Goal: Transaction & Acquisition: Purchase product/service

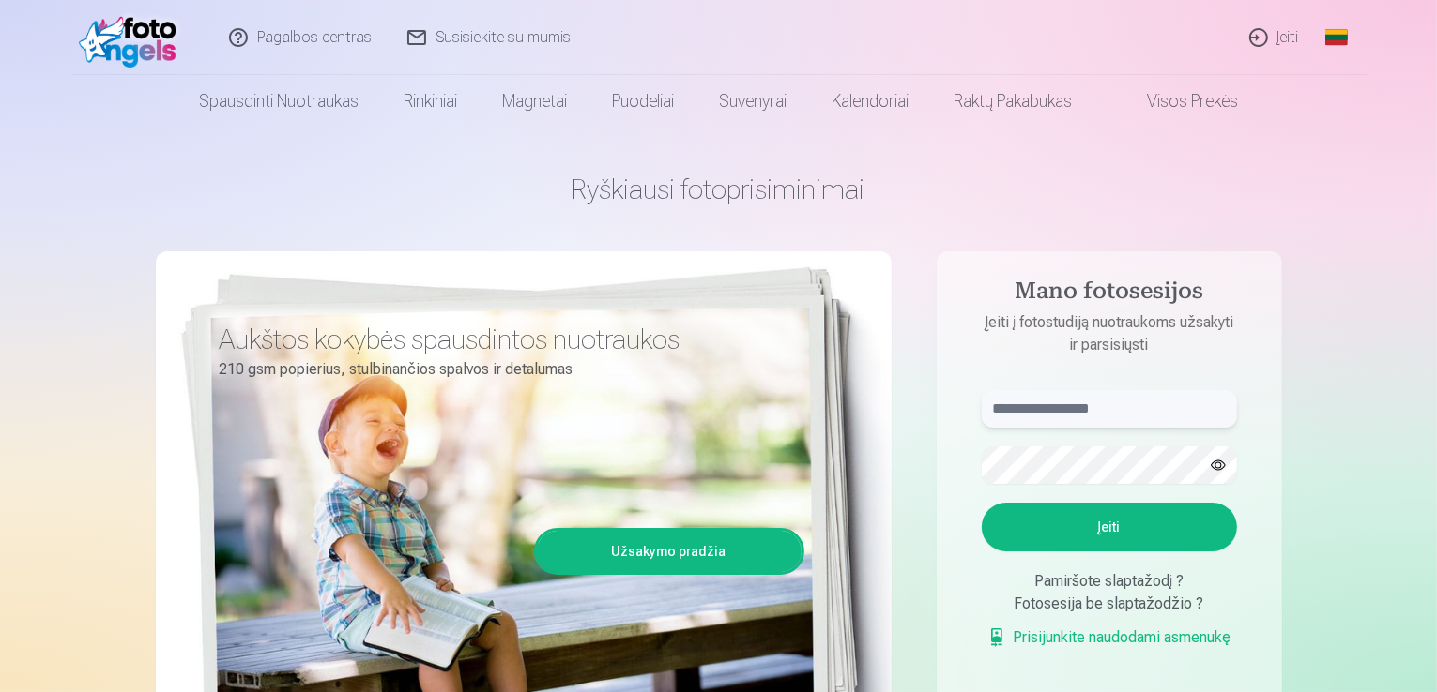
click at [1062, 404] on input "text" at bounding box center [1109, 409] width 255 height 38
type input "*"
type input "**********"
click at [1106, 526] on button "Įeiti" at bounding box center [1109, 527] width 255 height 49
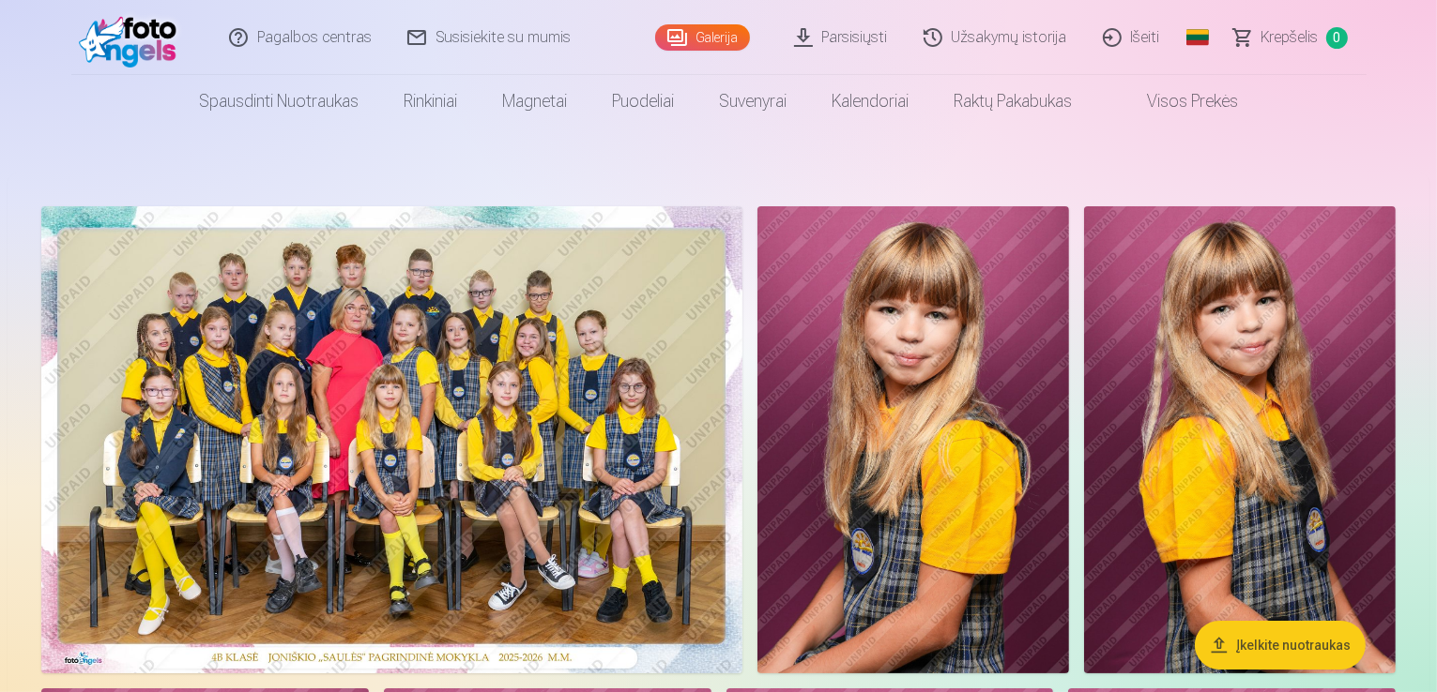
click at [1069, 461] on img at bounding box center [913, 439] width 312 height 467
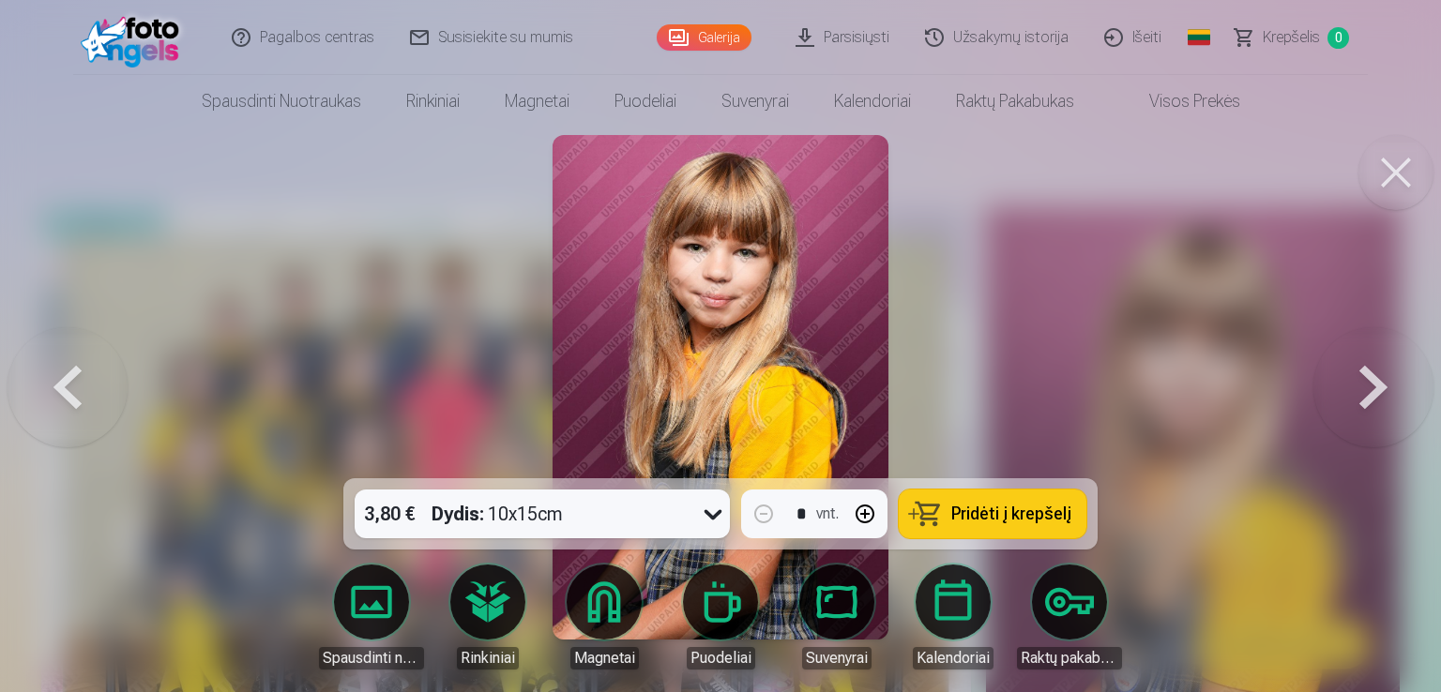
click at [1271, 452] on div at bounding box center [720, 346] width 1441 height 692
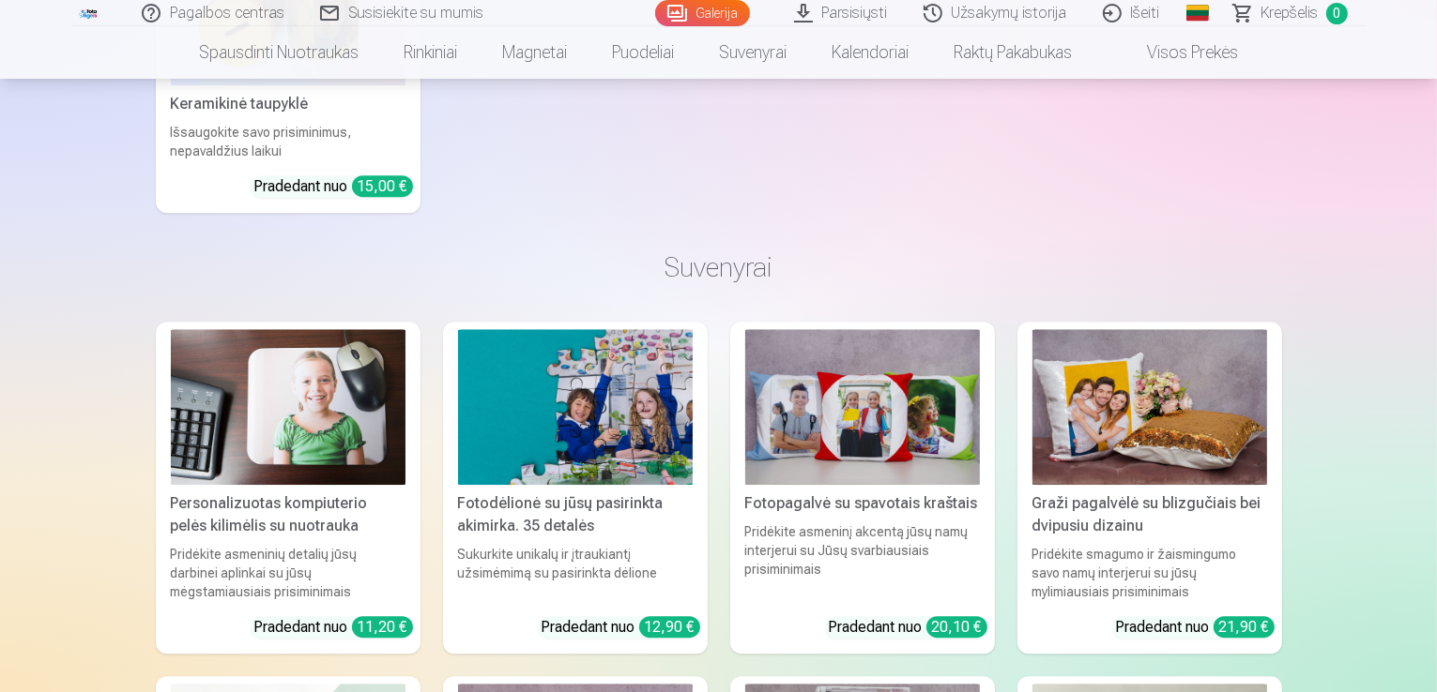
scroll to position [12499, 0]
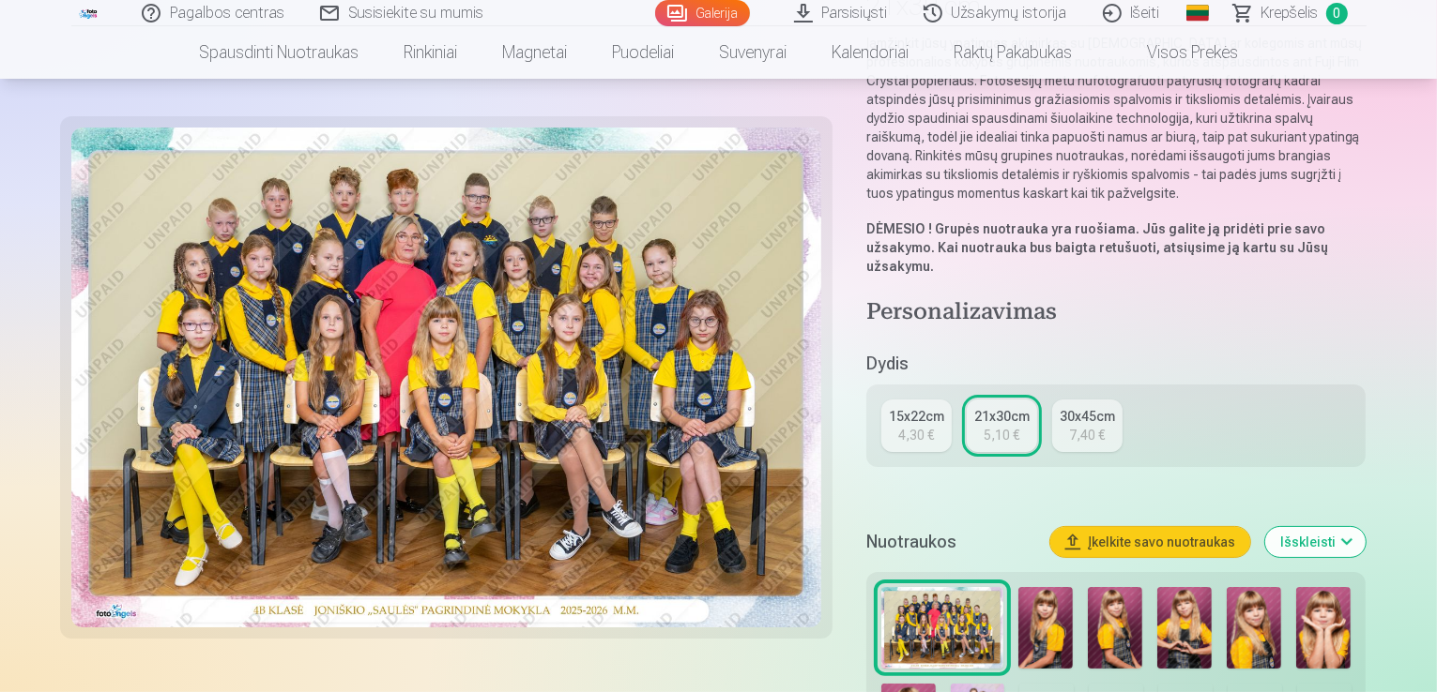
scroll to position [263, 0]
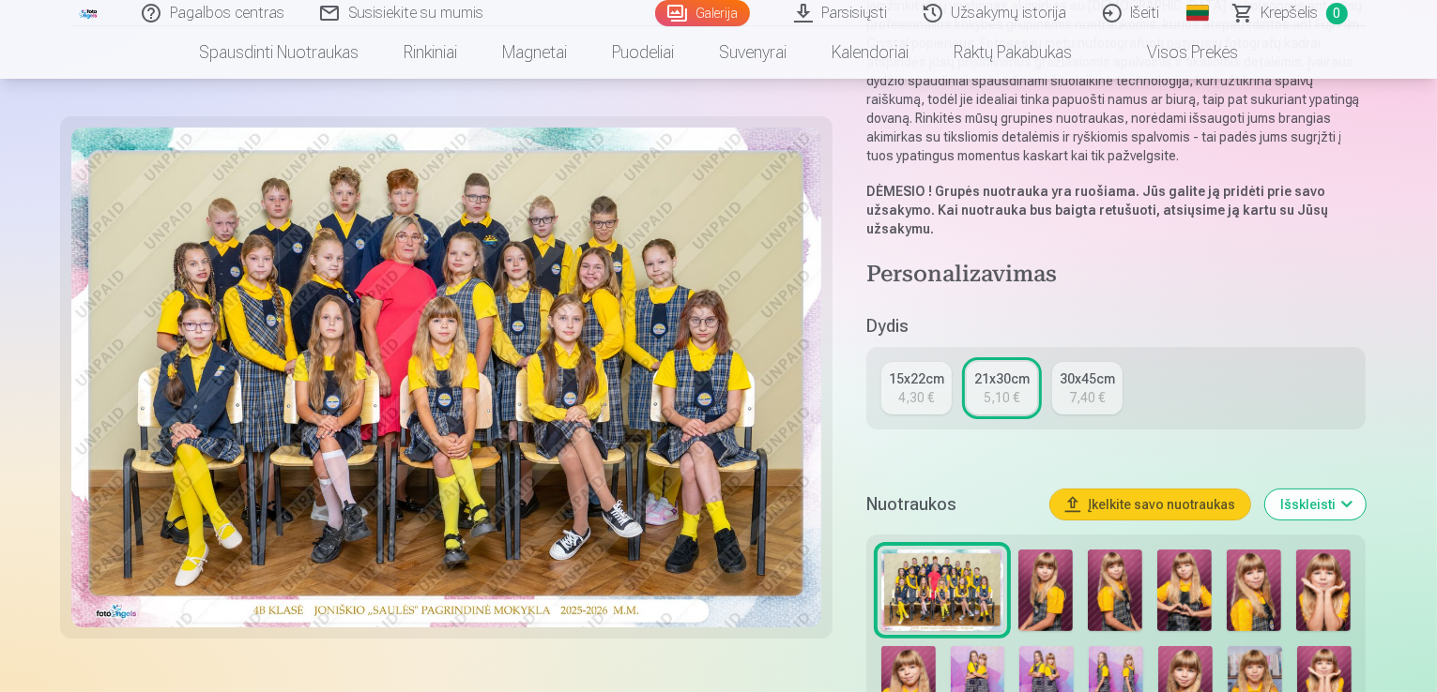
click at [1010, 370] on div "21x30cm" at bounding box center [1001, 379] width 55 height 19
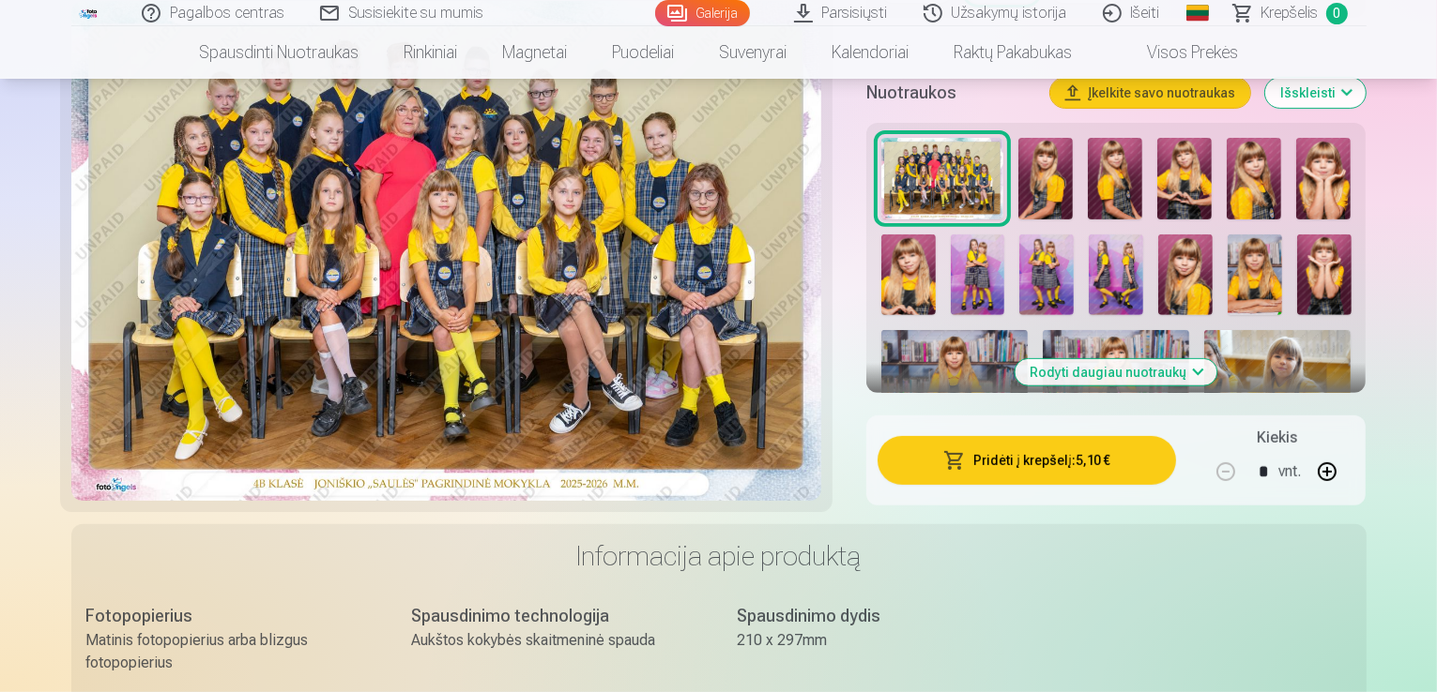
scroll to position [676, 0]
click at [1043, 435] on button "Pridėti į krepšelį : 5,10 €" at bounding box center [1026, 459] width 299 height 49
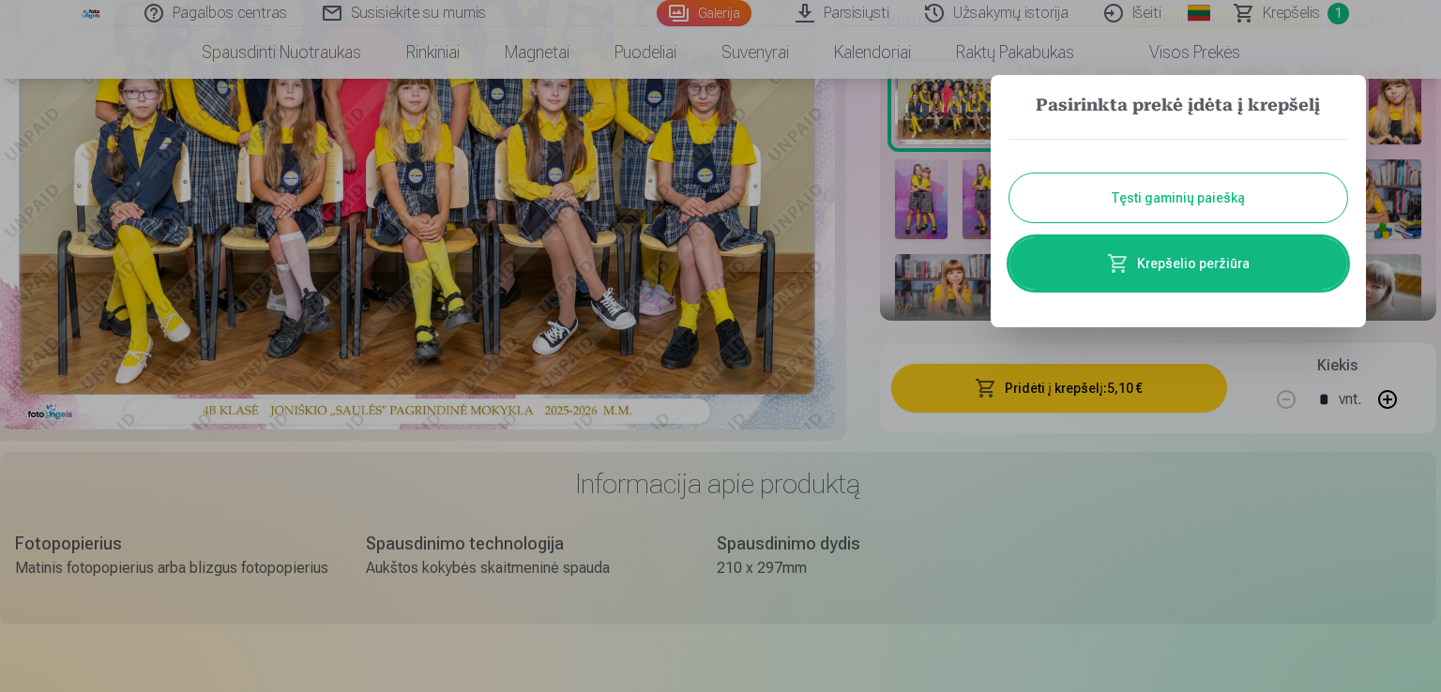
click at [1161, 187] on button "Tęsti gaminių paiešką" at bounding box center [1179, 198] width 338 height 49
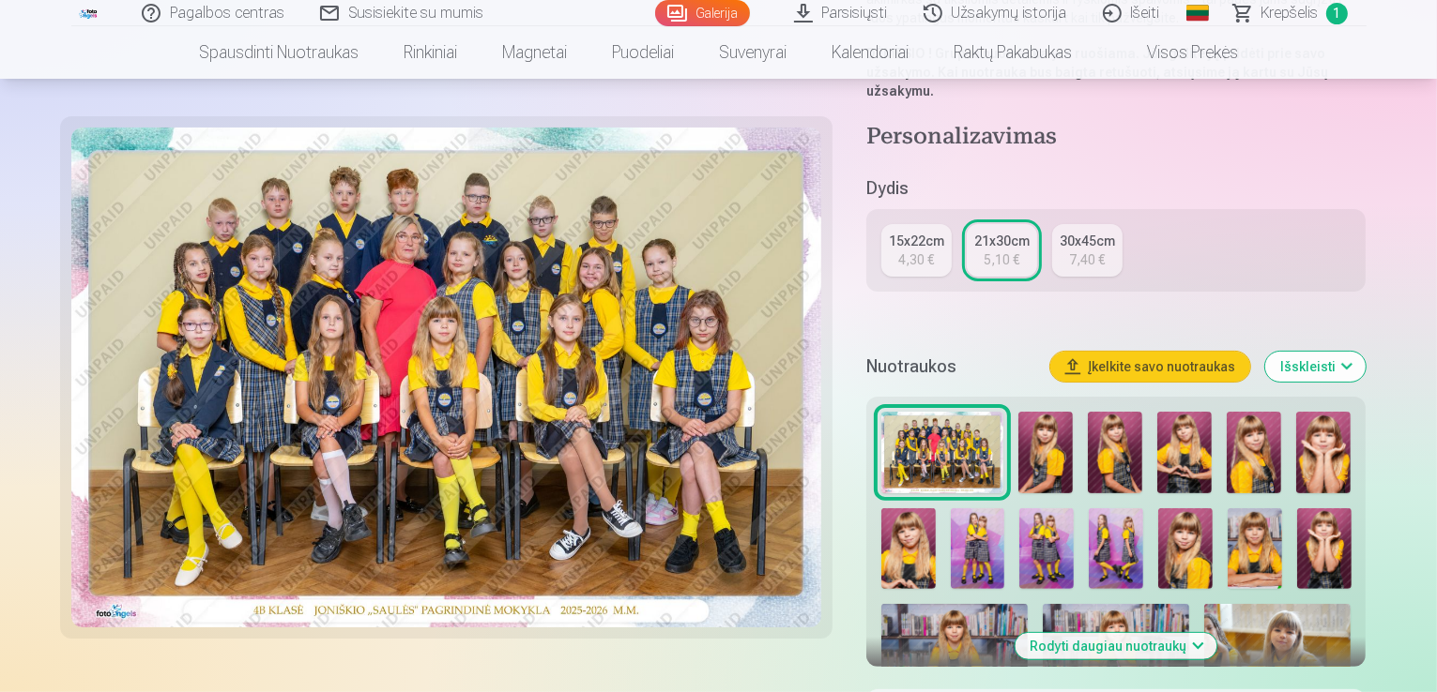
scroll to position [368, 0]
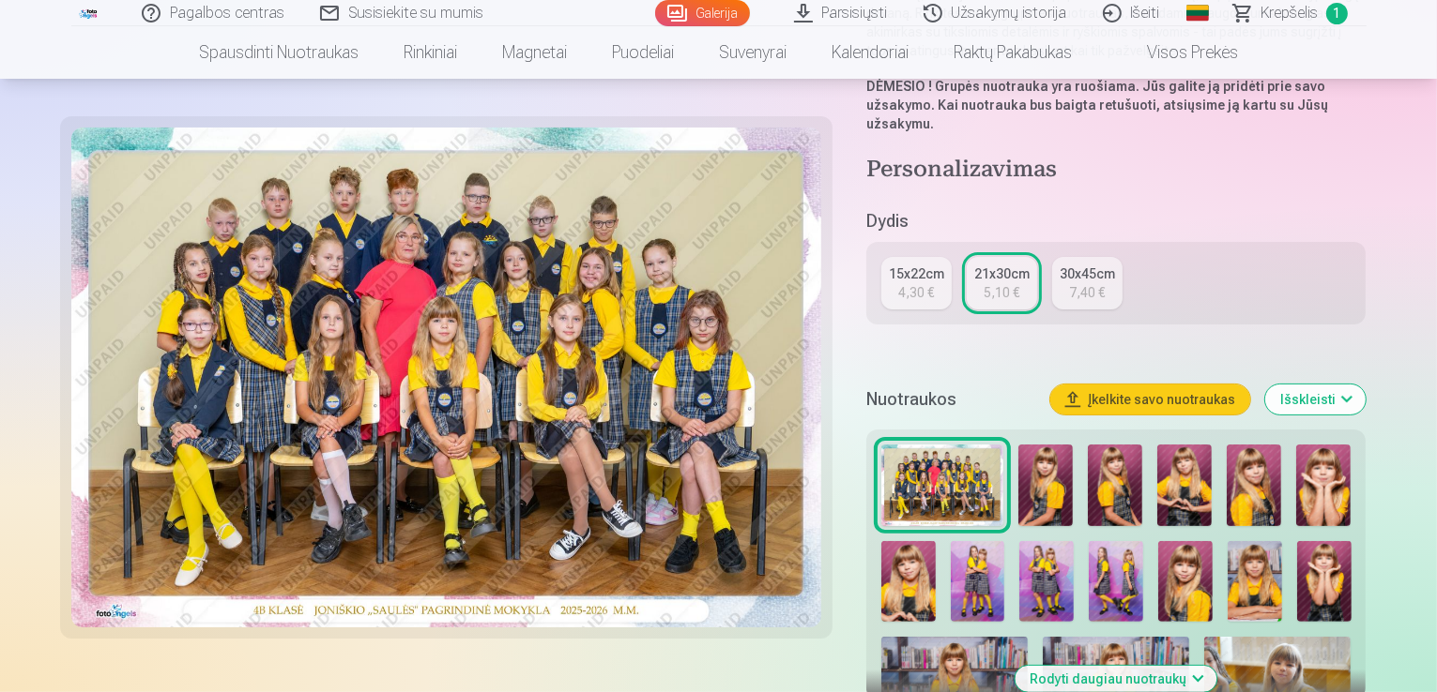
click at [1057, 445] on img at bounding box center [1045, 486] width 54 height 82
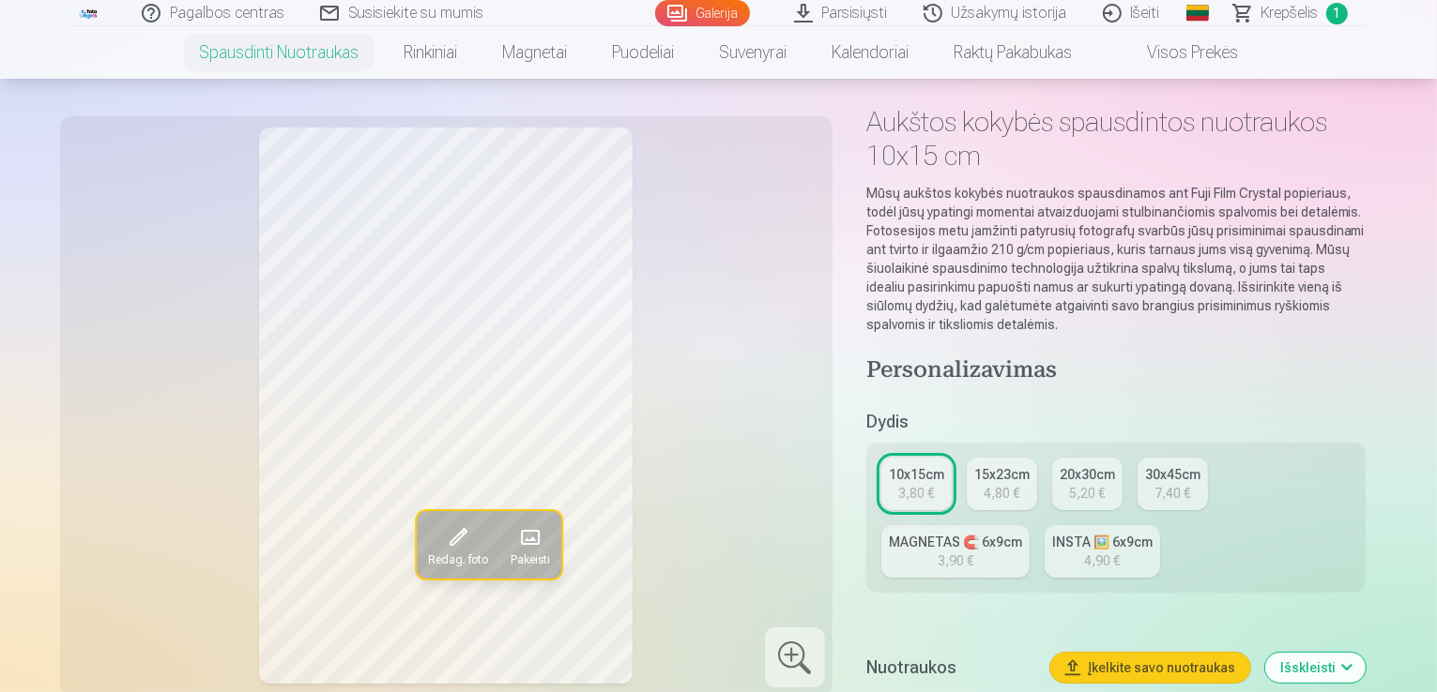
scroll to position [113, 0]
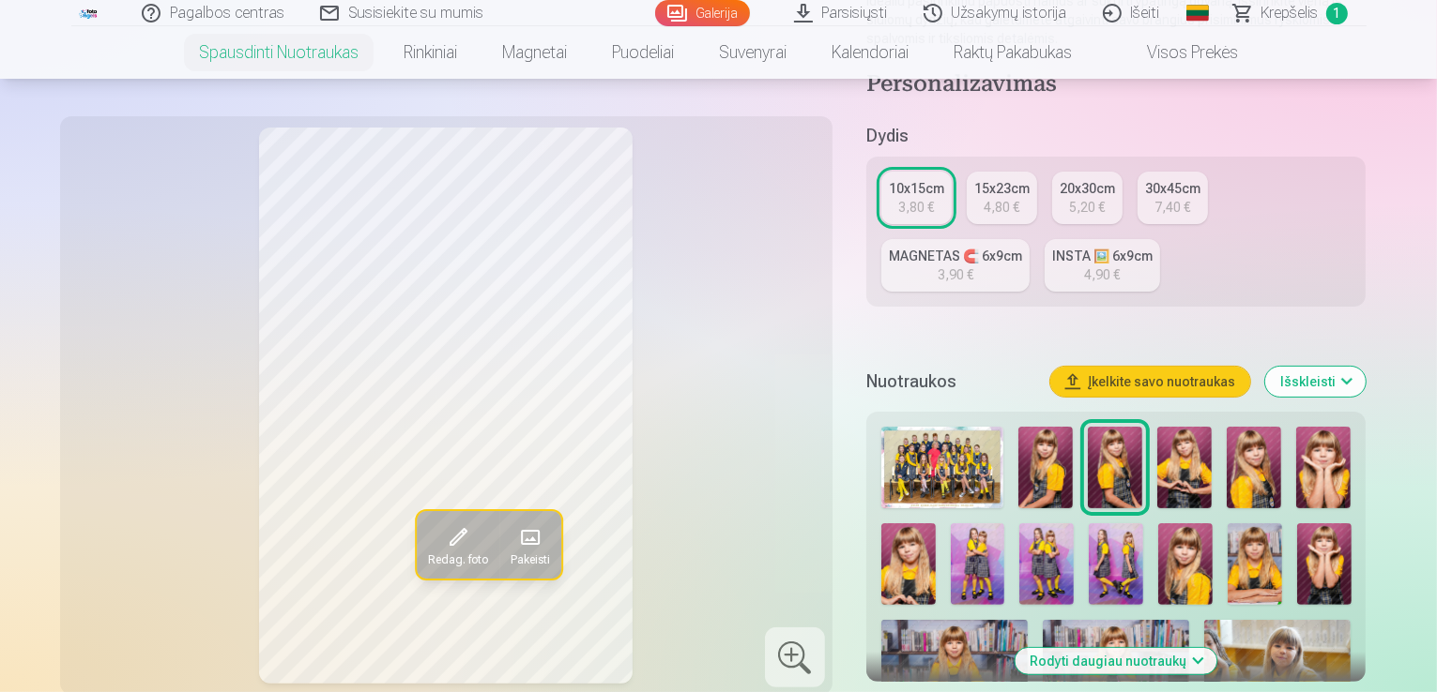
scroll to position [379, 0]
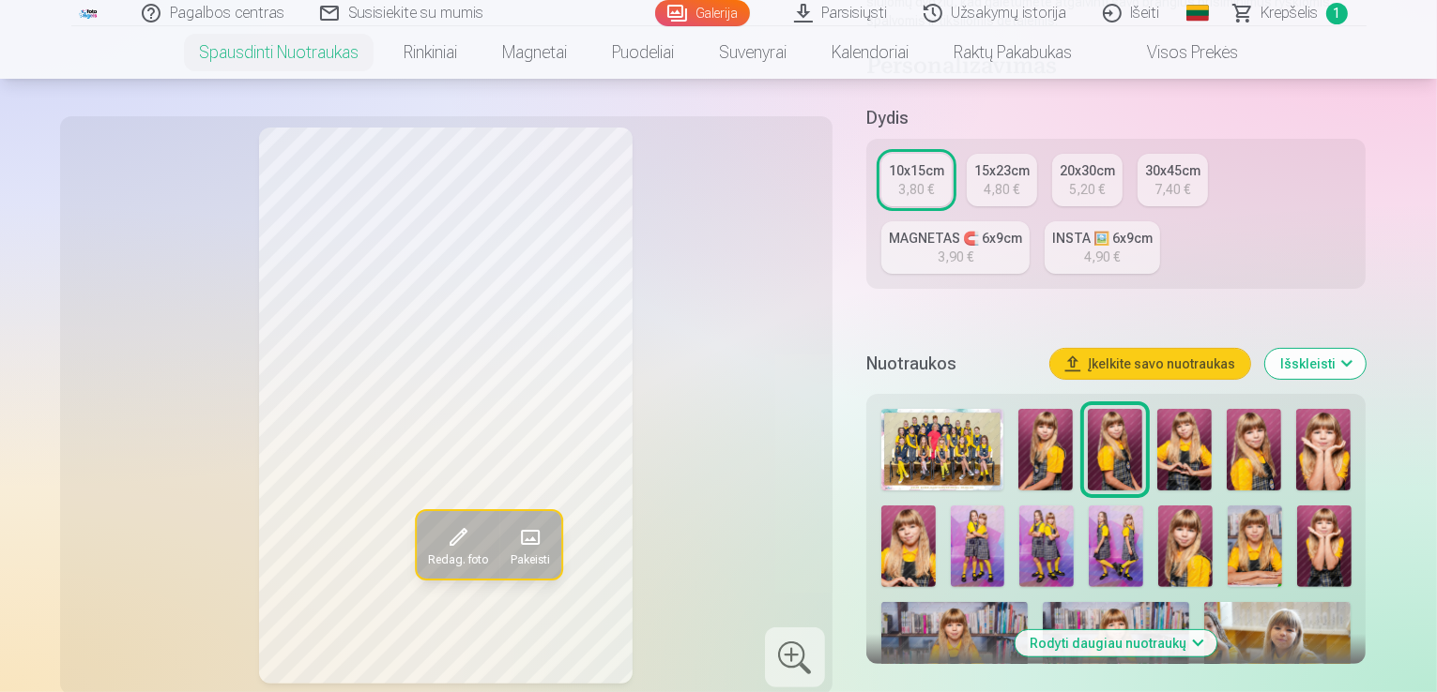
click at [1204, 414] on img at bounding box center [1184, 450] width 54 height 82
click at [1259, 421] on img at bounding box center [1253, 450] width 54 height 82
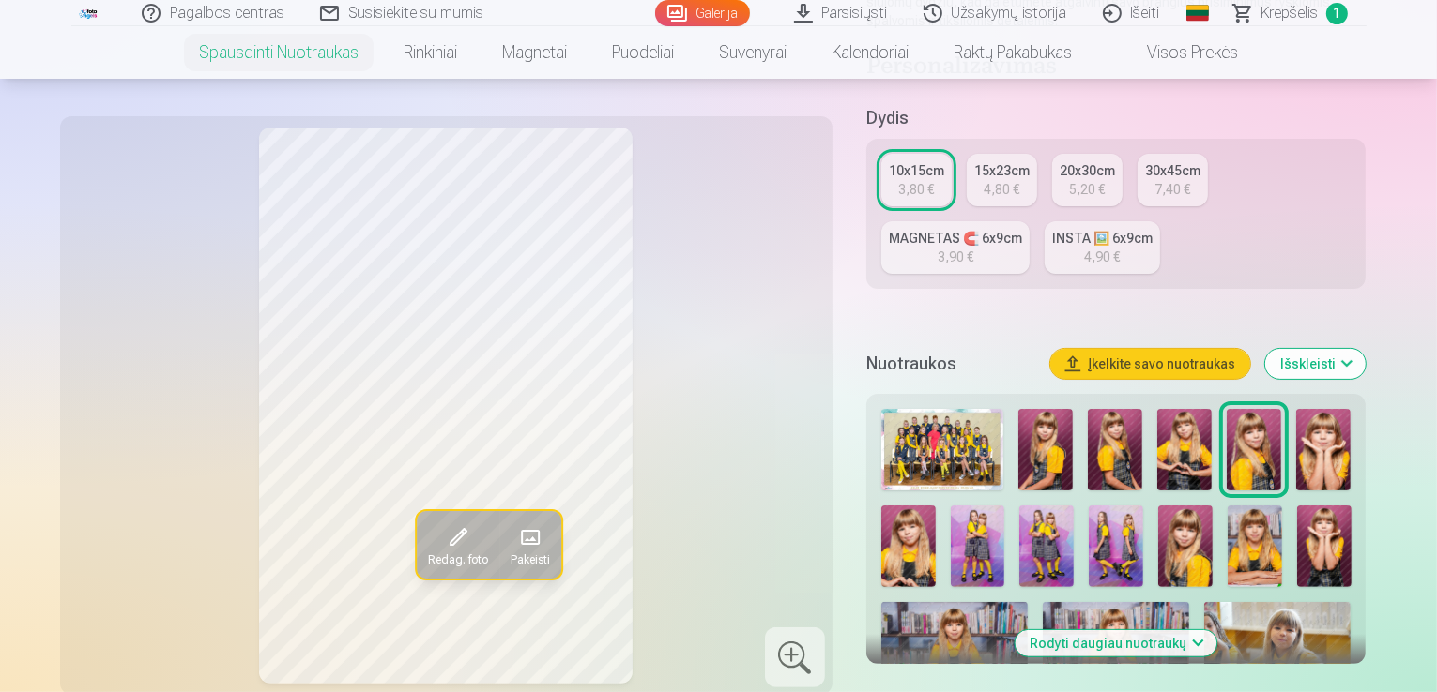
click at [1192, 424] on img at bounding box center [1184, 450] width 54 height 82
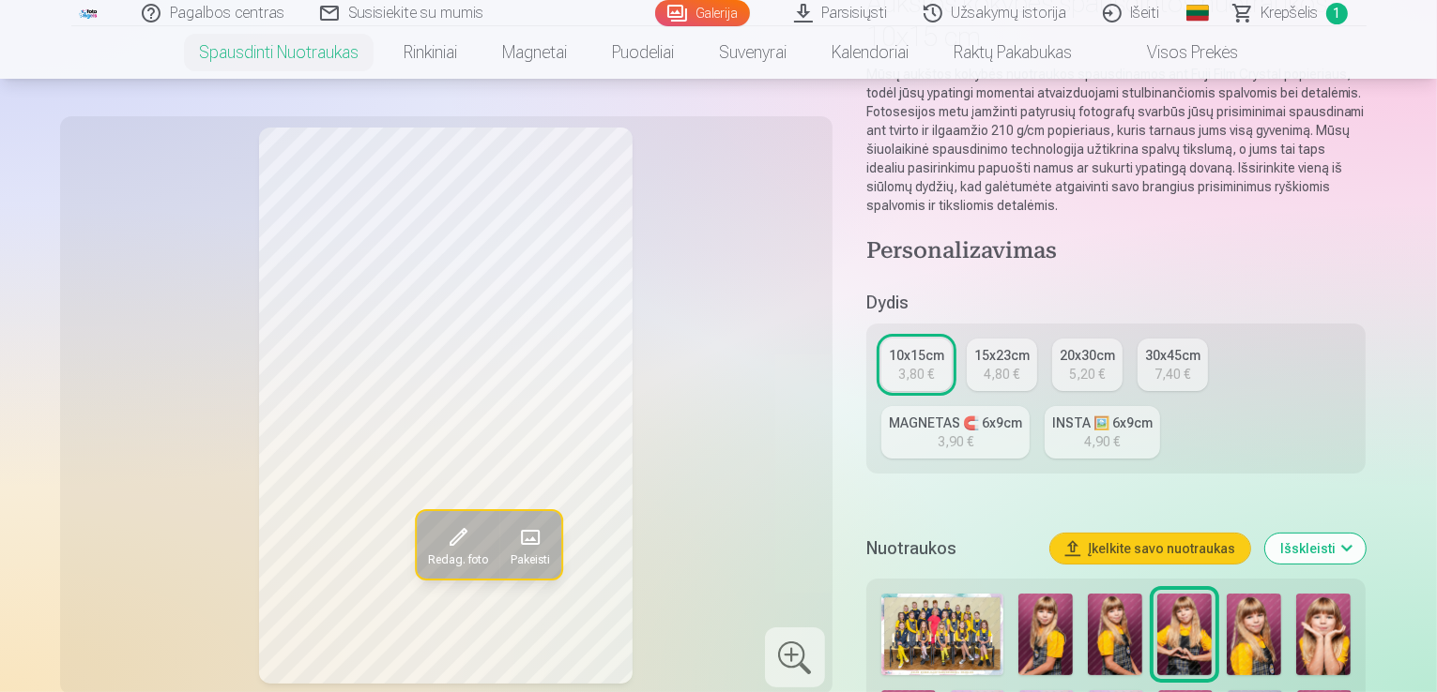
scroll to position [159, 0]
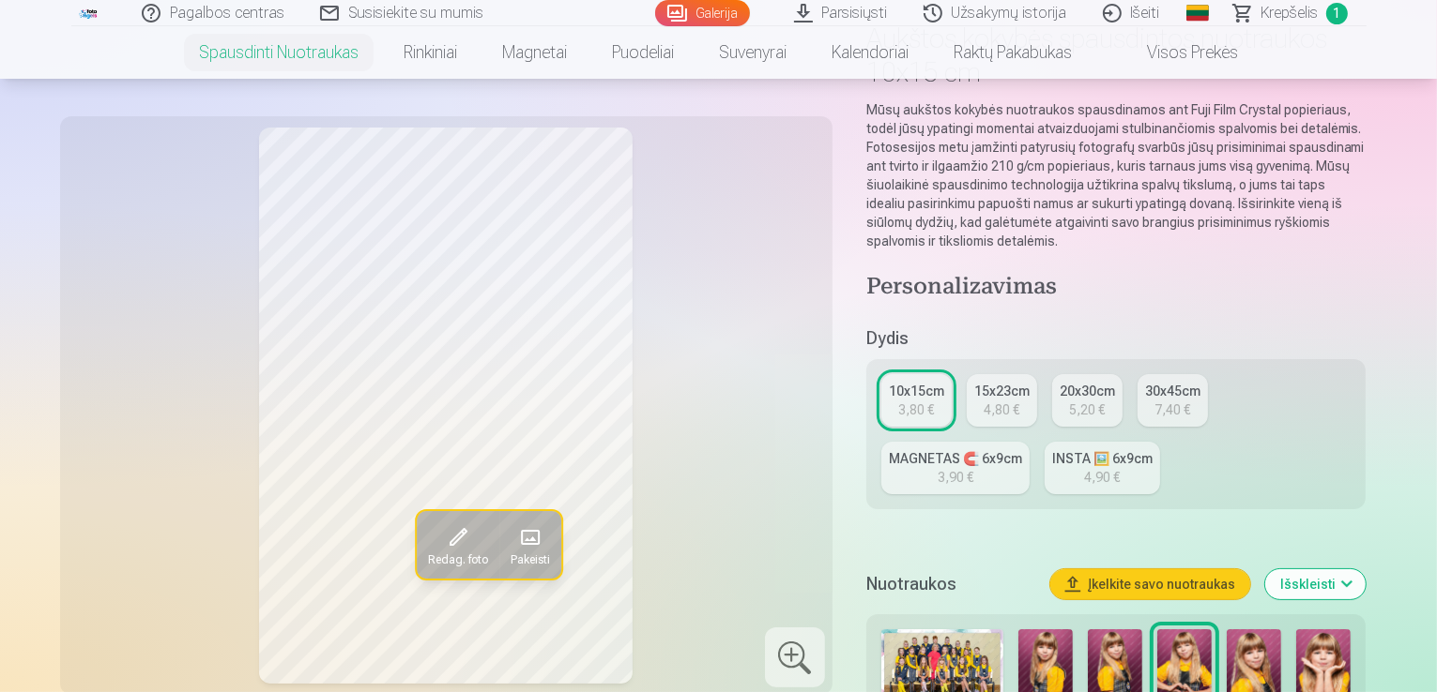
click at [921, 382] on div "10x15cm" at bounding box center [916, 391] width 55 height 19
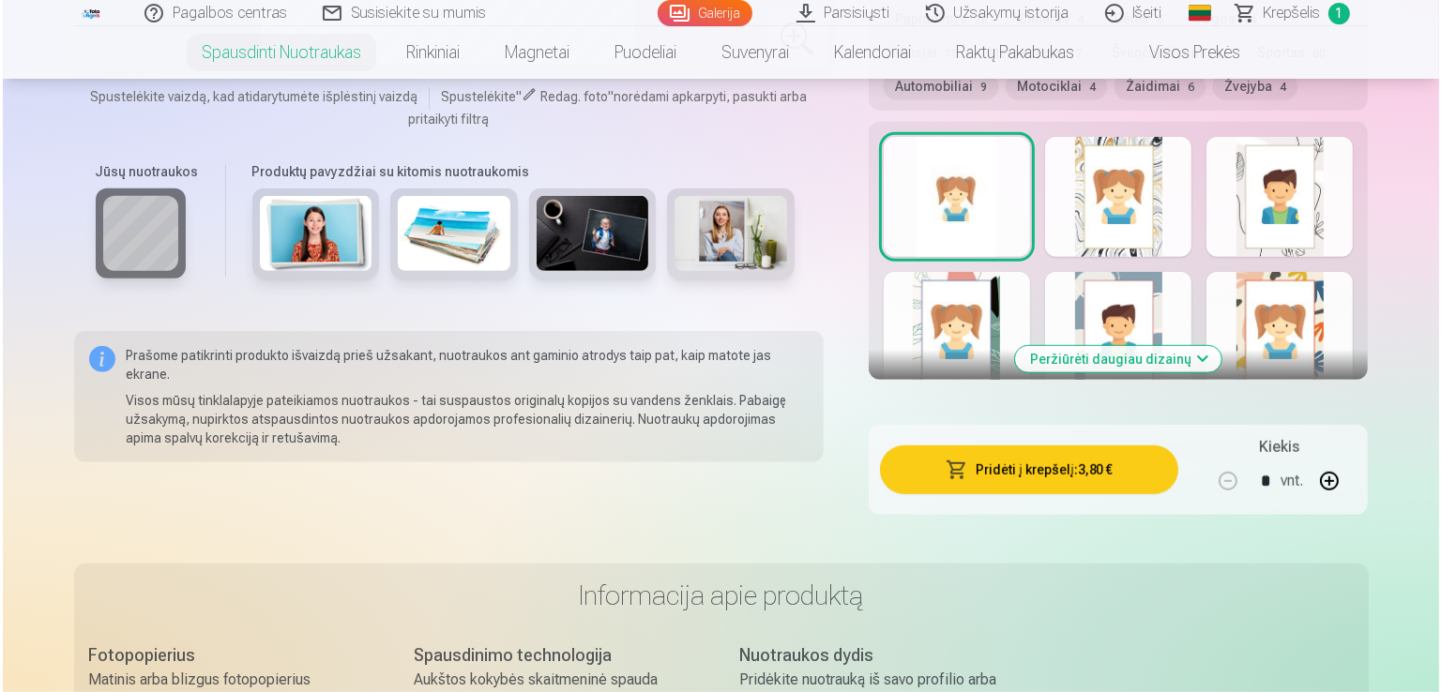
scroll to position [1192, 0]
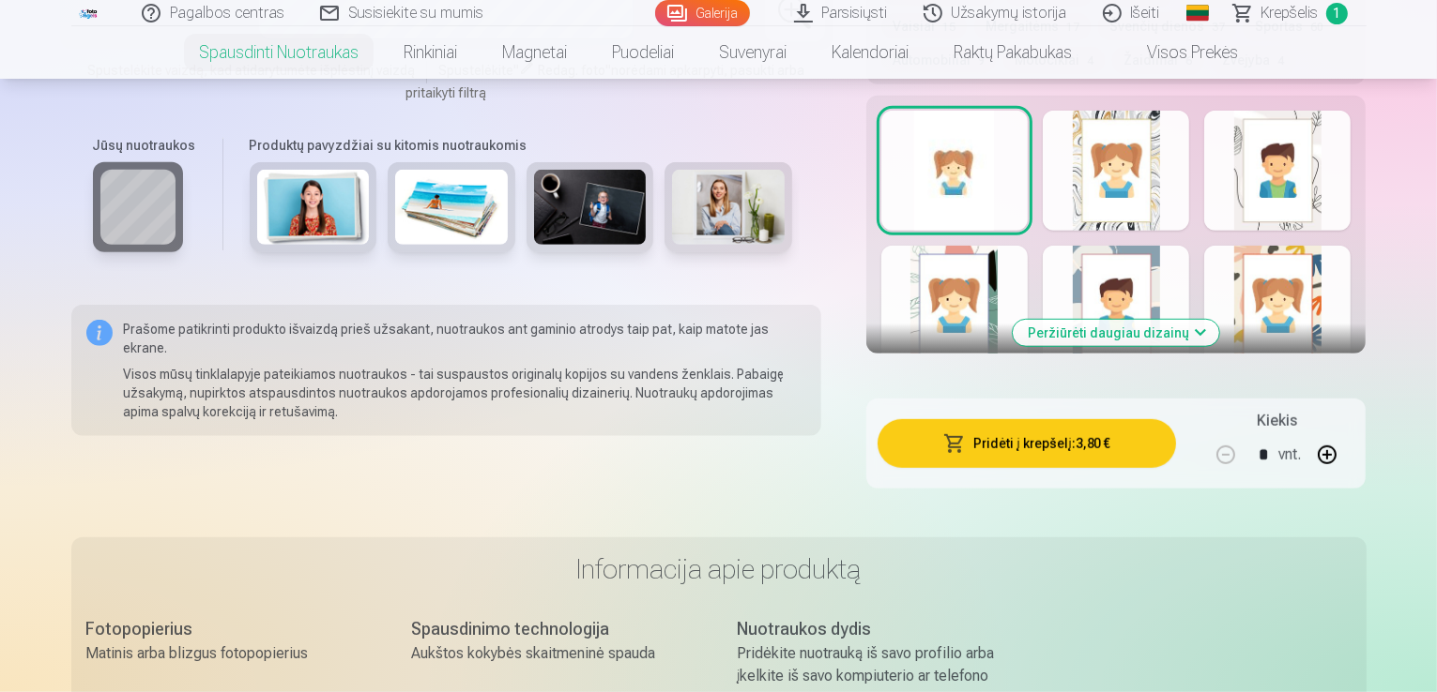
click at [1026, 419] on button "Pridėti į krepšelį : 3,80 €" at bounding box center [1026, 443] width 299 height 49
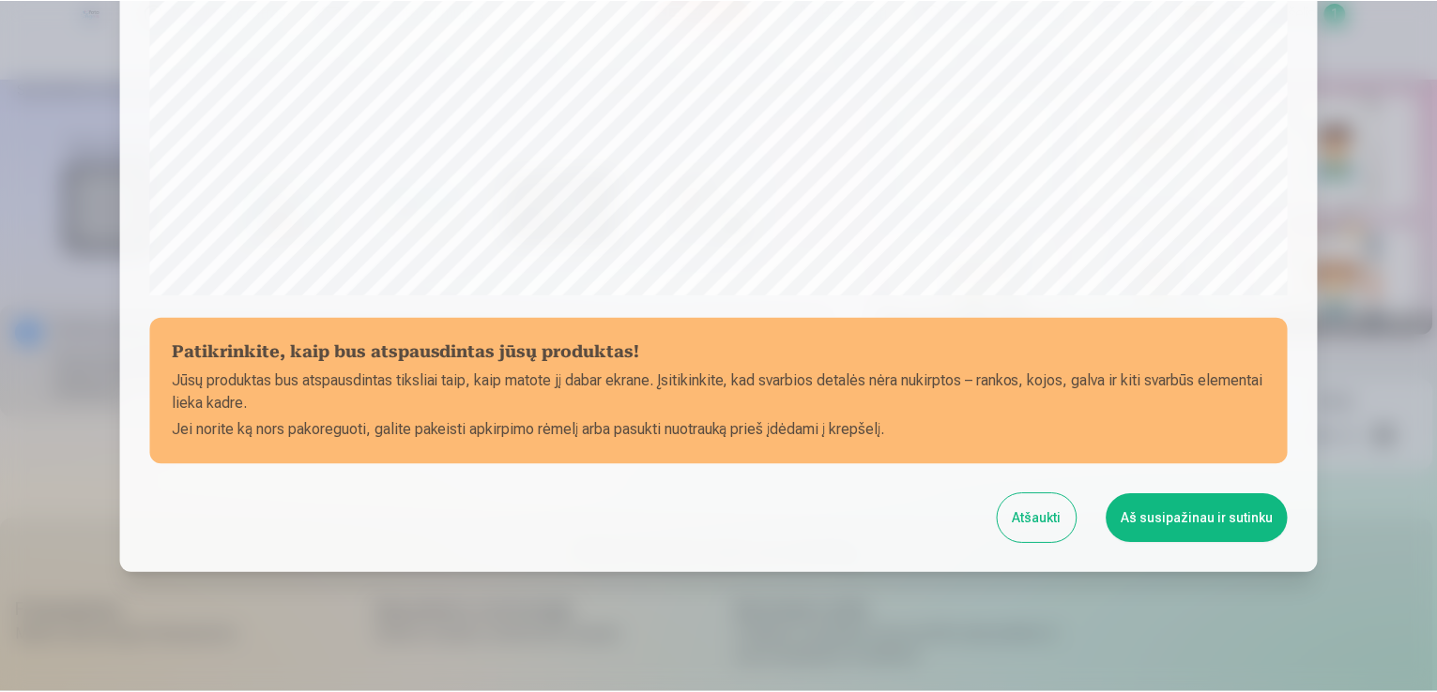
scroll to position [659, 0]
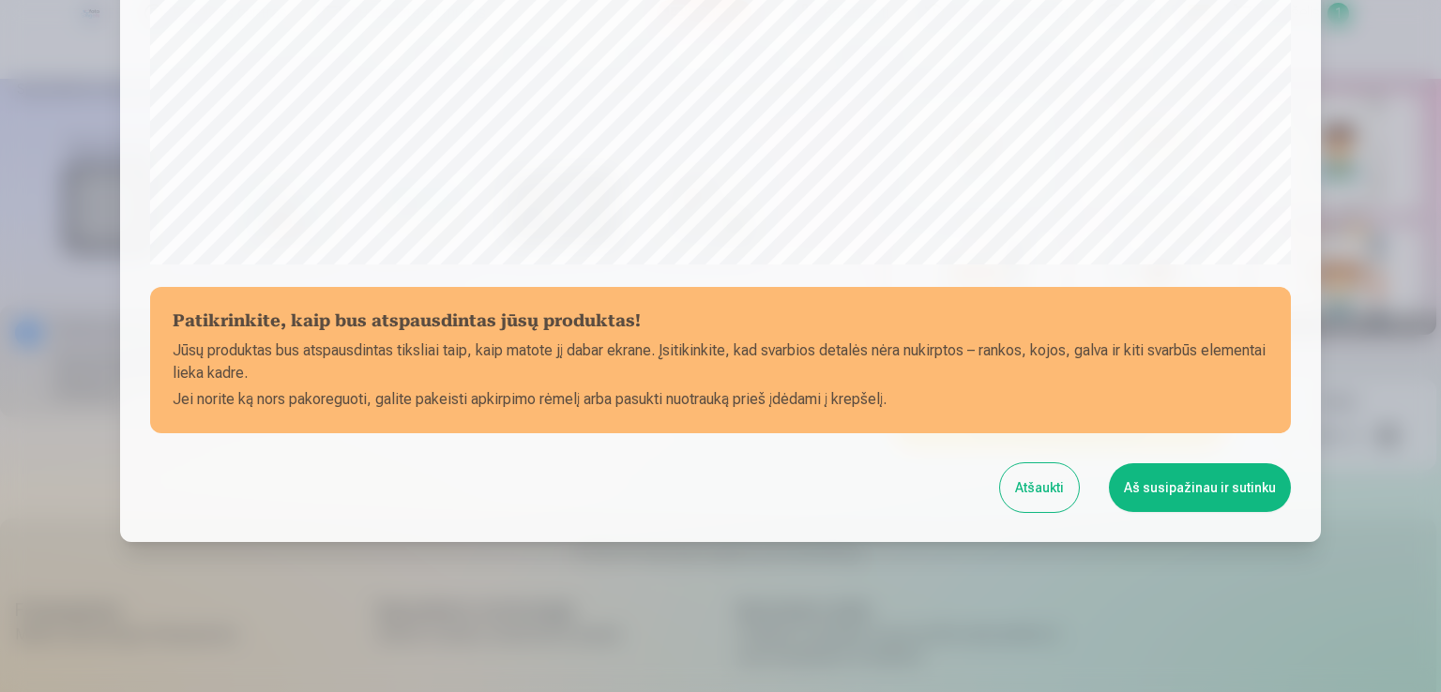
click at [1035, 479] on button "Atšaukti" at bounding box center [1039, 488] width 79 height 49
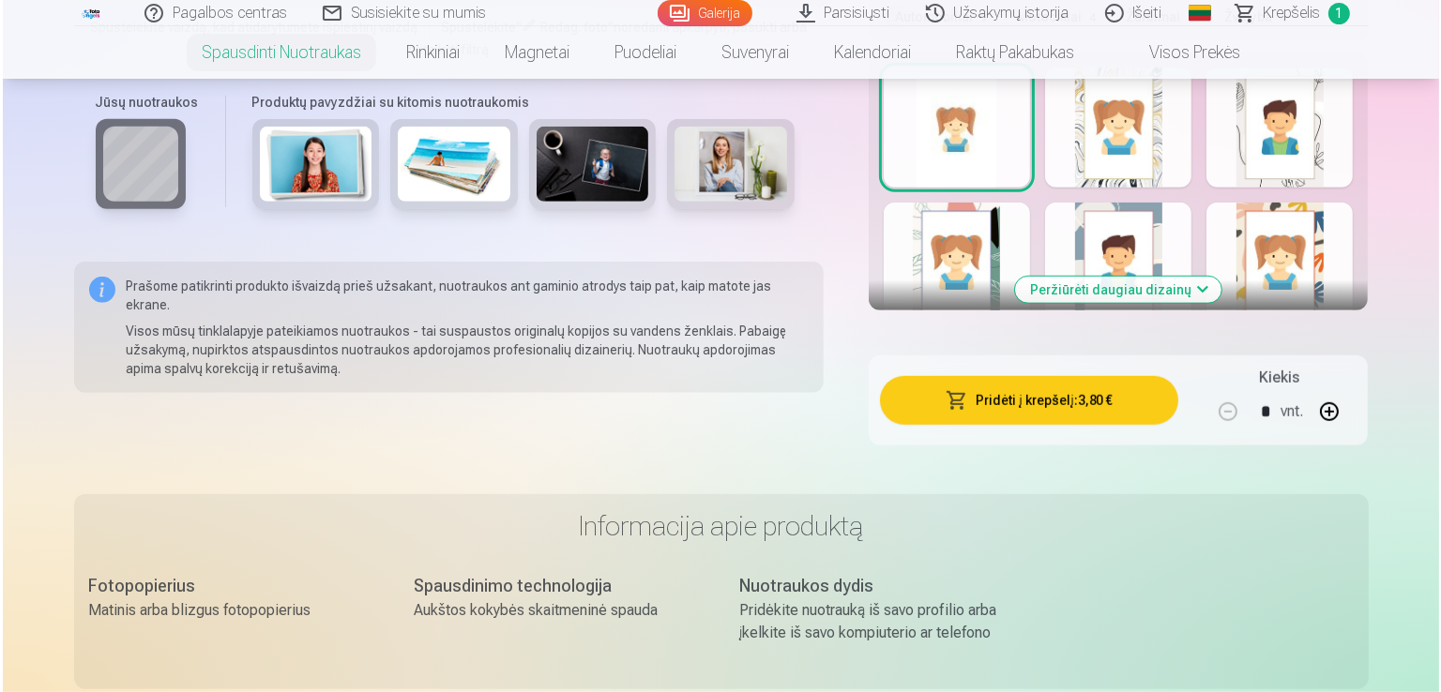
scroll to position [1244, 0]
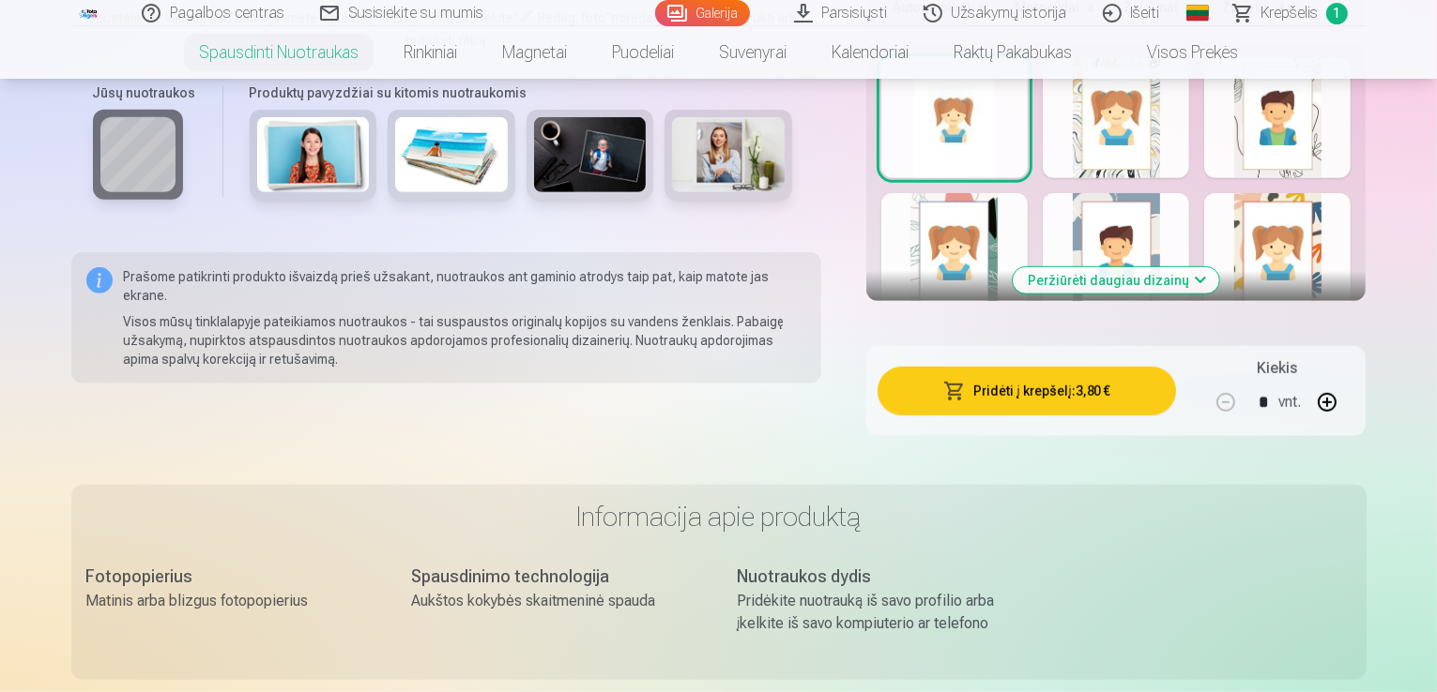
click at [966, 382] on span "button" at bounding box center [954, 391] width 23 height 19
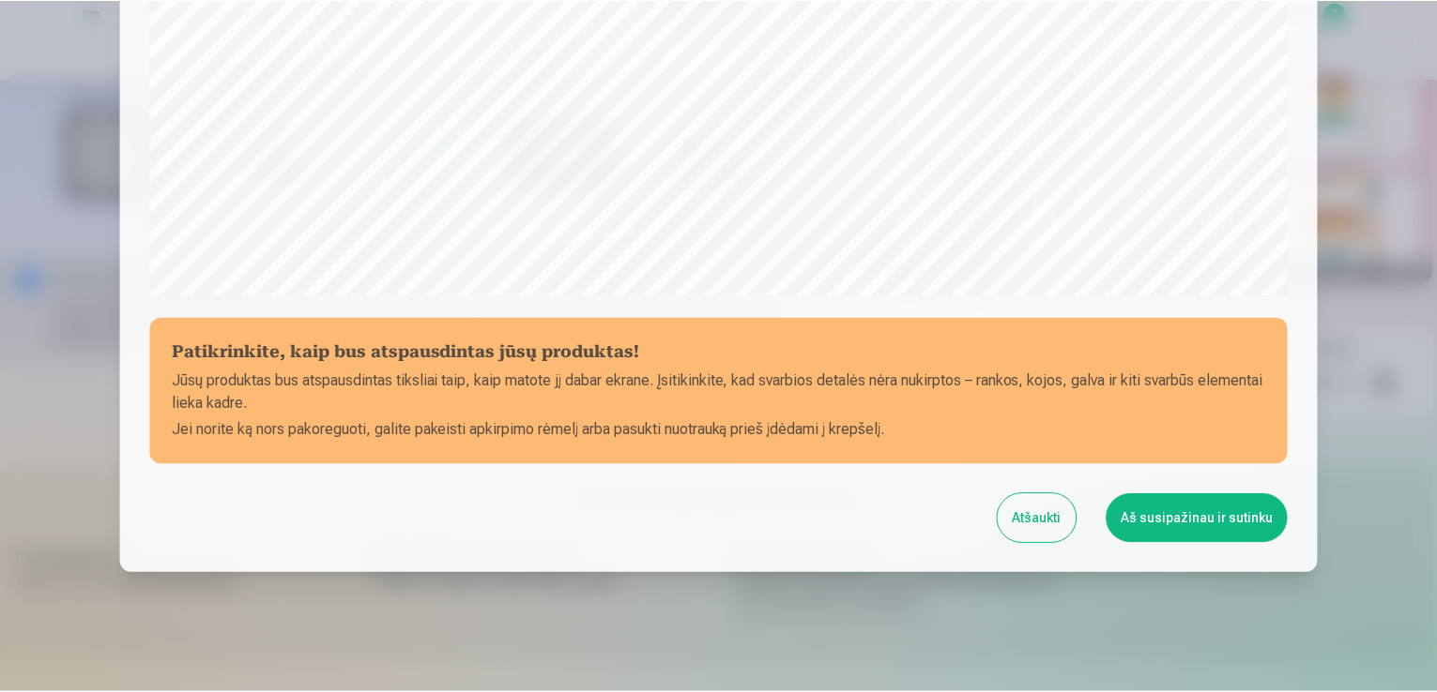
scroll to position [659, 0]
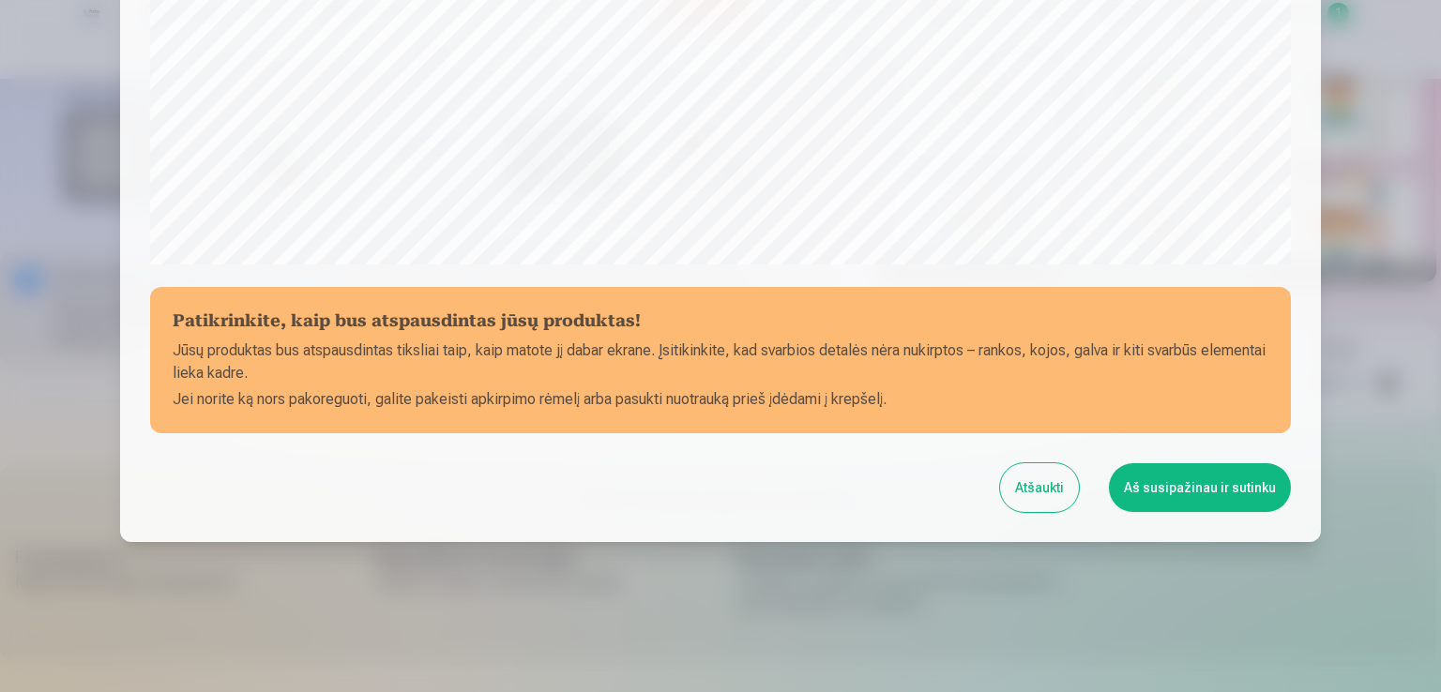
click at [1156, 484] on button "Aš susipažinau ir sutinku" at bounding box center [1200, 488] width 182 height 49
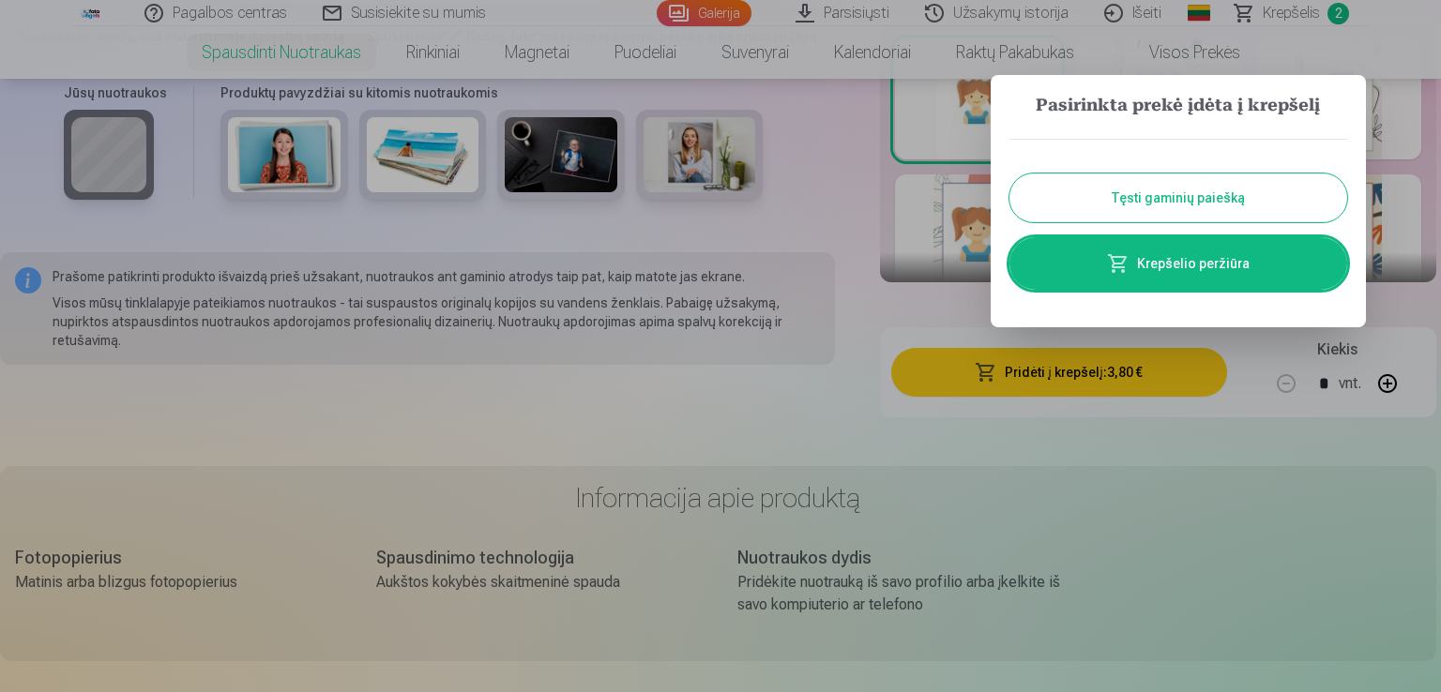
click at [1166, 194] on button "Tęsti gaminių paiešką" at bounding box center [1179, 198] width 338 height 49
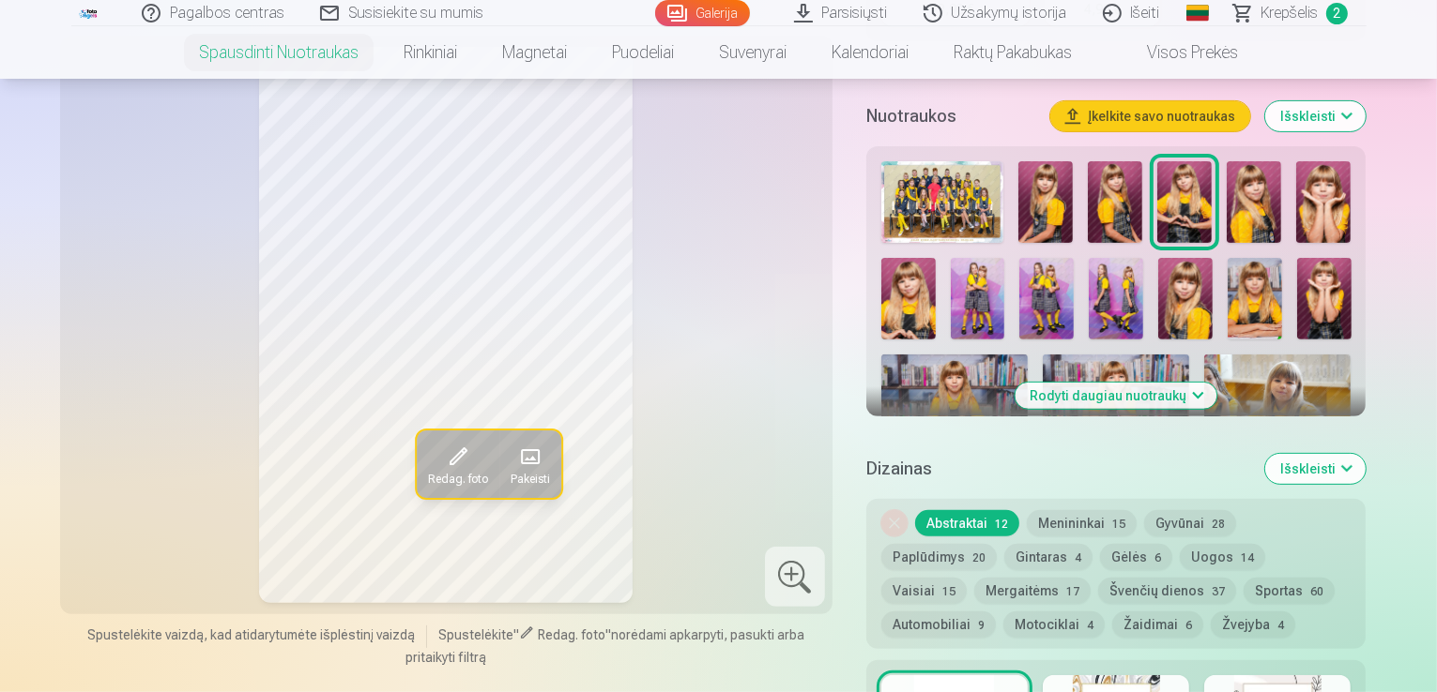
scroll to position [634, 0]
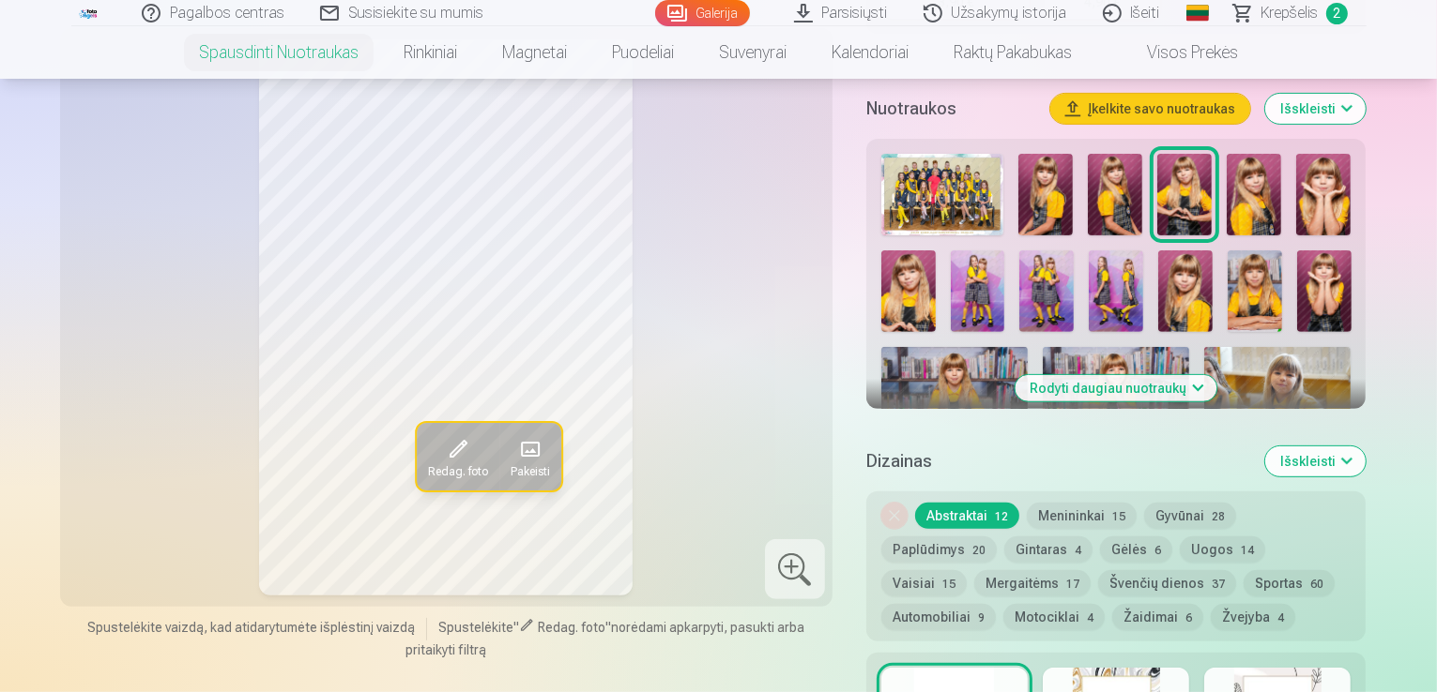
click at [1365, 447] on button "Išskleisti" at bounding box center [1315, 462] width 100 height 30
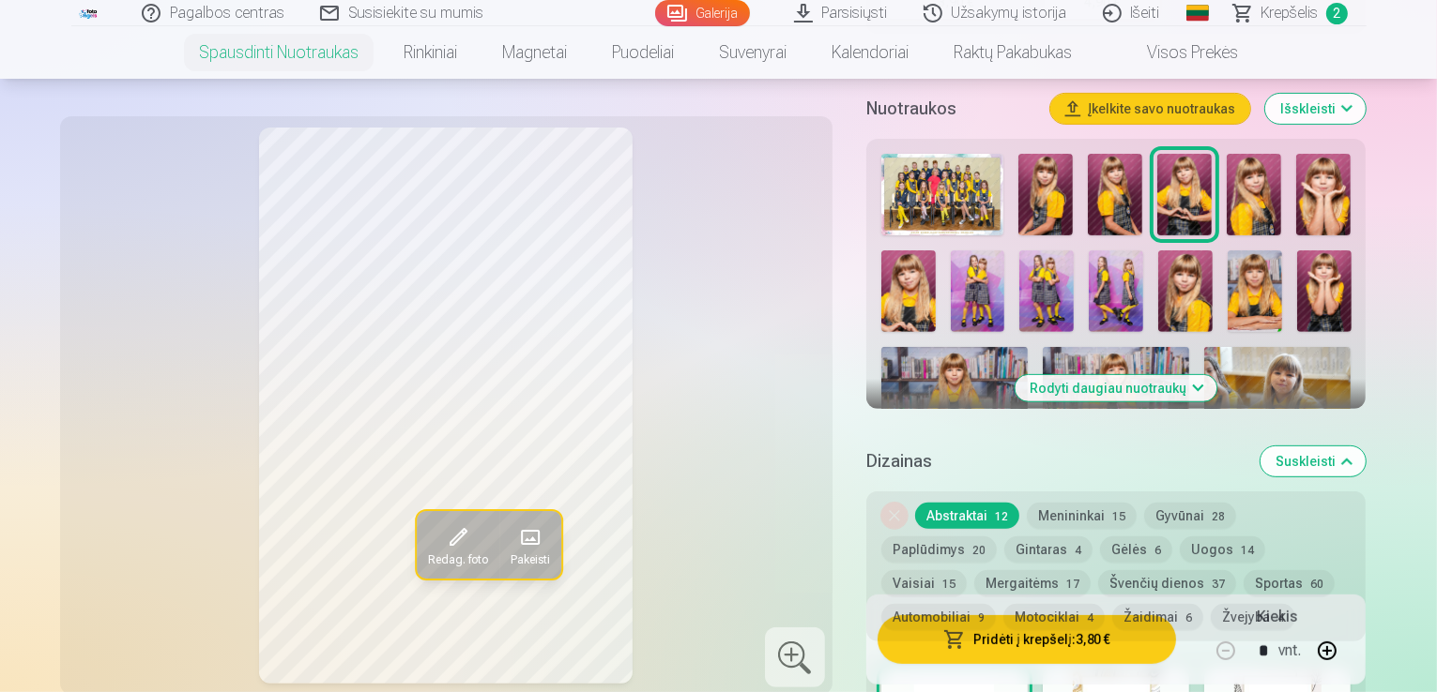
click at [1365, 447] on button "Suskleisti" at bounding box center [1312, 462] width 105 height 30
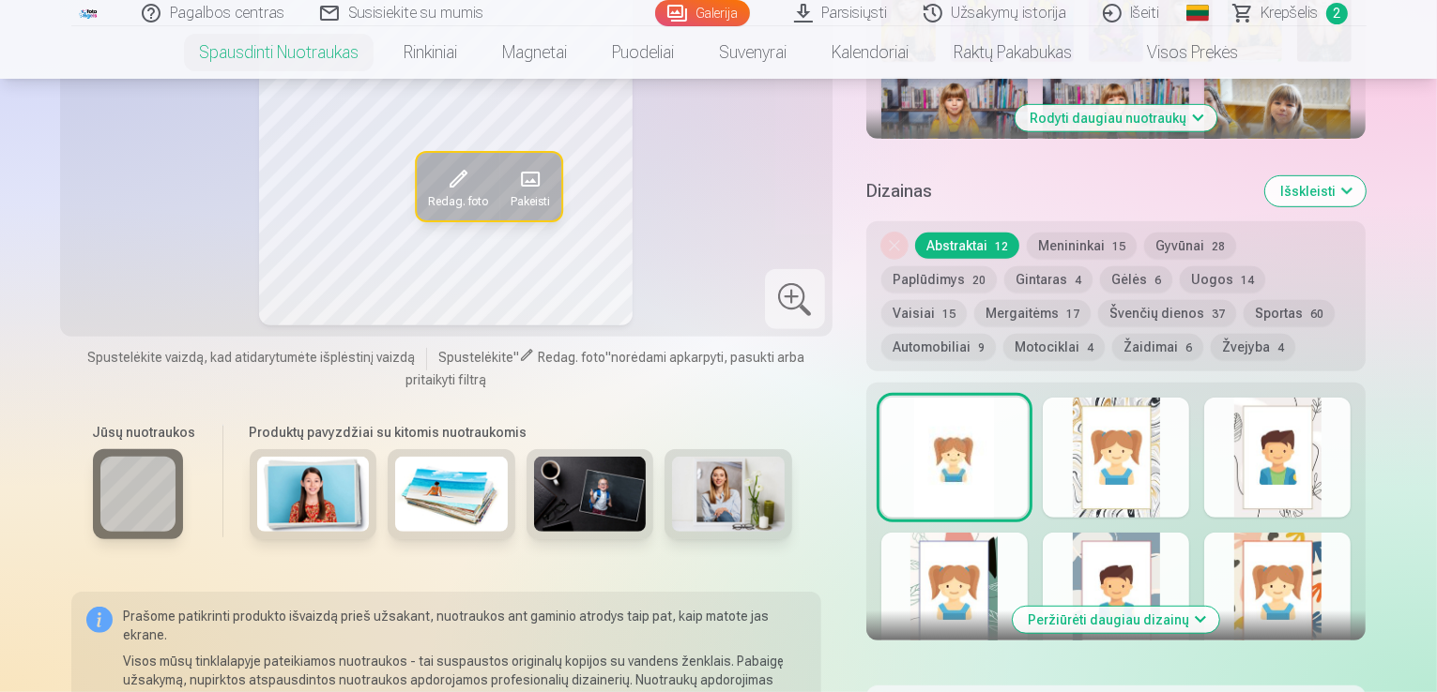
scroll to position [951, 0]
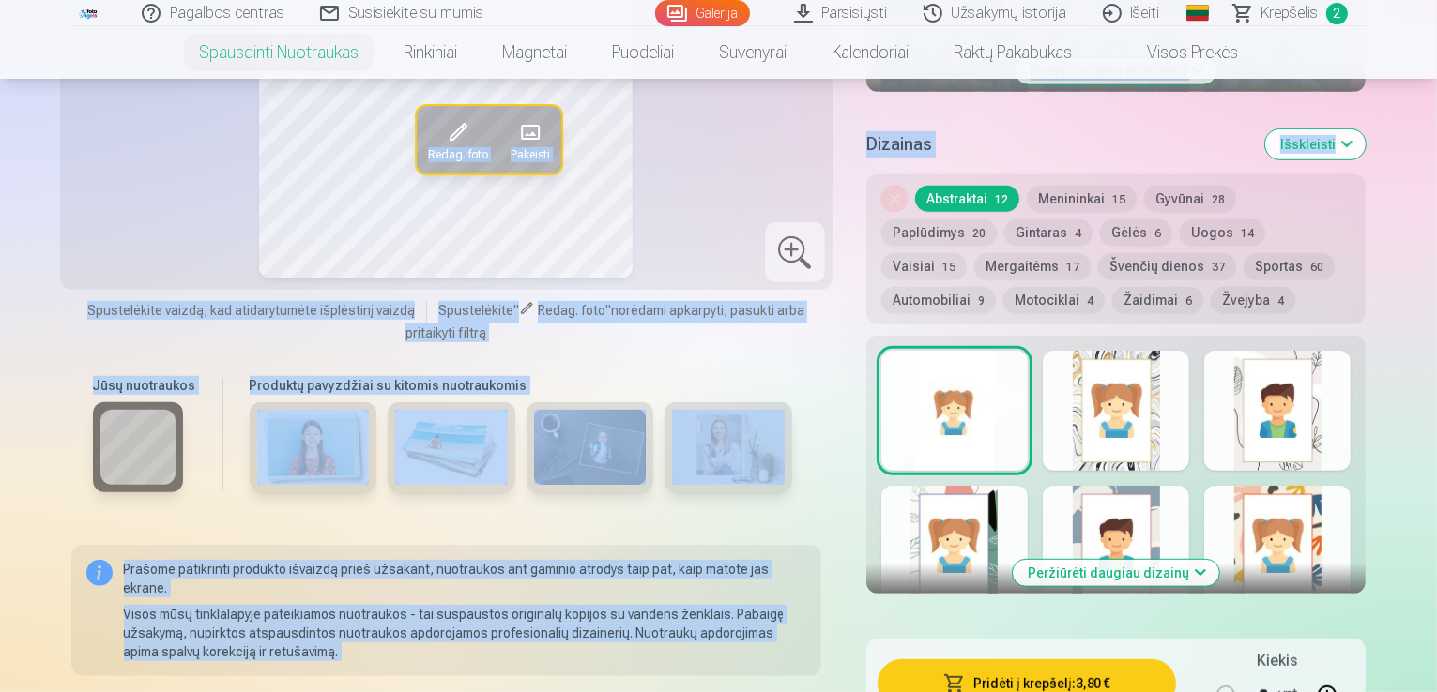
drag, startPoint x: 1431, startPoint y: 68, endPoint x: 1435, endPoint y: 92, distance: 23.8
click at [1366, 92] on div "Personalizavimas Dydis 10x15cm 3,80 € 15x23cm 4,80 € 20x30cm 5,20 € 30x45cm 7,4…" at bounding box center [1116, 104] width 500 height 1249
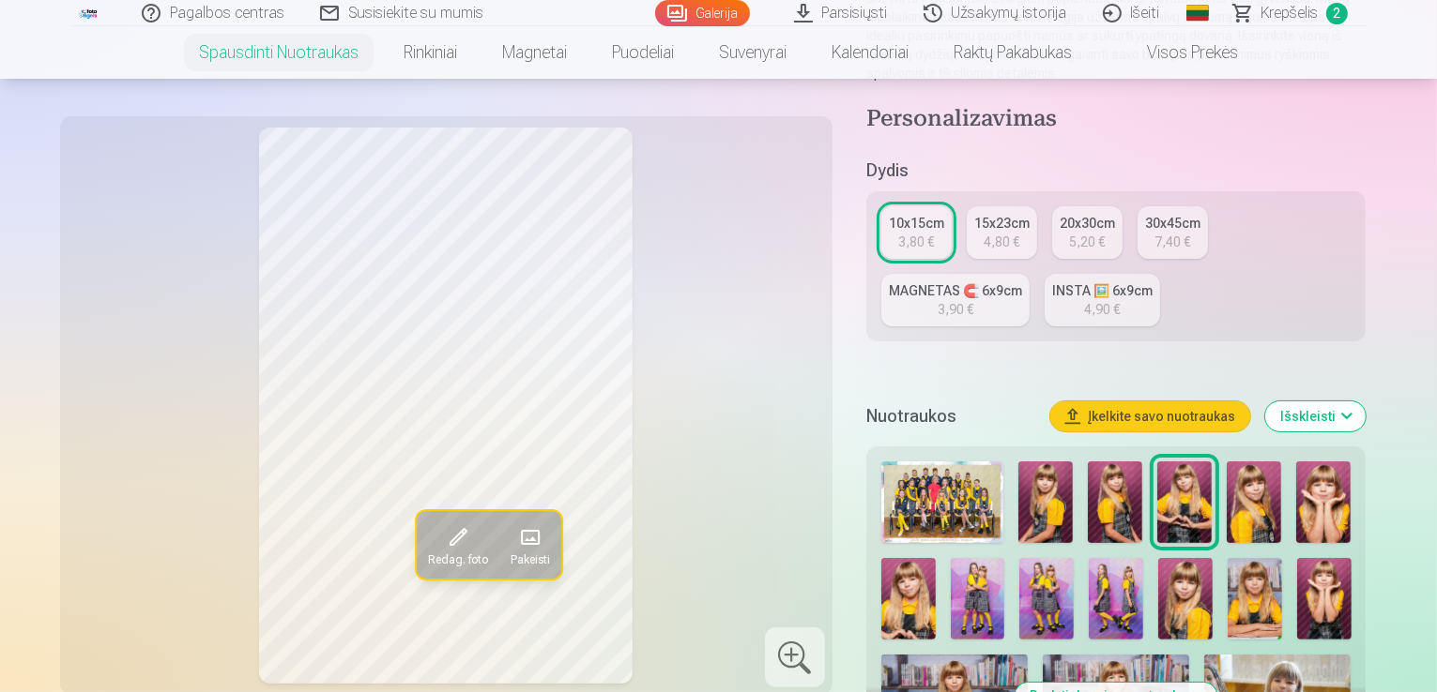
scroll to position [344, 0]
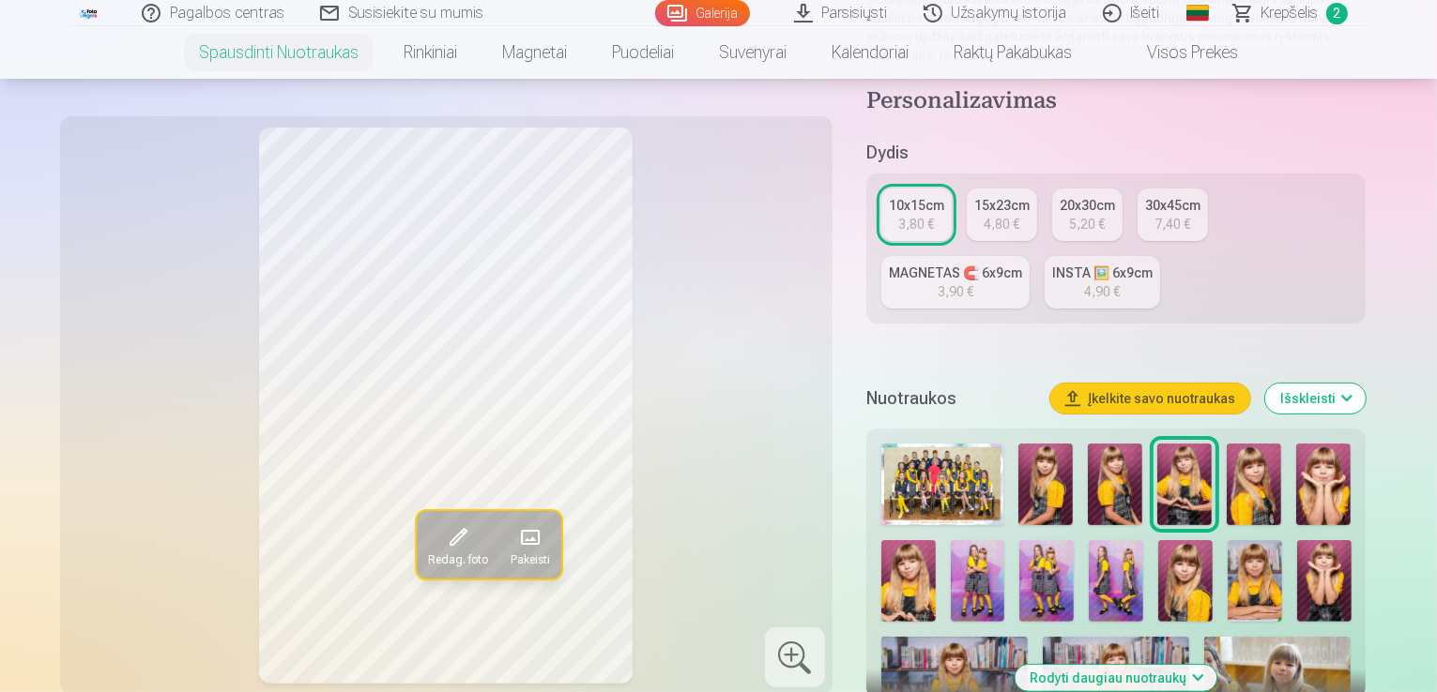
click at [1254, 444] on img at bounding box center [1253, 485] width 54 height 82
click at [1328, 465] on img at bounding box center [1323, 485] width 54 height 82
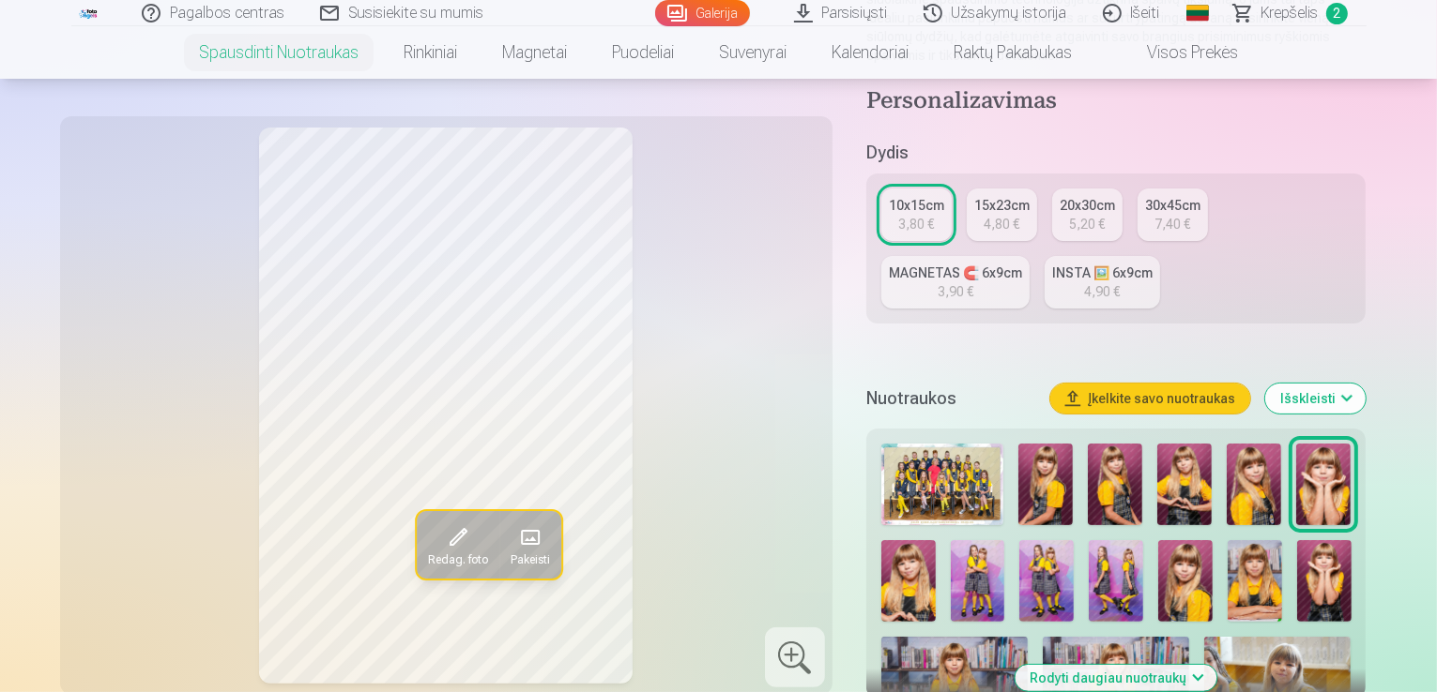
click at [936, 540] on img at bounding box center [908, 581] width 54 height 82
click at [951, 540] on img at bounding box center [978, 581] width 54 height 82
click at [1019, 540] on img at bounding box center [1046, 581] width 54 height 82
click at [1088, 544] on img at bounding box center [1115, 581] width 54 height 82
click at [1158, 556] on img at bounding box center [1185, 581] width 54 height 82
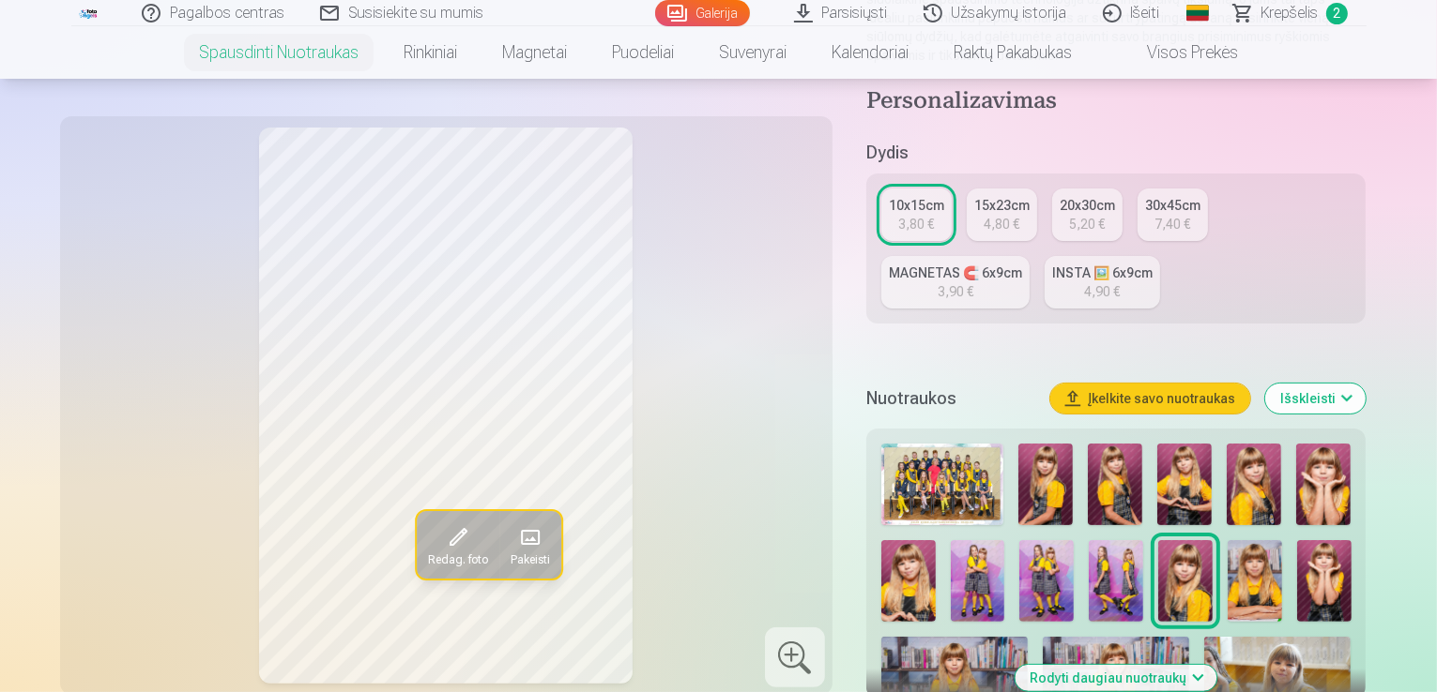
click at [1227, 553] on img at bounding box center [1254, 581] width 54 height 82
click at [1227, 545] on img at bounding box center [1254, 581] width 54 height 82
click at [1158, 553] on img at bounding box center [1185, 581] width 54 height 82
click at [1227, 558] on img at bounding box center [1254, 581] width 54 height 82
click at [1297, 558] on img at bounding box center [1324, 581] width 54 height 82
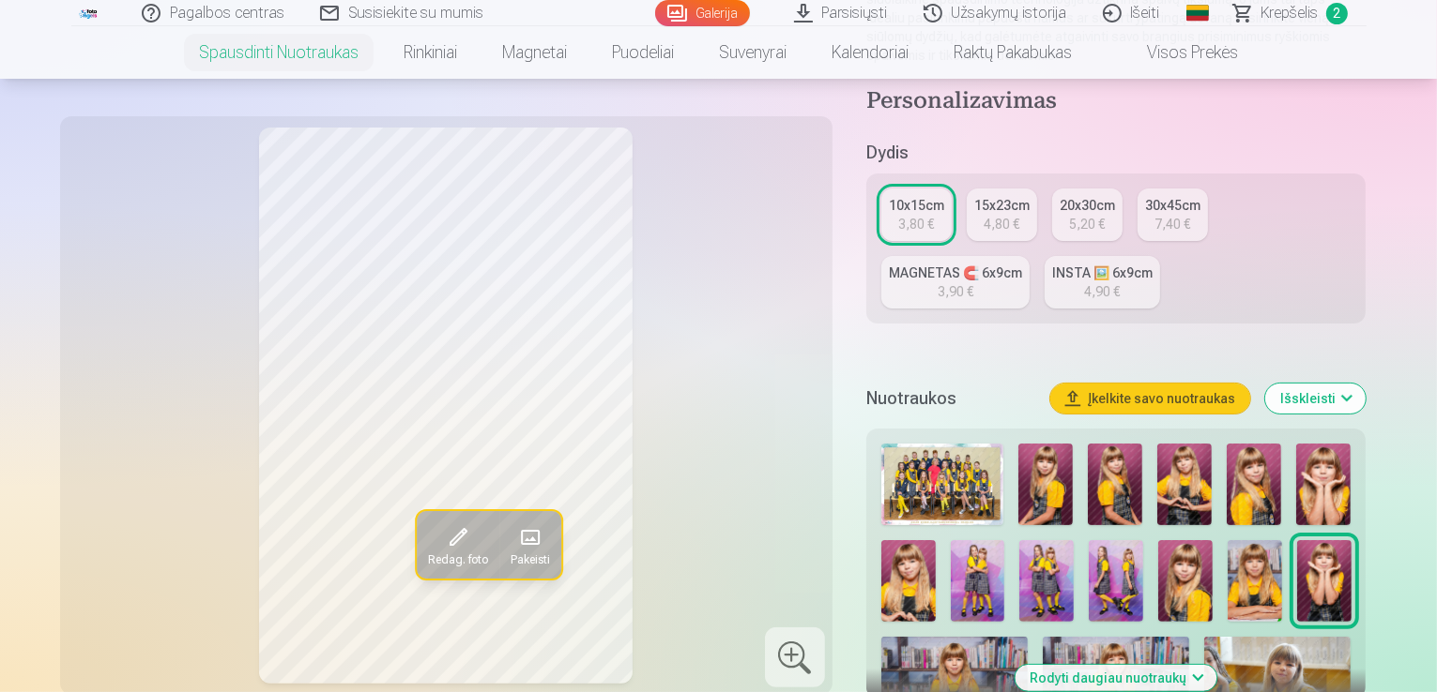
click at [1027, 637] on img at bounding box center [954, 686] width 146 height 98
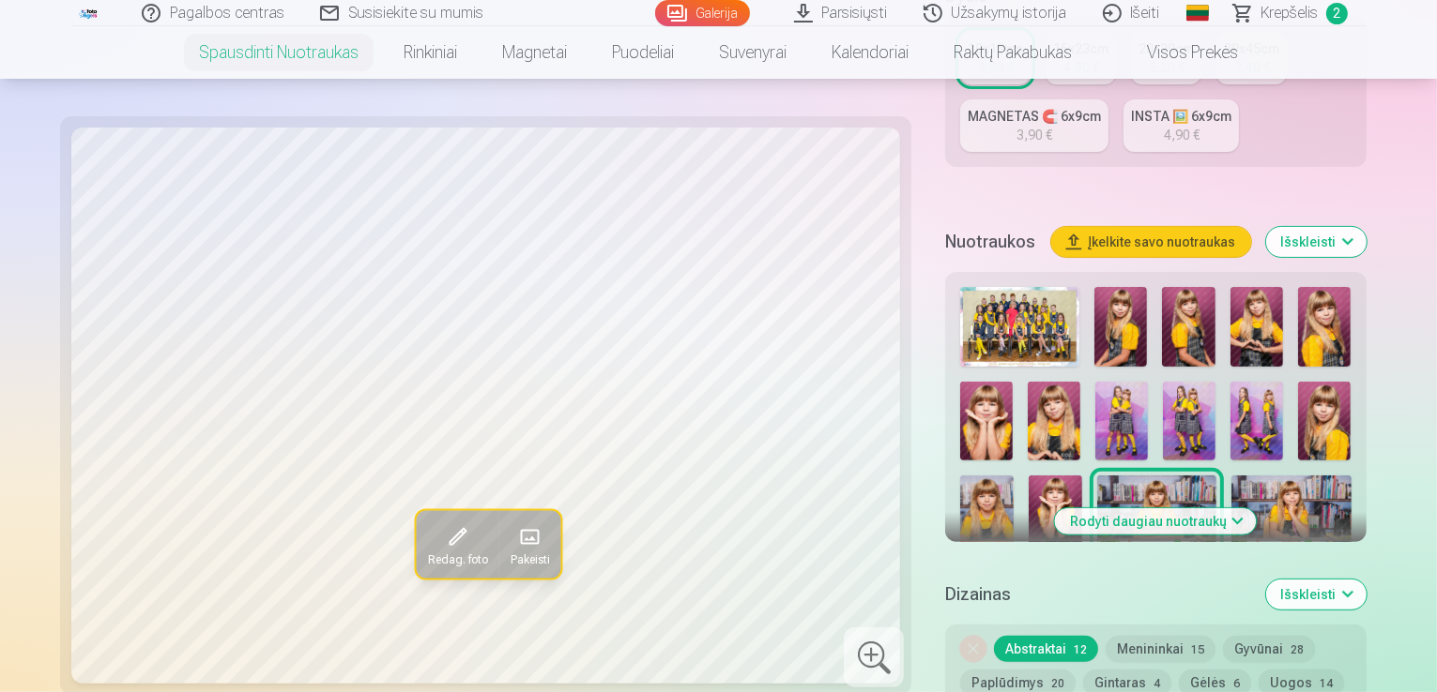
scroll to position [591, 0]
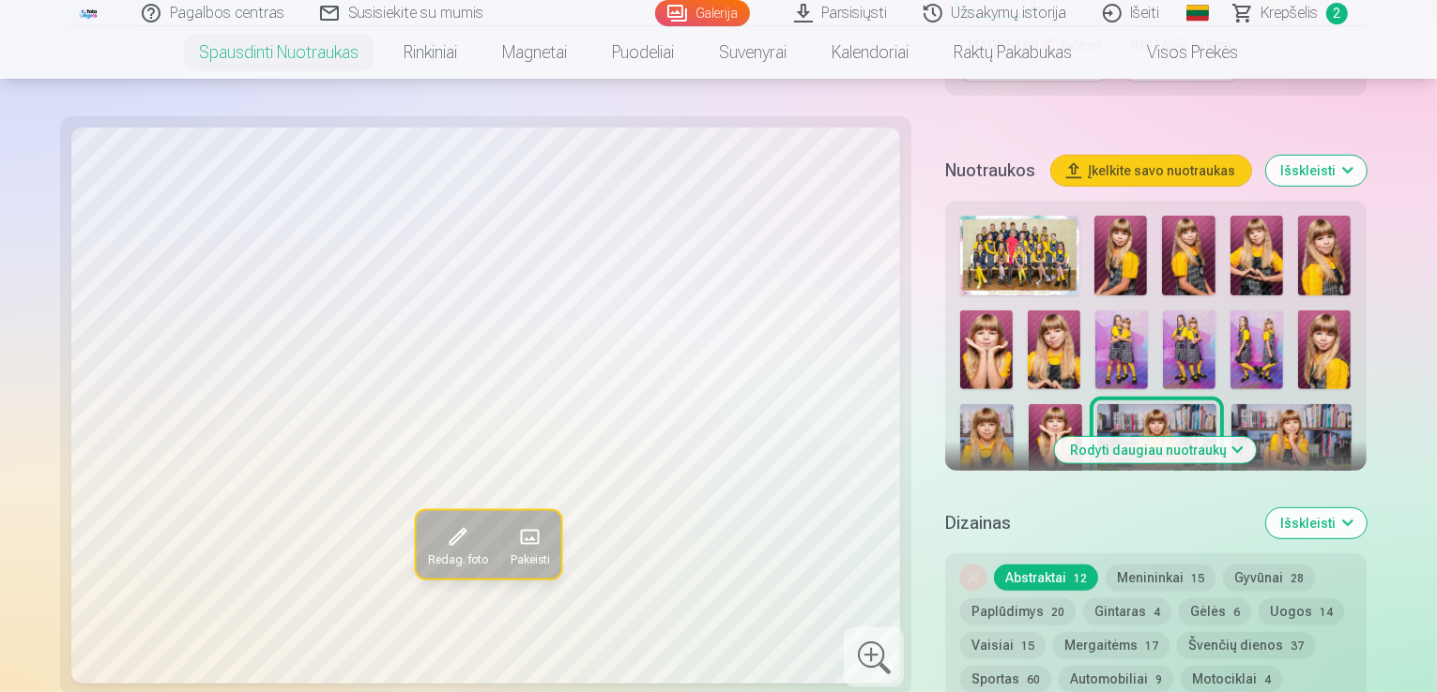
click at [1231, 404] on img at bounding box center [1291, 444] width 120 height 80
click at [1069, 499] on img at bounding box center [1020, 539] width 120 height 80
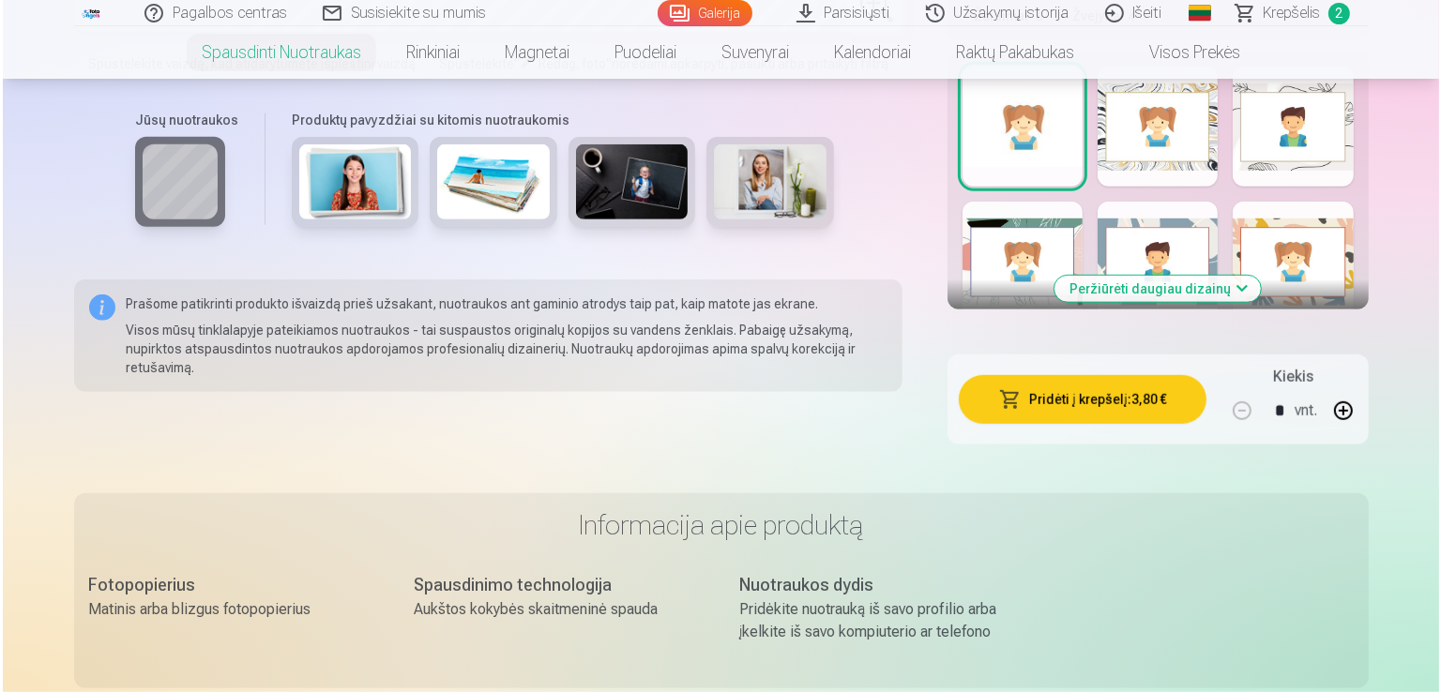
scroll to position [1306, 0]
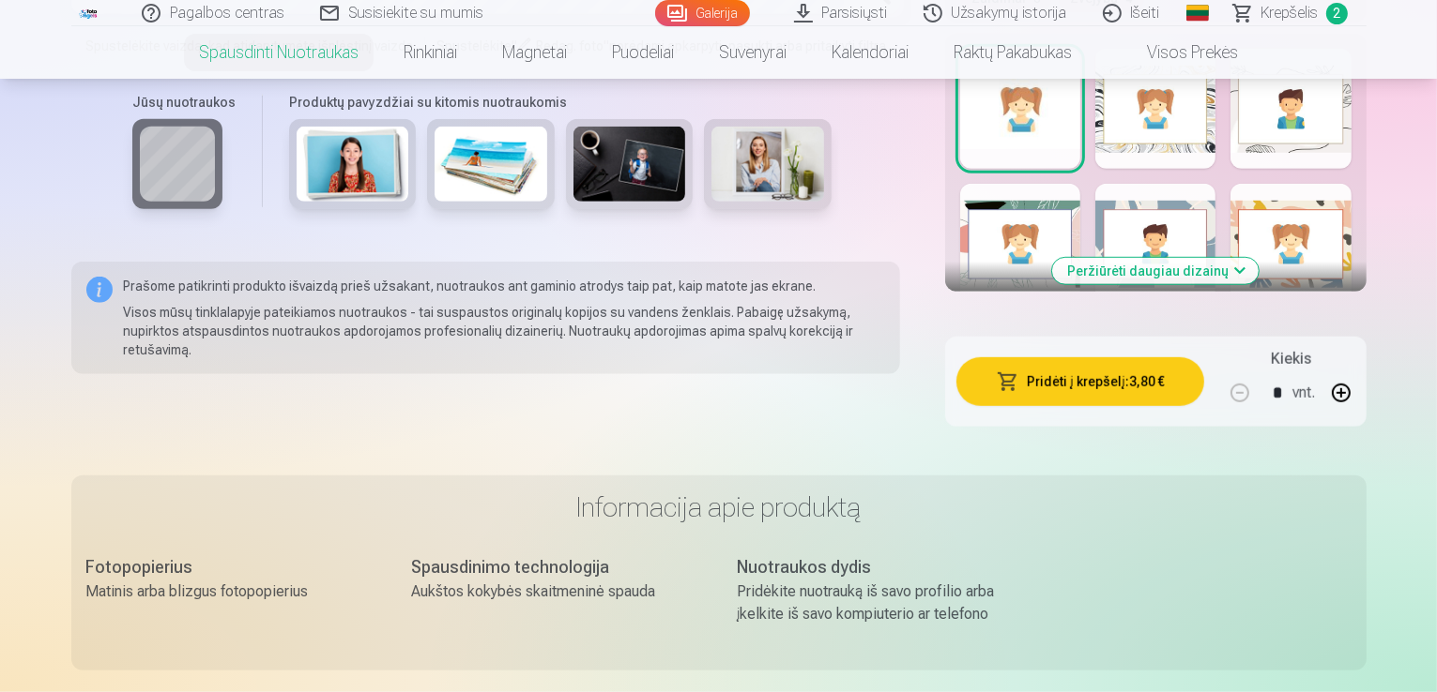
click at [1062, 358] on button "Pridėti į krepšelį : 3,80 €" at bounding box center [1080, 382] width 248 height 49
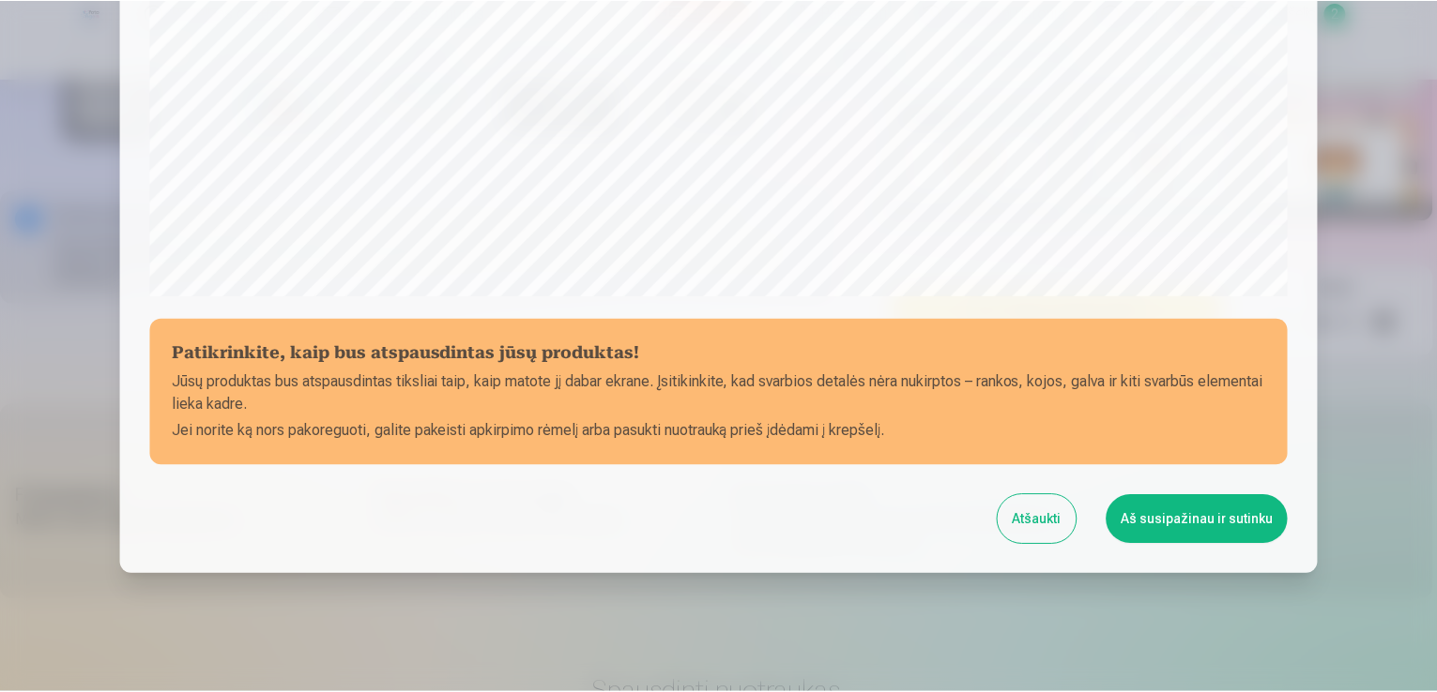
scroll to position [659, 0]
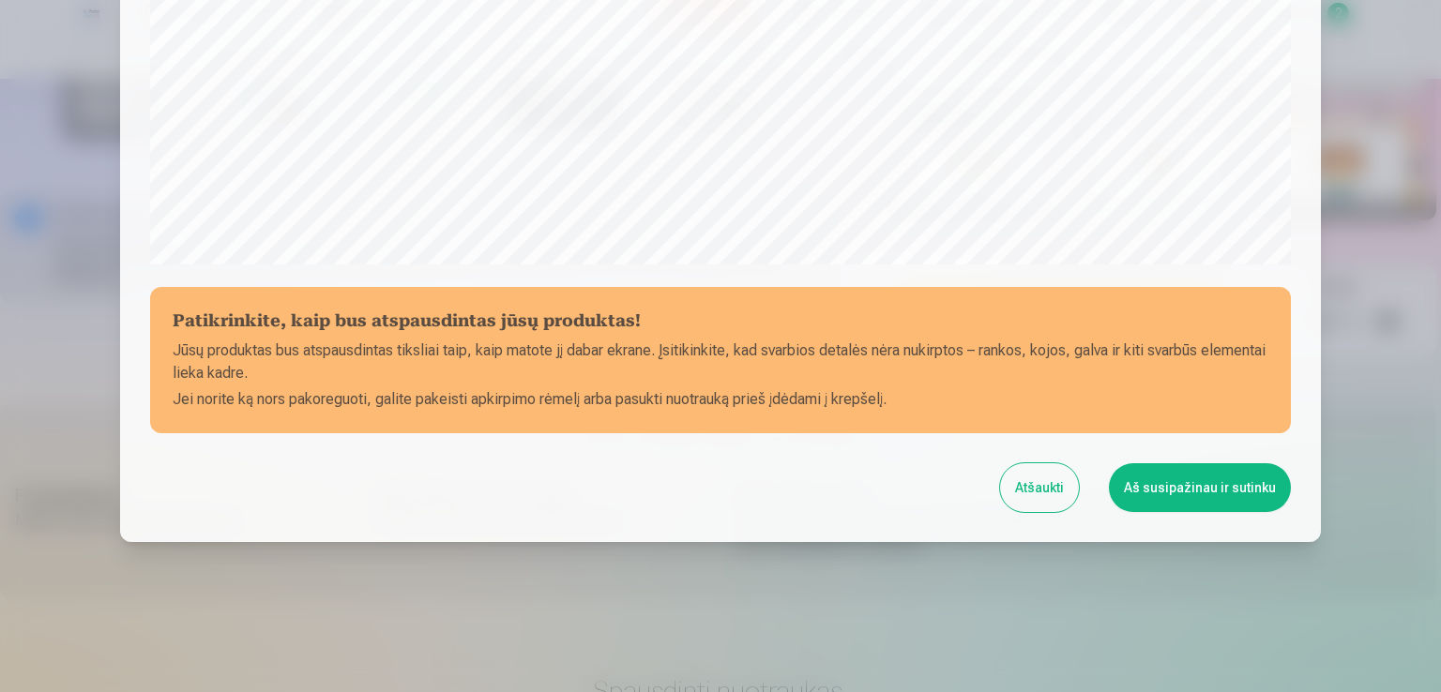
click at [1187, 473] on button "Aš susipažinau ir sutinku" at bounding box center [1200, 488] width 182 height 49
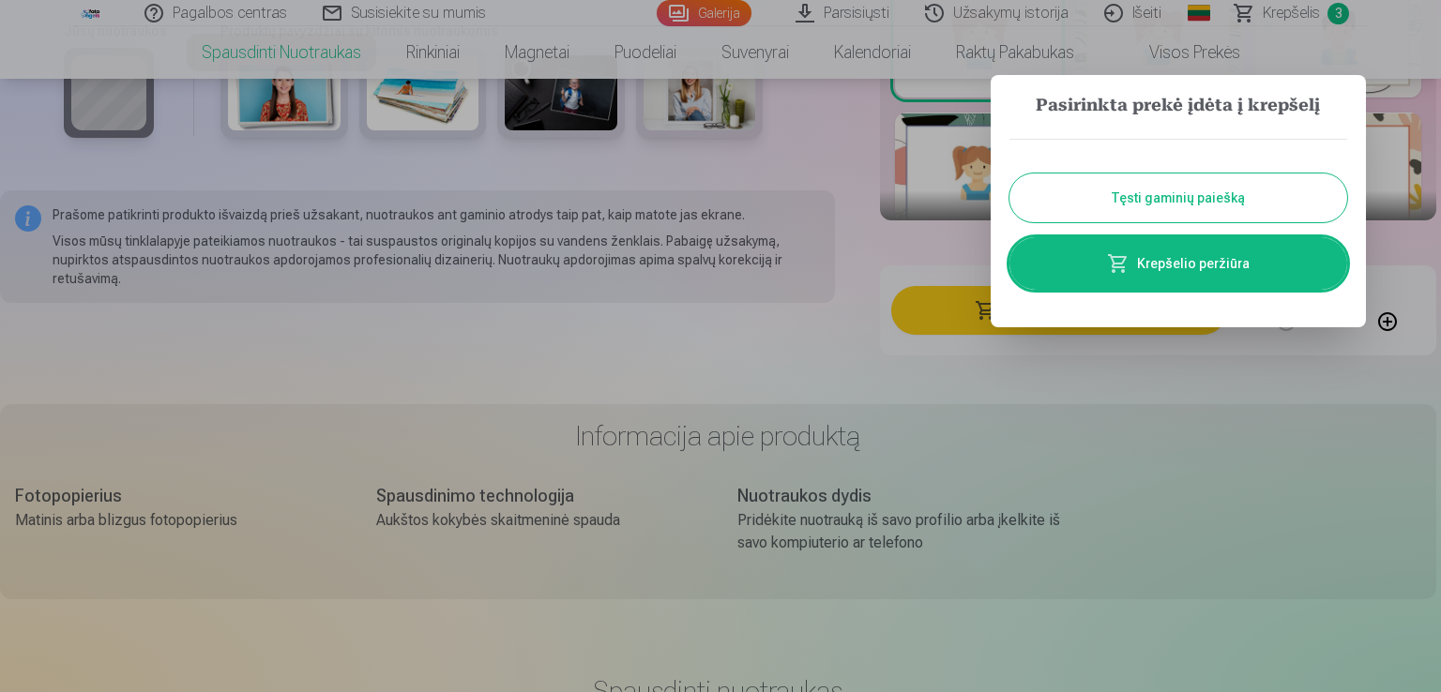
click at [1182, 195] on button "Tęsti gaminių paiešką" at bounding box center [1179, 198] width 338 height 49
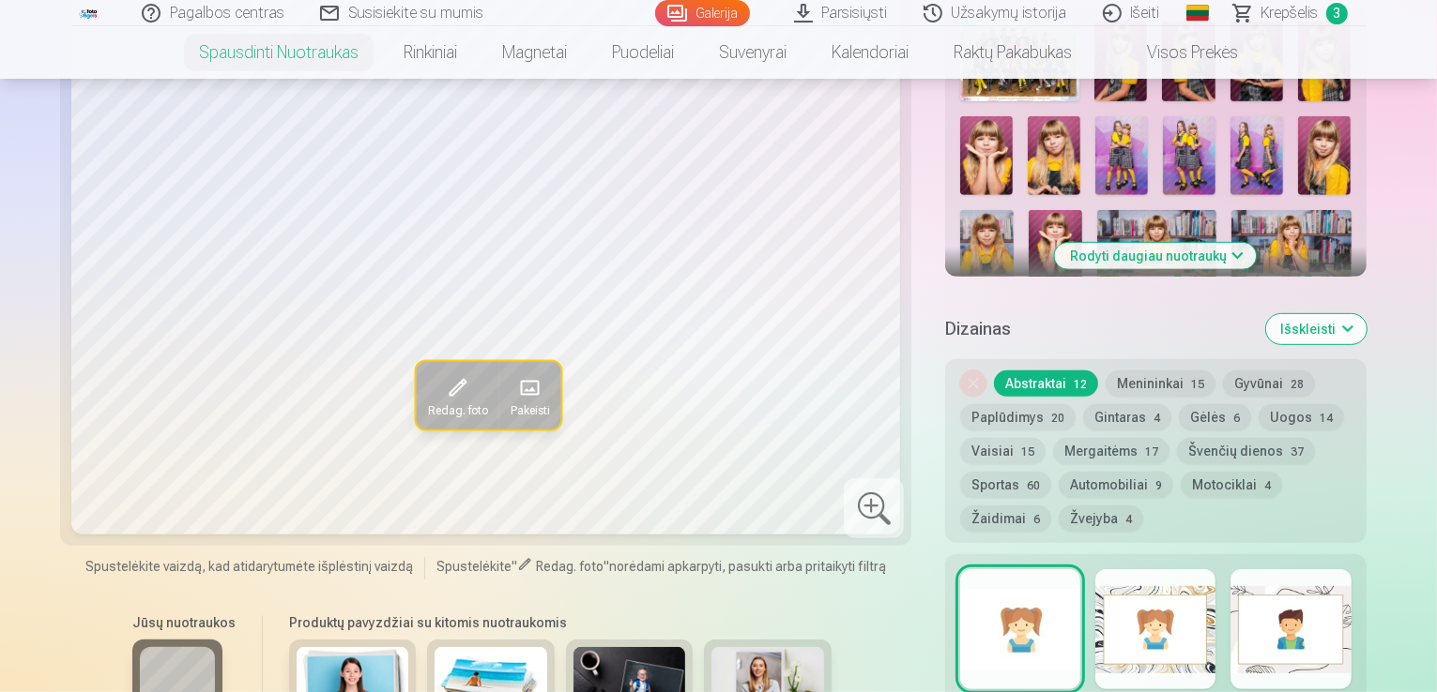
scroll to position [750, 0]
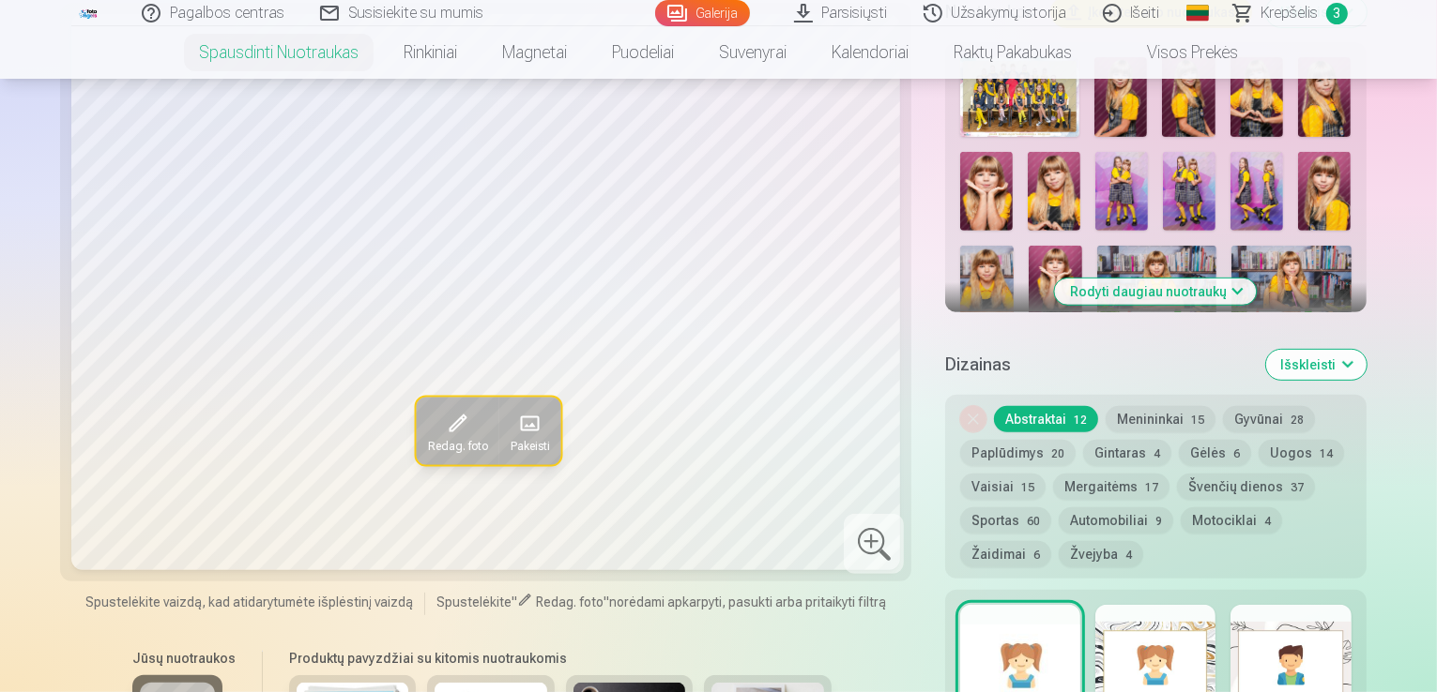
click at [1181, 341] on img at bounding box center [1155, 381] width 120 height 80
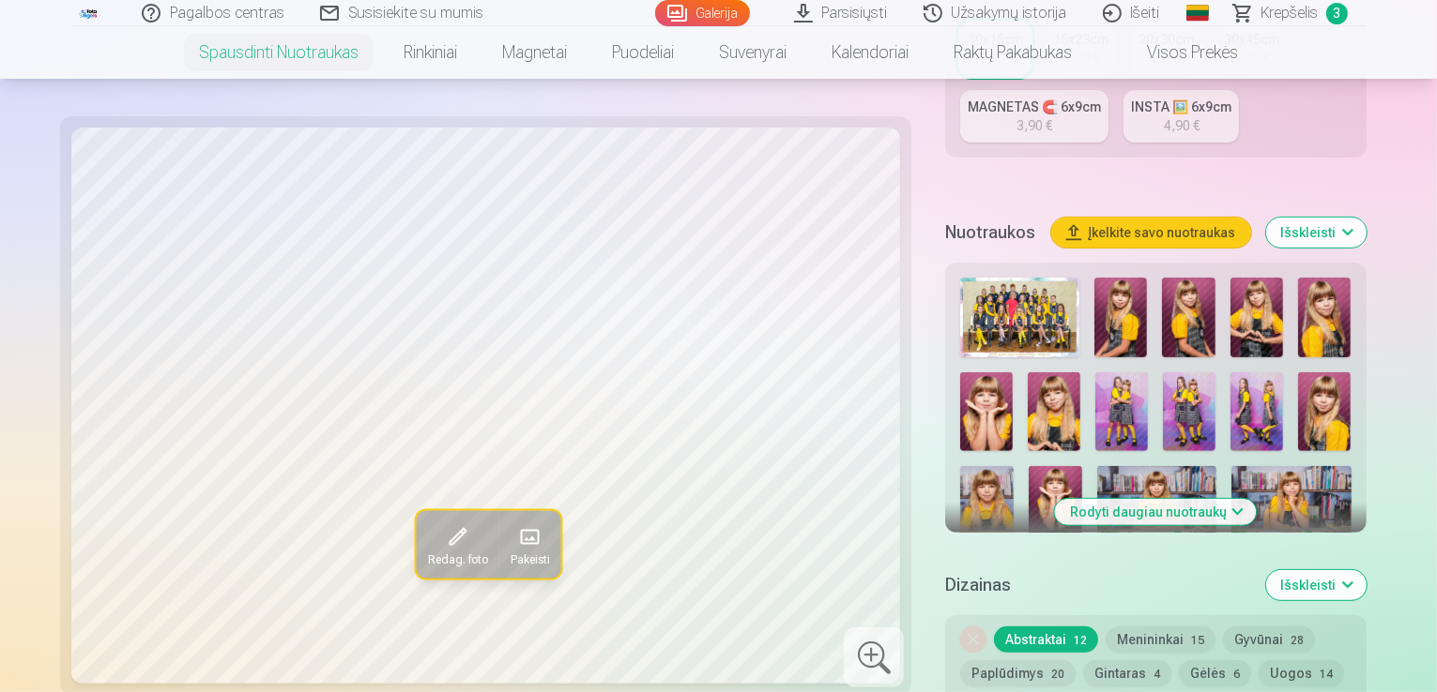
scroll to position [689, 0]
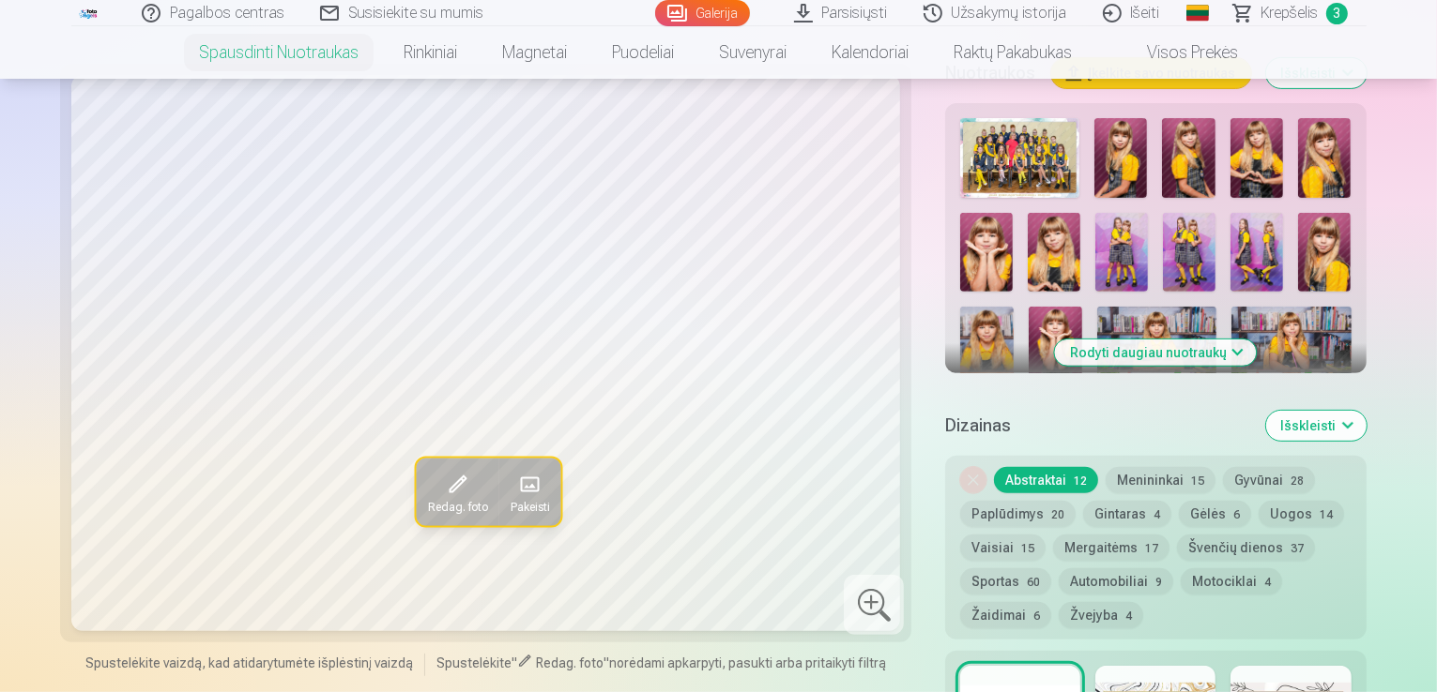
click at [1350, 402] on img at bounding box center [1290, 442] width 120 height 80
click at [1104, 340] on button "Rodyti daugiau nuotraukų" at bounding box center [1156, 353] width 202 height 26
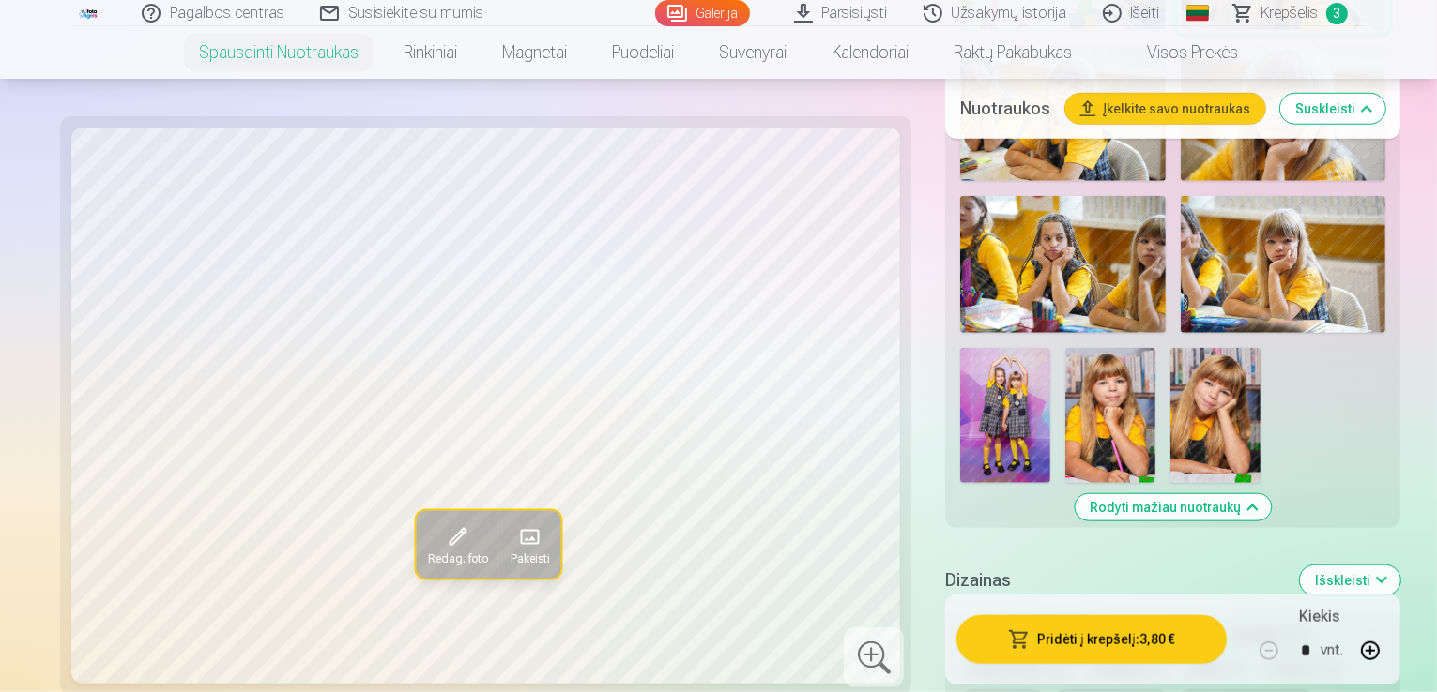
scroll to position [1700, 0]
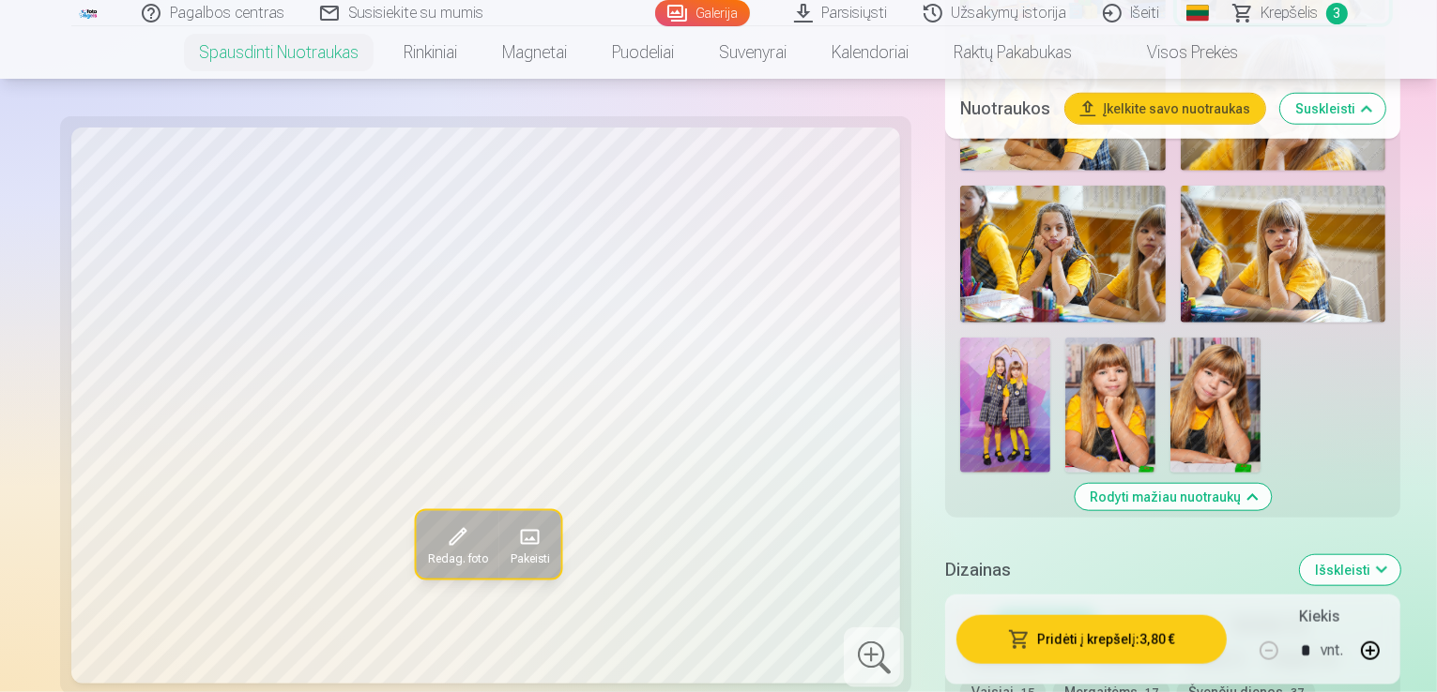
click at [1050, 350] on img at bounding box center [1005, 405] width 90 height 135
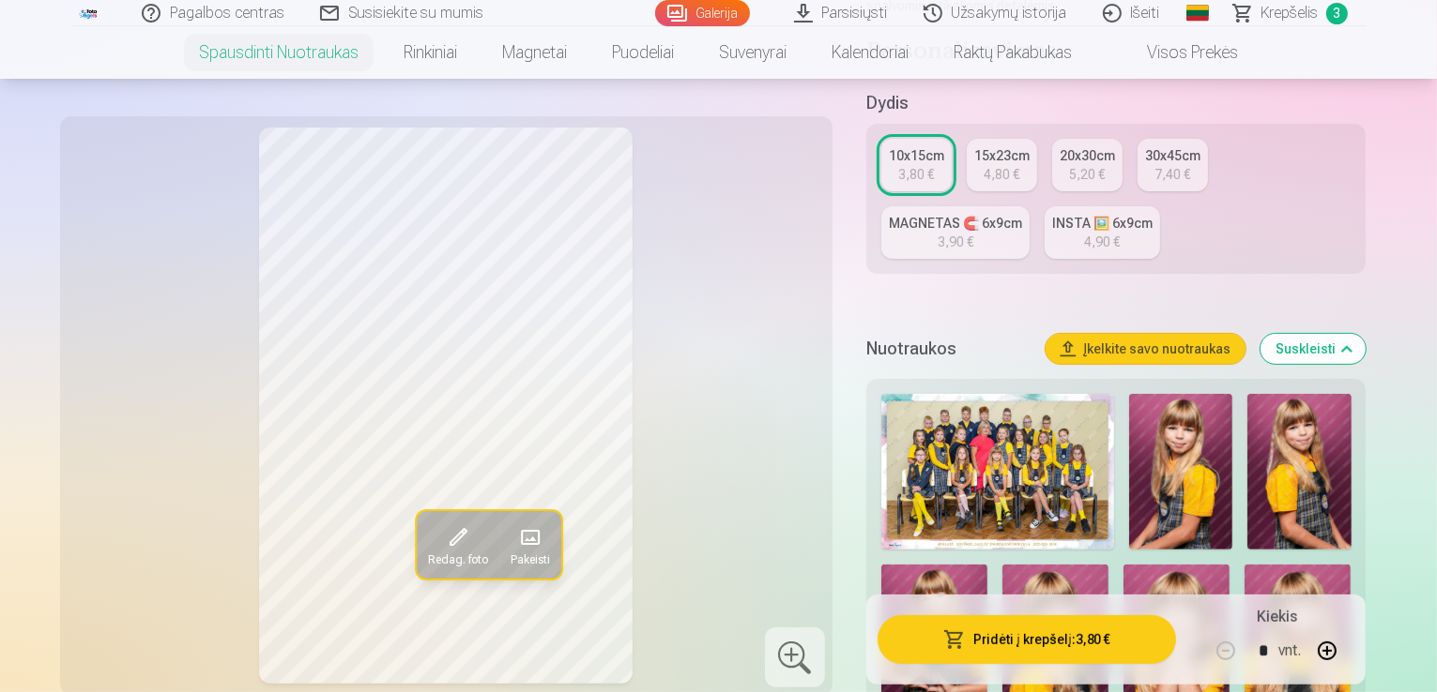
scroll to position [415, 0]
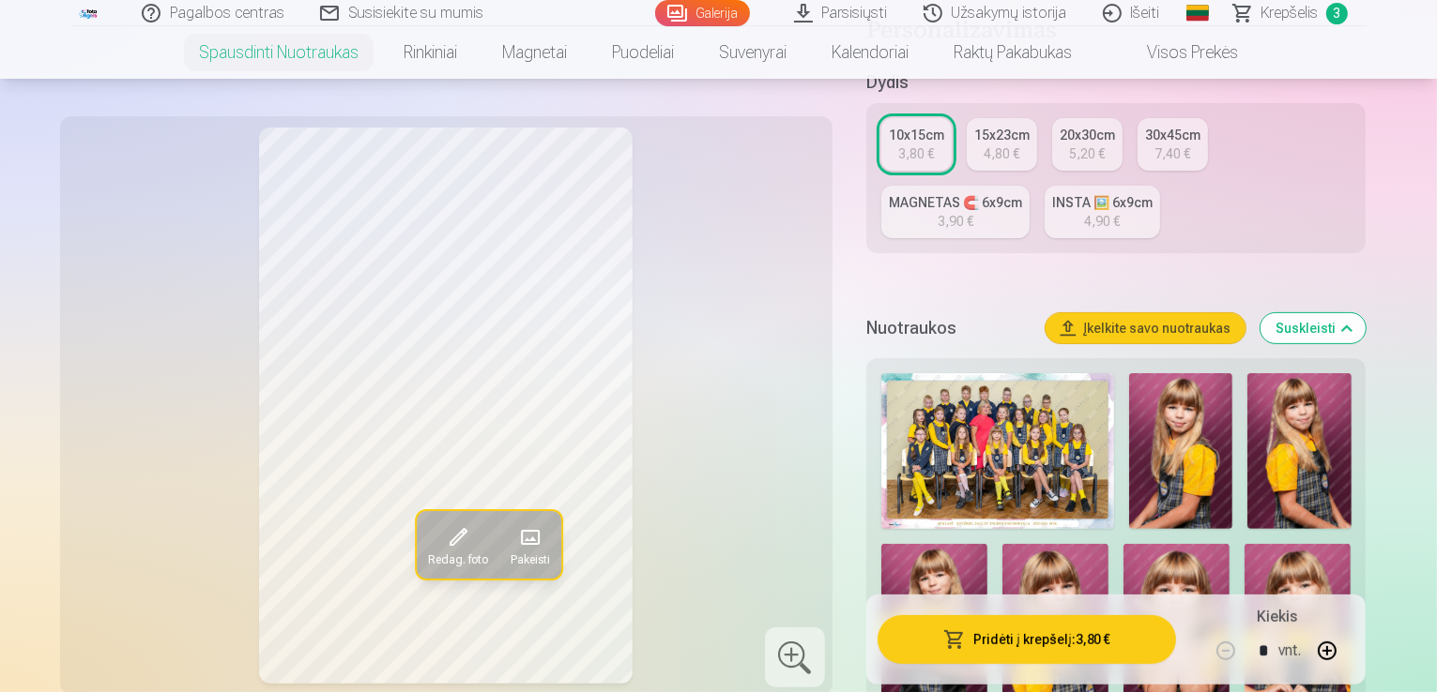
click at [1006, 126] on div "15x23cm" at bounding box center [1001, 135] width 55 height 19
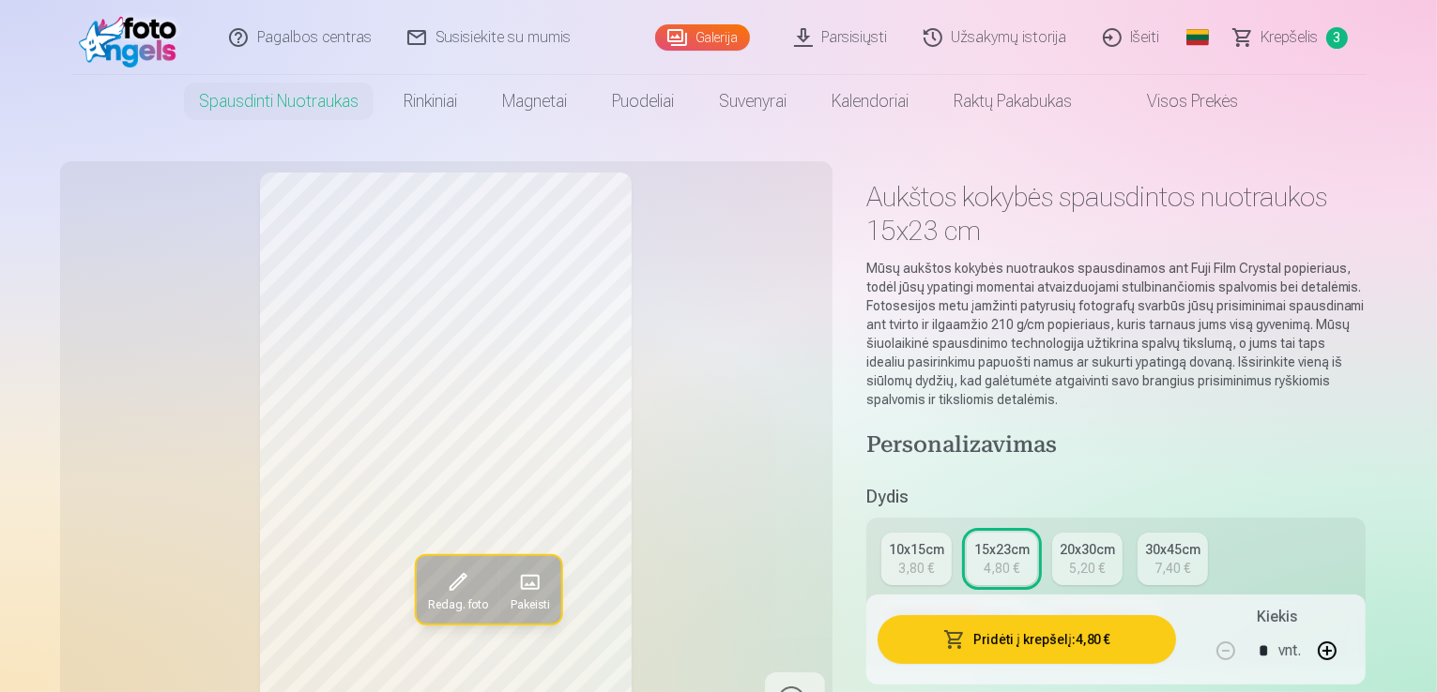
click at [1002, 641] on button "Pridėti į krepšelį : 4,80 €" at bounding box center [1026, 640] width 299 height 49
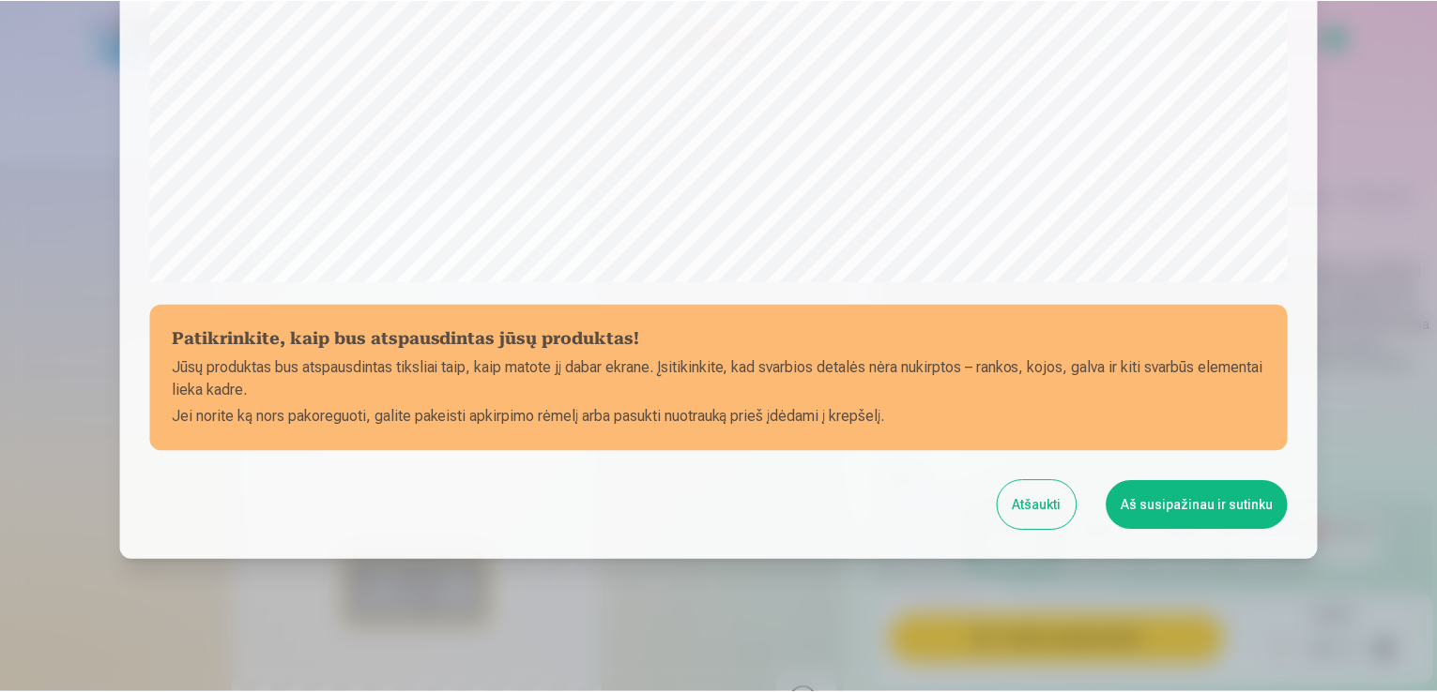
scroll to position [659, 0]
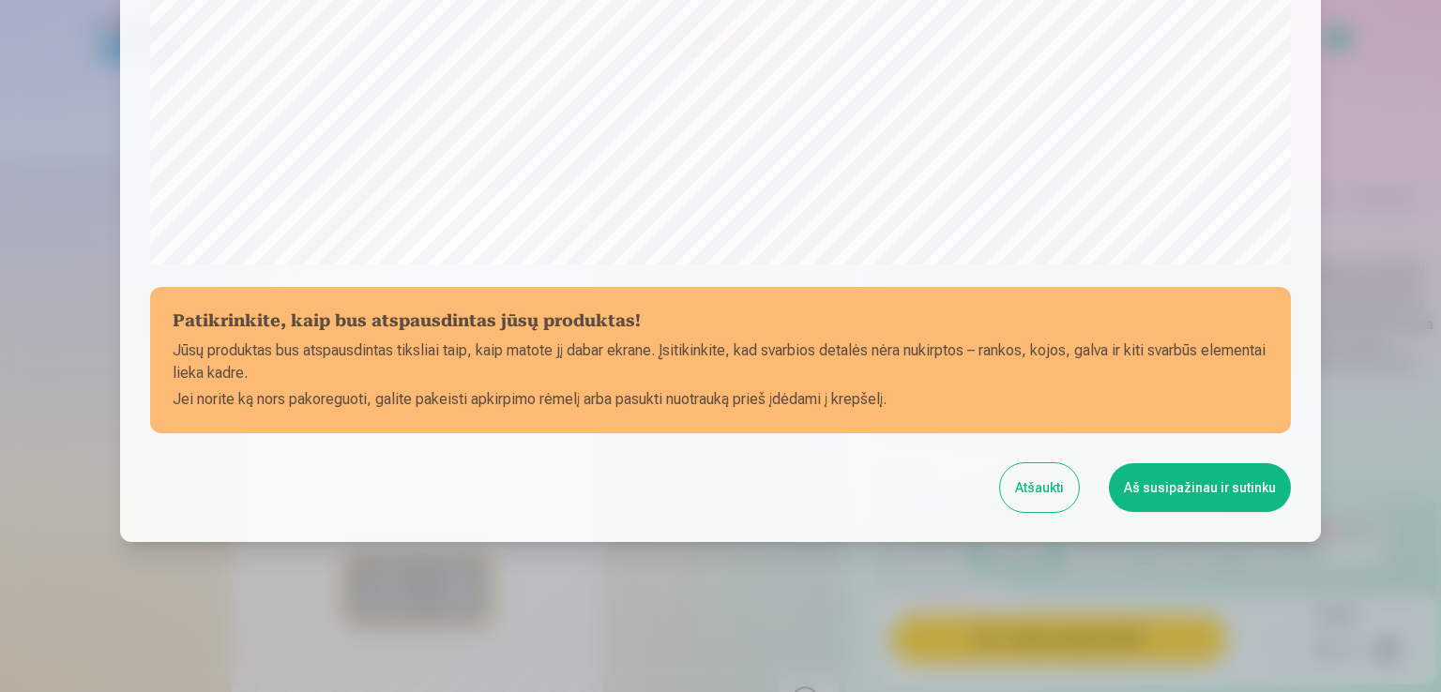
click at [1226, 478] on button "Aš susipažinau ir sutinku" at bounding box center [1200, 488] width 182 height 49
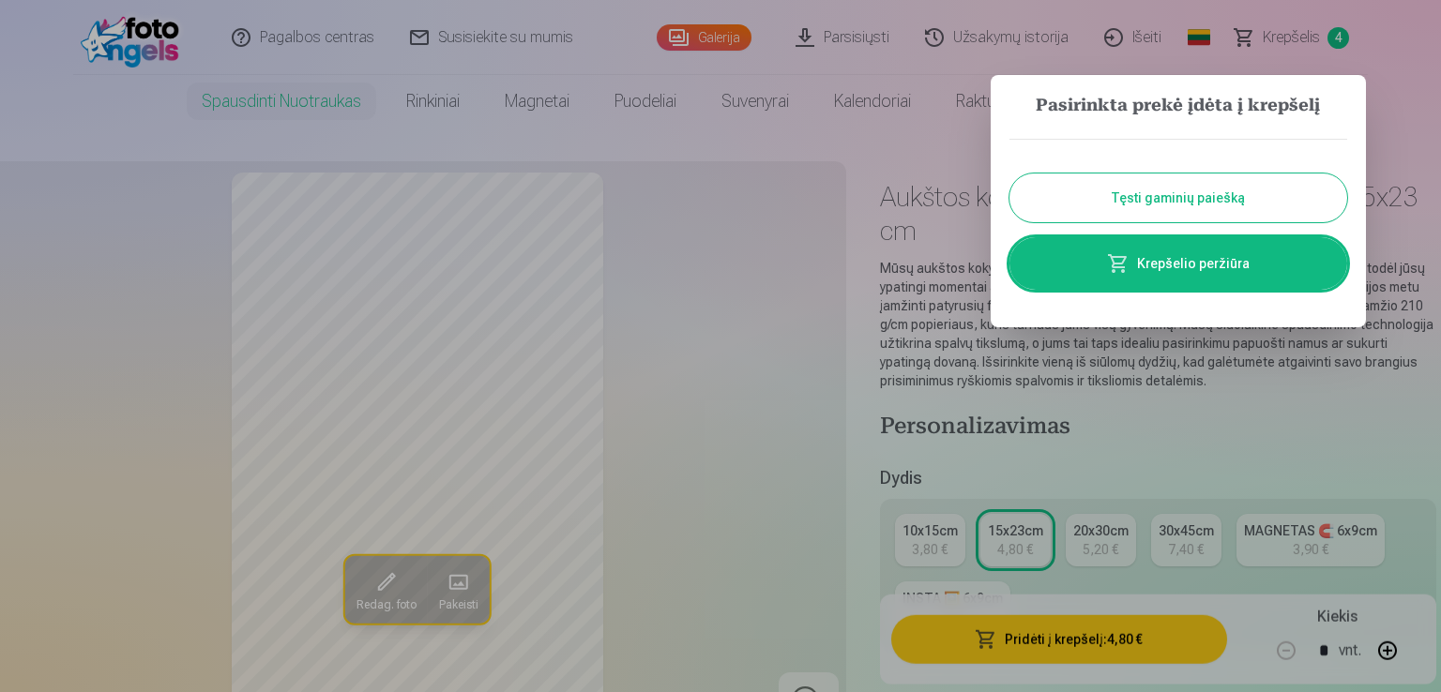
click at [1135, 249] on link "Krepšelio peržiūra" at bounding box center [1179, 263] width 338 height 53
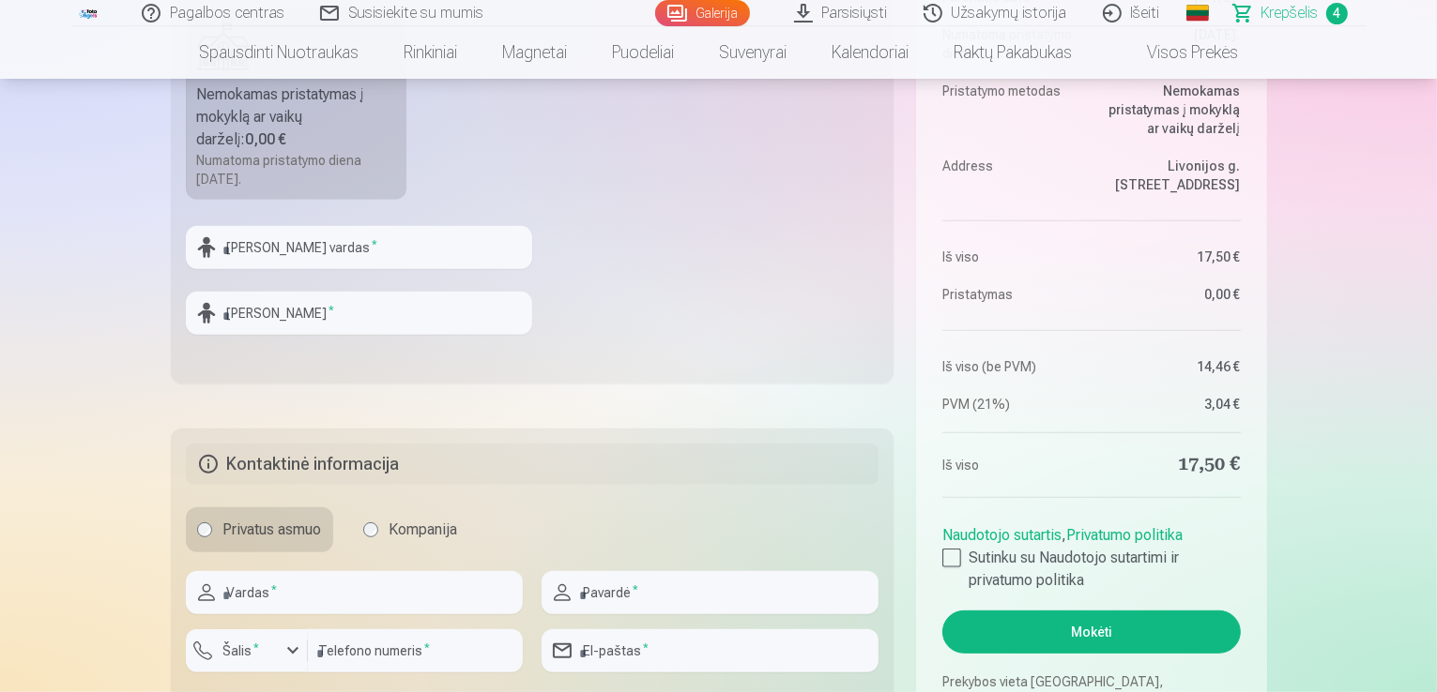
scroll to position [730, 0]
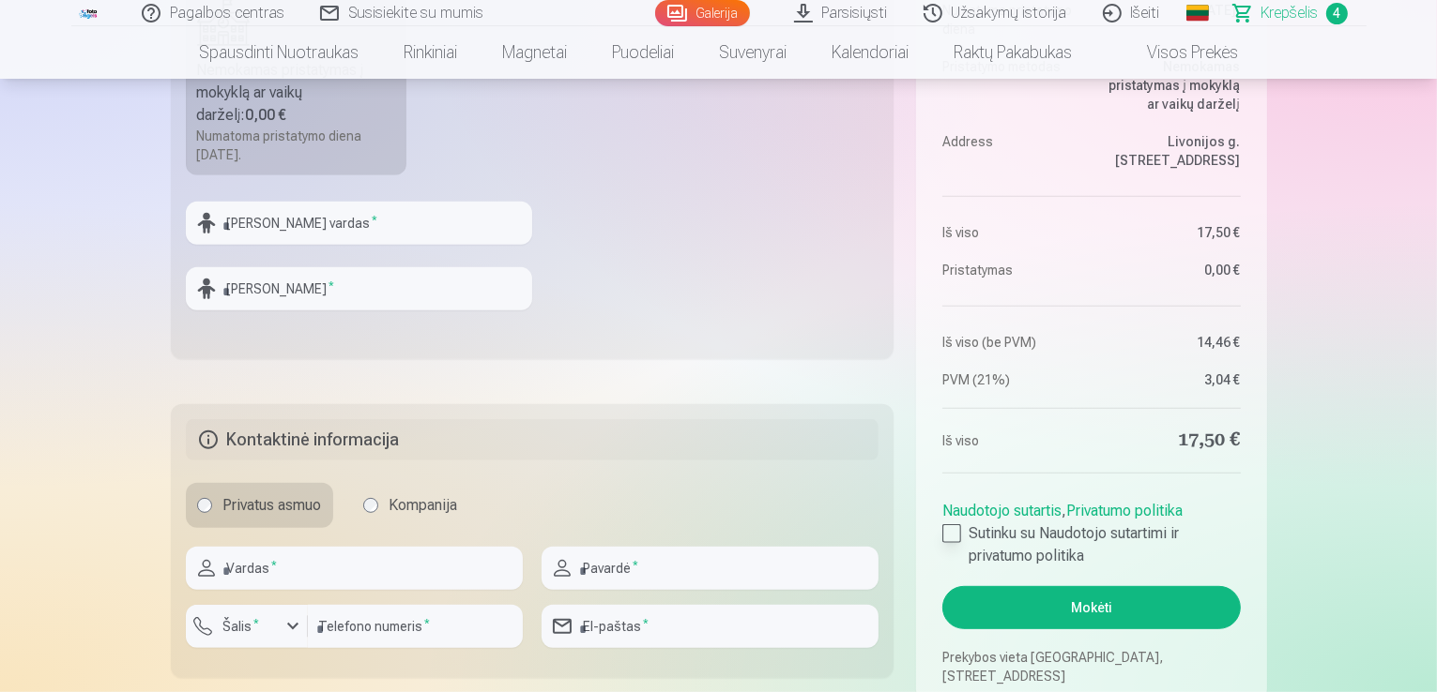
click at [948, 532] on div at bounding box center [951, 534] width 19 height 19
click at [1012, 599] on button "Mokėti" at bounding box center [1090, 607] width 297 height 43
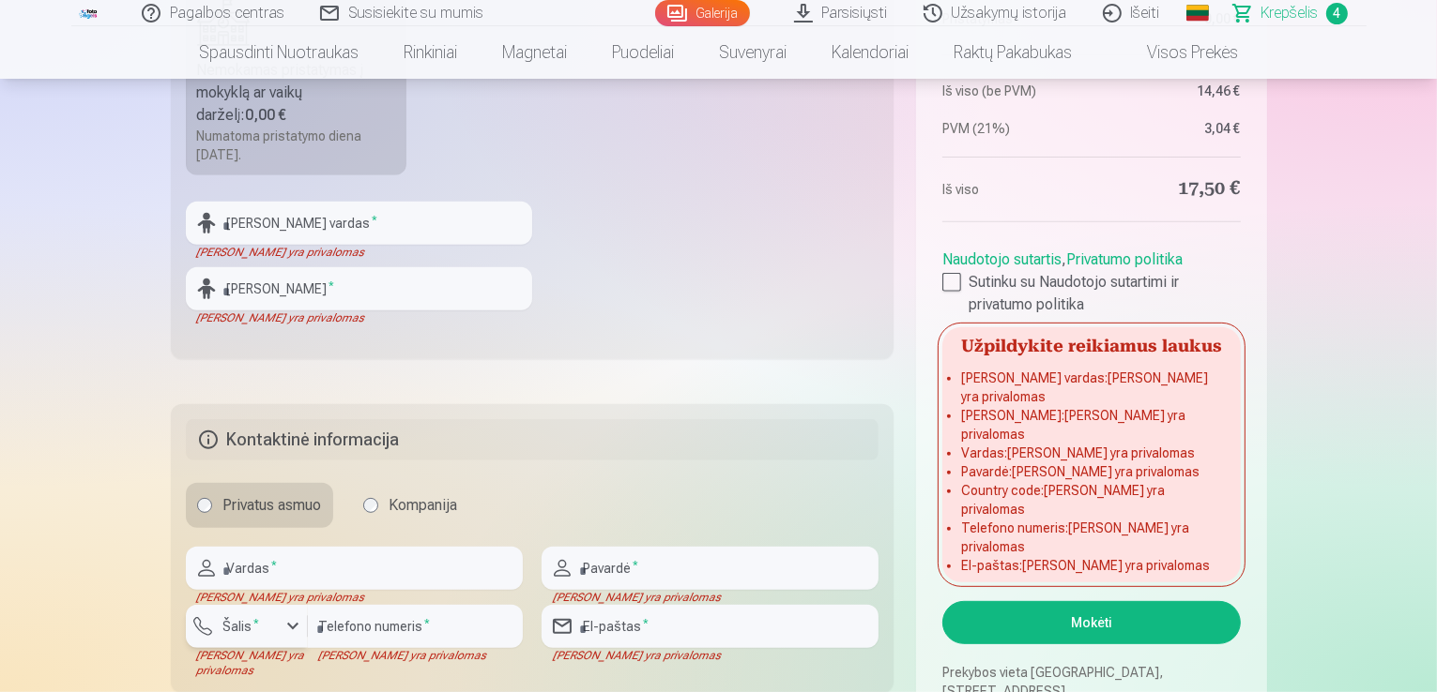
click at [283, 624] on div "button" at bounding box center [293, 627] width 23 height 23
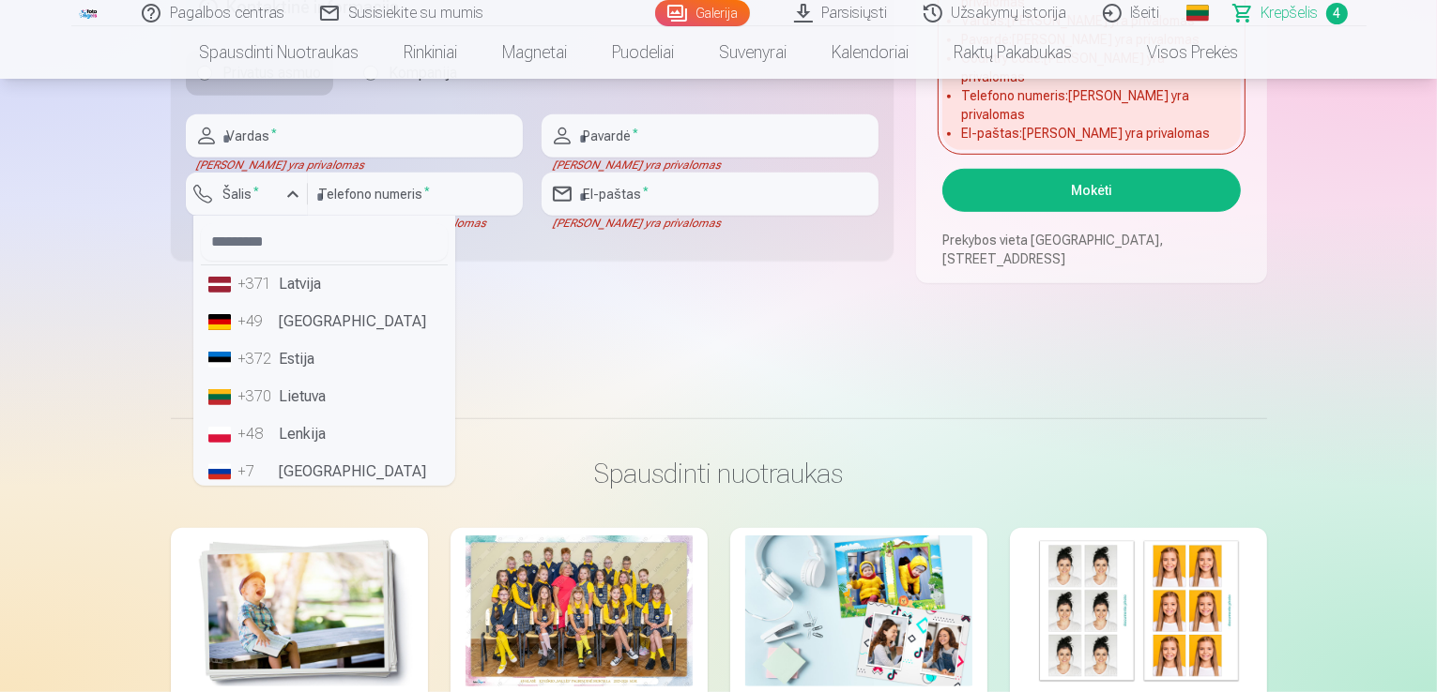
scroll to position [1179, 0]
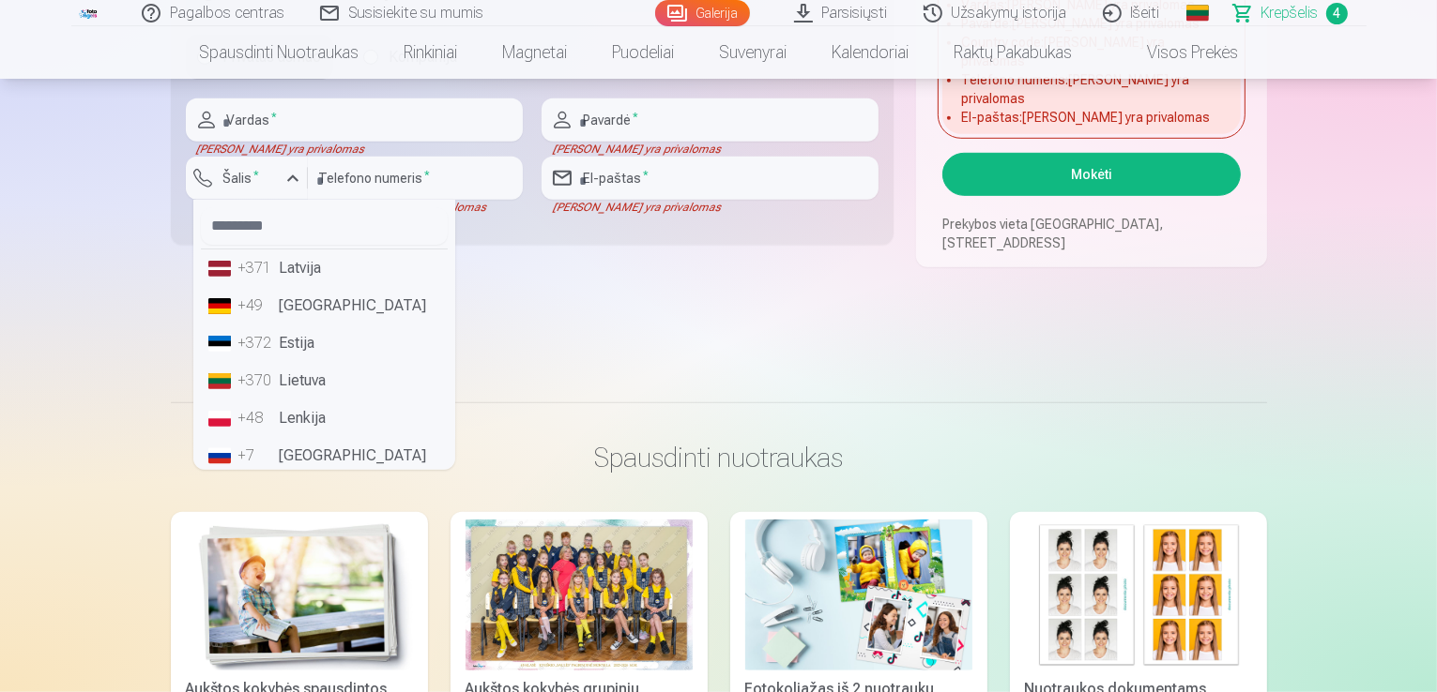
click at [314, 376] on li "+370 Lietuva" at bounding box center [324, 381] width 247 height 38
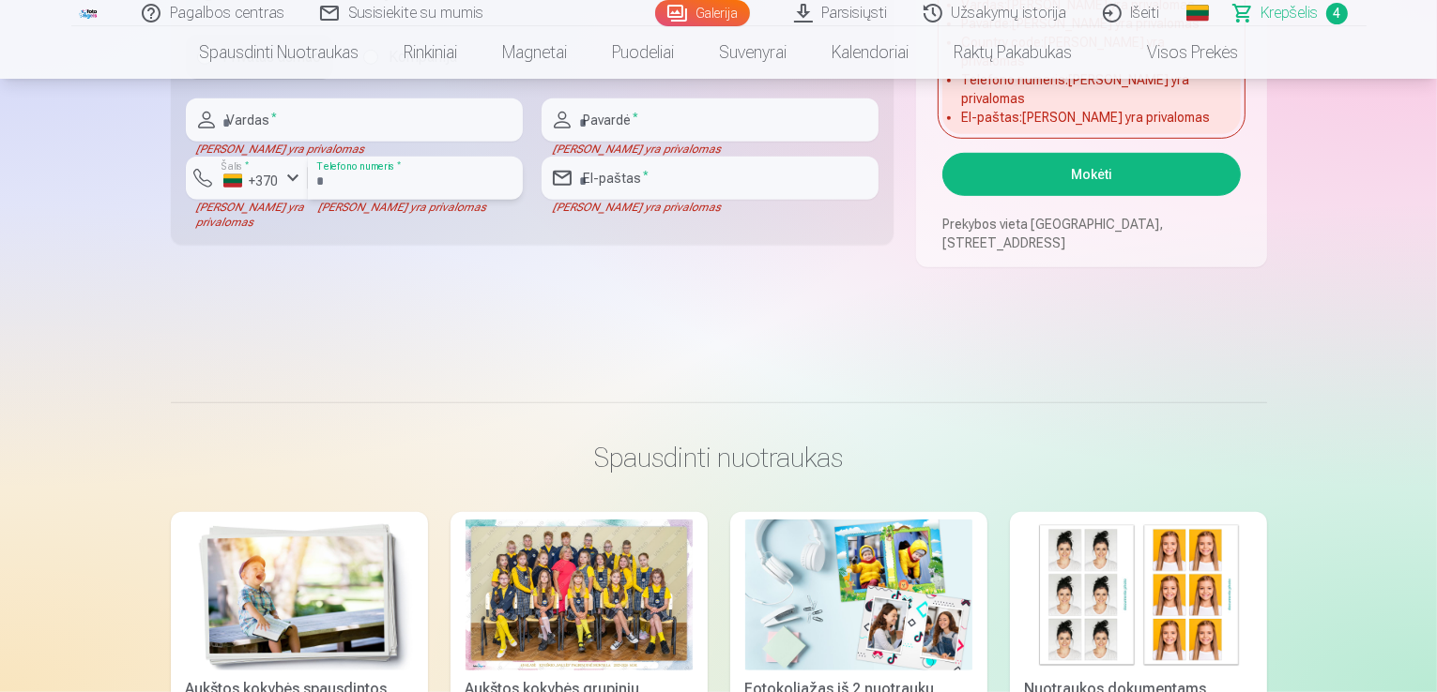
click at [356, 181] on input "number" at bounding box center [415, 178] width 215 height 43
drag, startPoint x: 1434, startPoint y: 146, endPoint x: 1439, endPoint y: 129, distance: 18.7
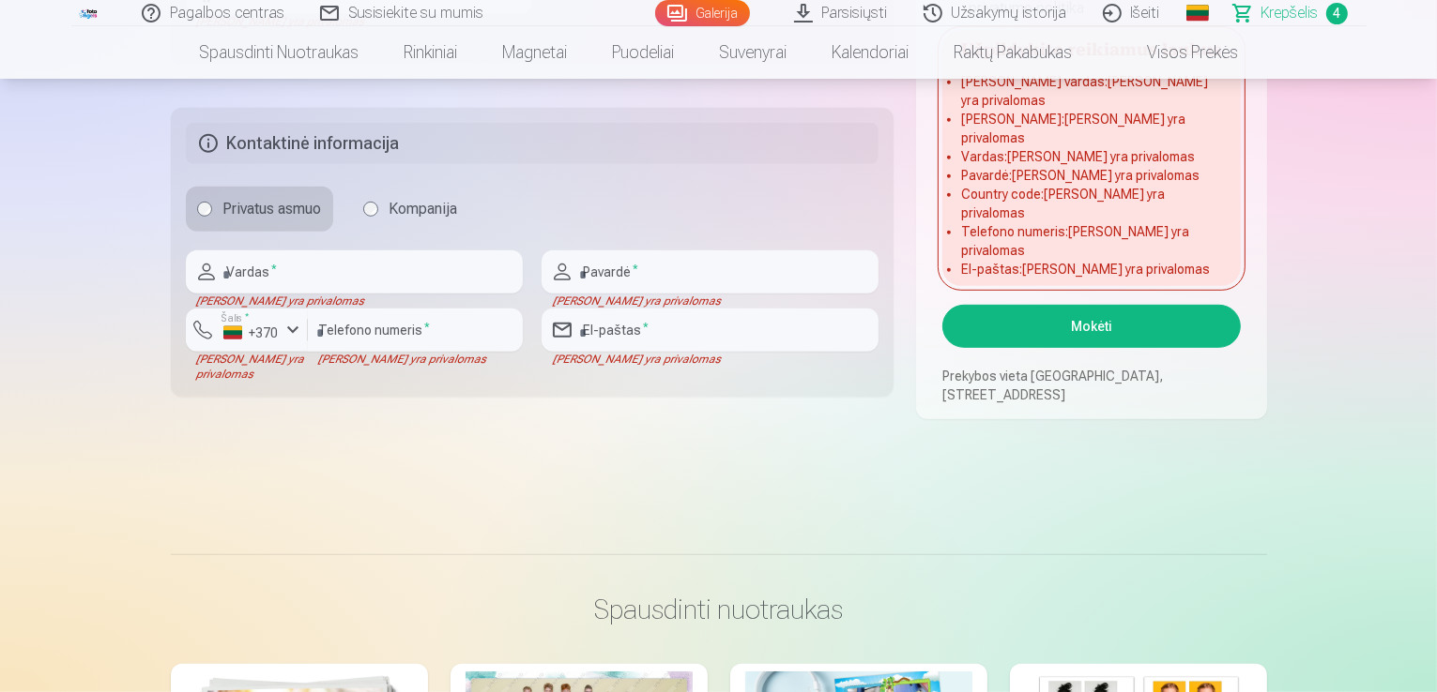
scroll to position [1011, 0]
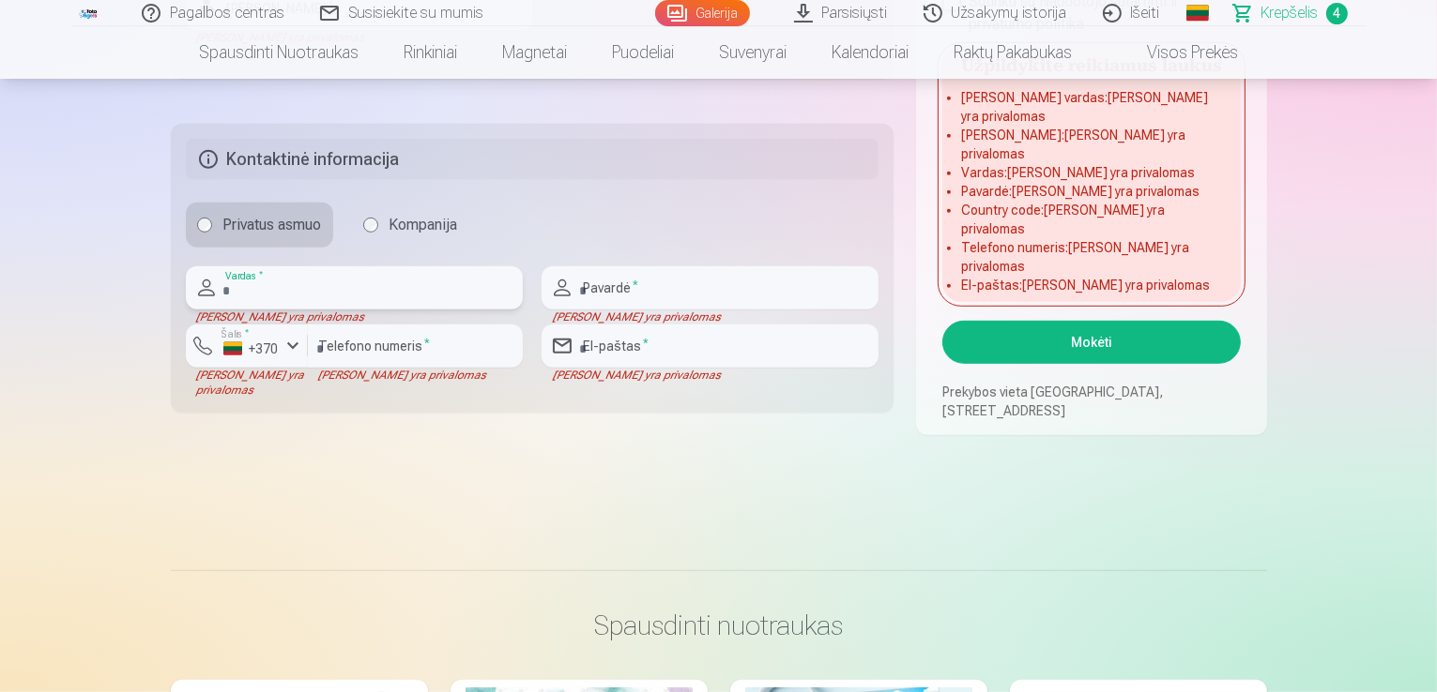
click at [368, 292] on input "text" at bounding box center [354, 287] width 337 height 43
type input "*"
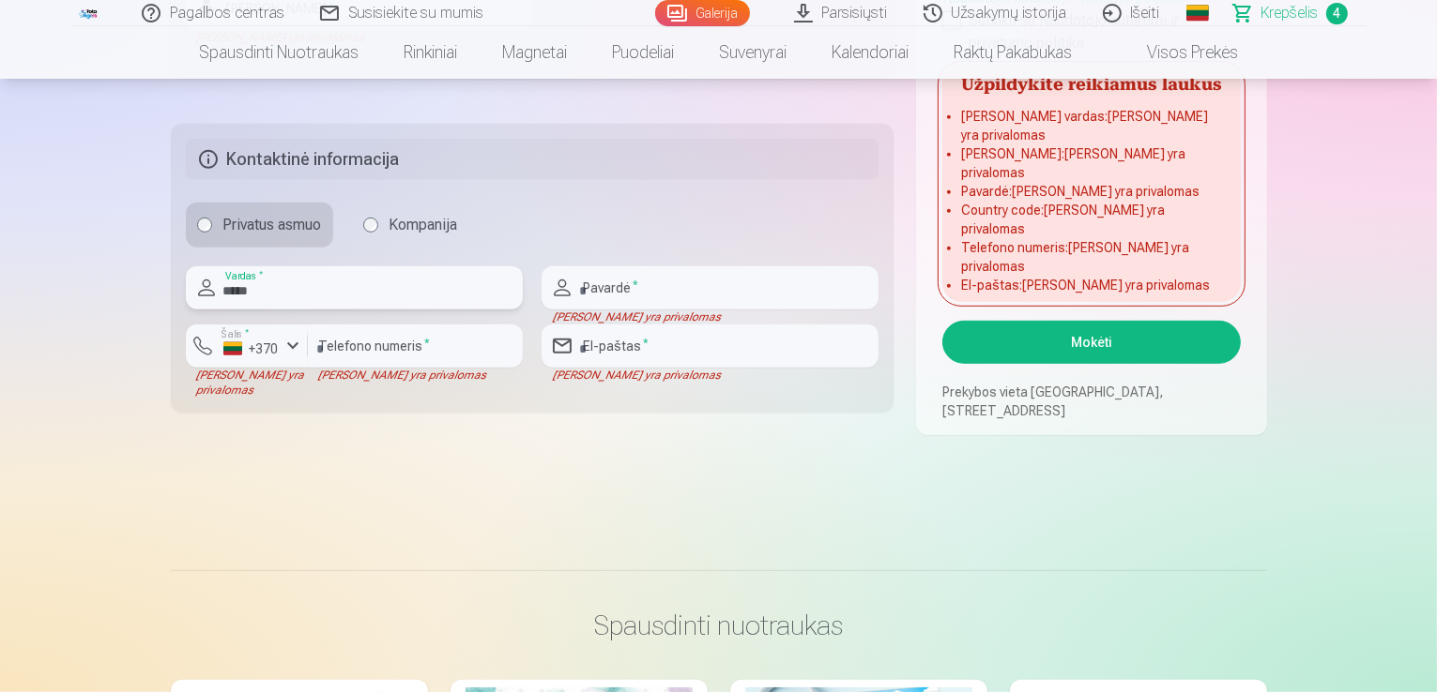
type input "*****"
click at [644, 285] on input "text" at bounding box center [709, 287] width 337 height 43
type input "*"
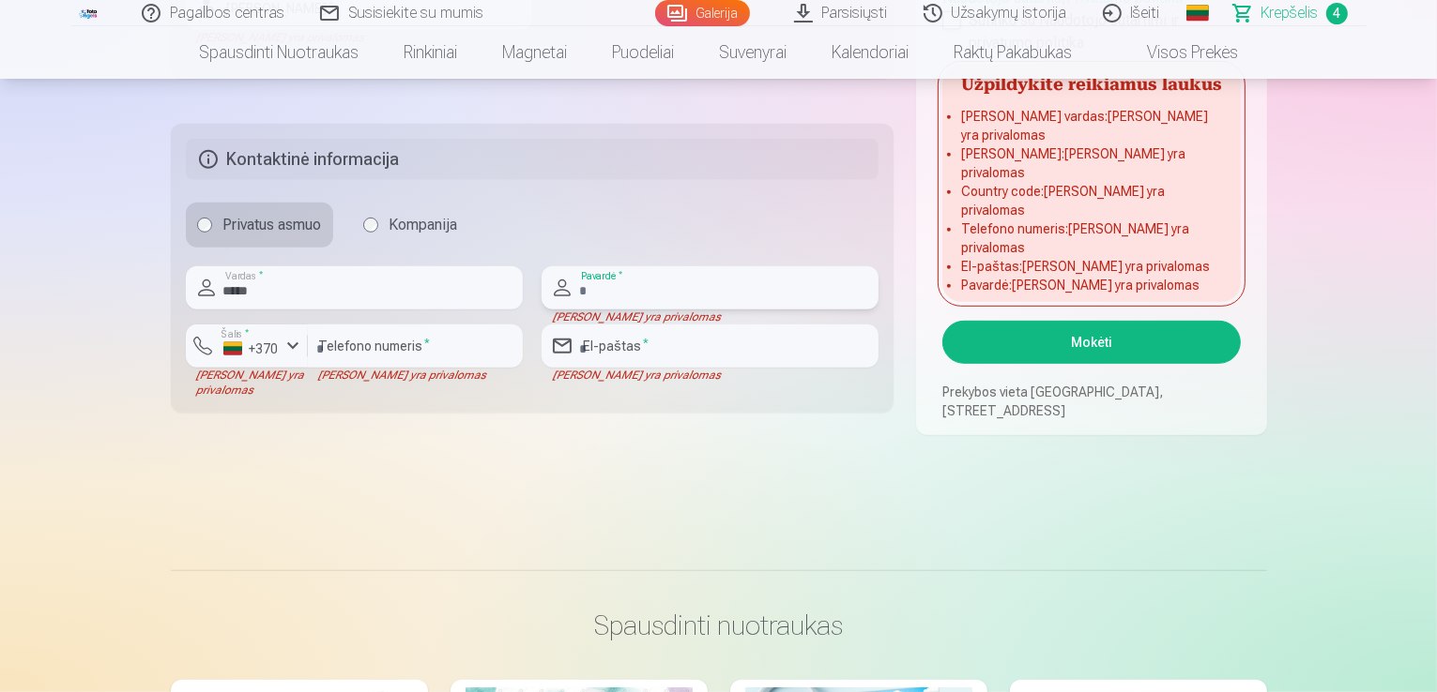
type input "*"
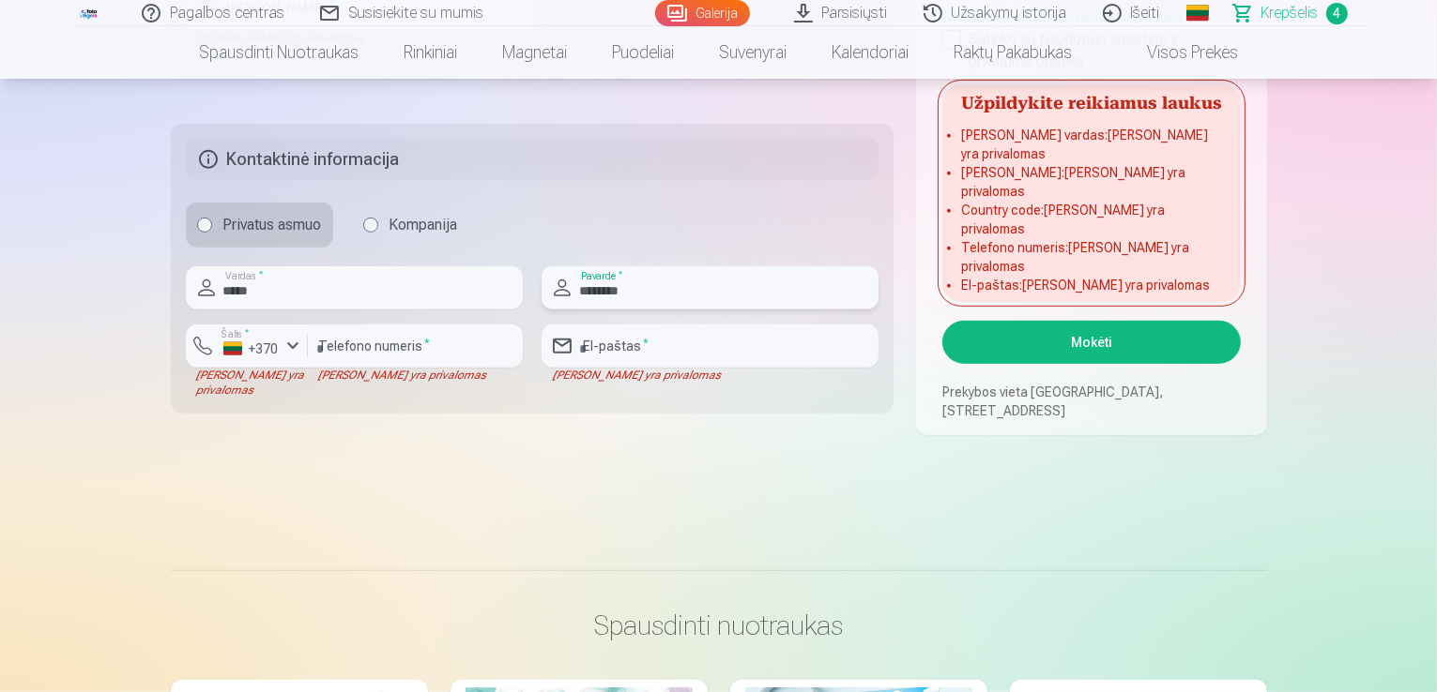
type input "********"
click at [330, 348] on input "number" at bounding box center [415, 346] width 215 height 43
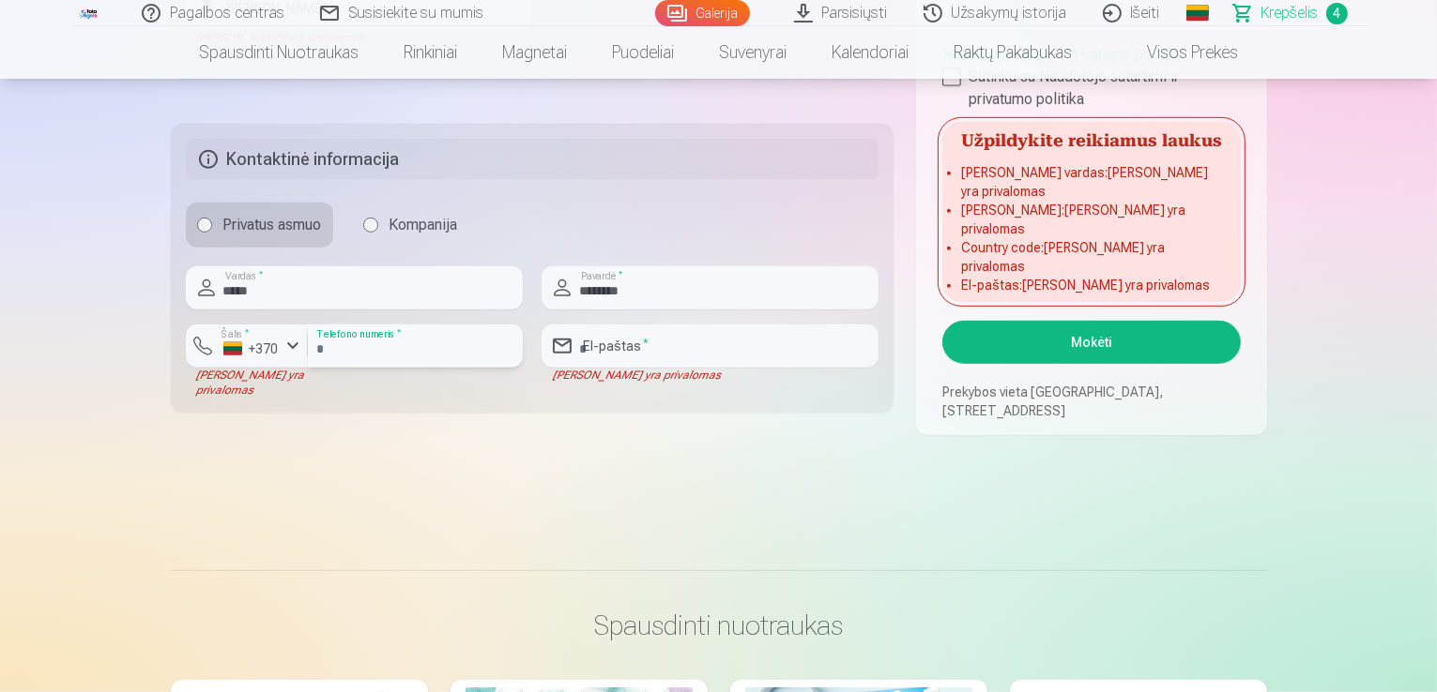
drag, startPoint x: 330, startPoint y: 348, endPoint x: 257, endPoint y: 404, distance: 92.3
click at [257, 404] on fieldset "Kontaktinė informacija Privatus asmuo Kompanija ***** Vardas * ******** Pavardė…" at bounding box center [532, 268] width 723 height 289
click at [377, 344] on input "******" at bounding box center [415, 346] width 215 height 43
type input "**********"
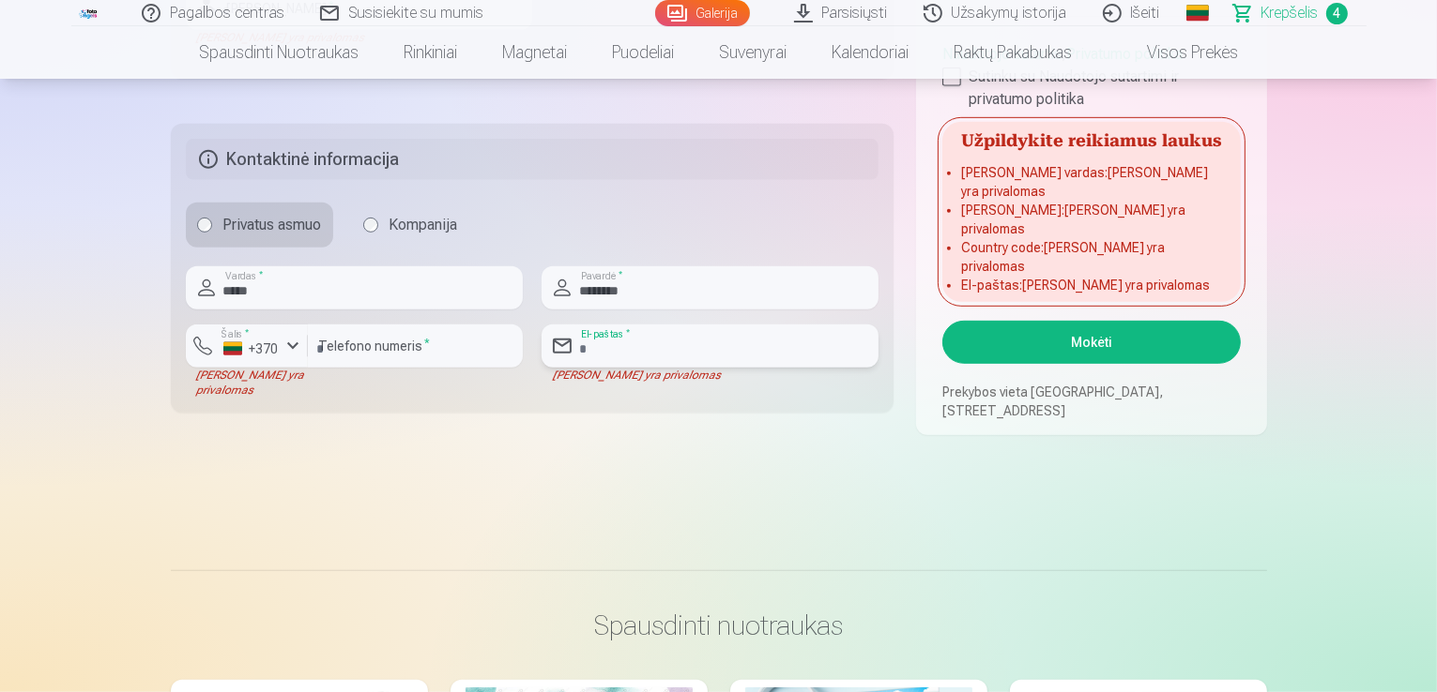
click at [591, 346] on input "email" at bounding box center [709, 346] width 337 height 43
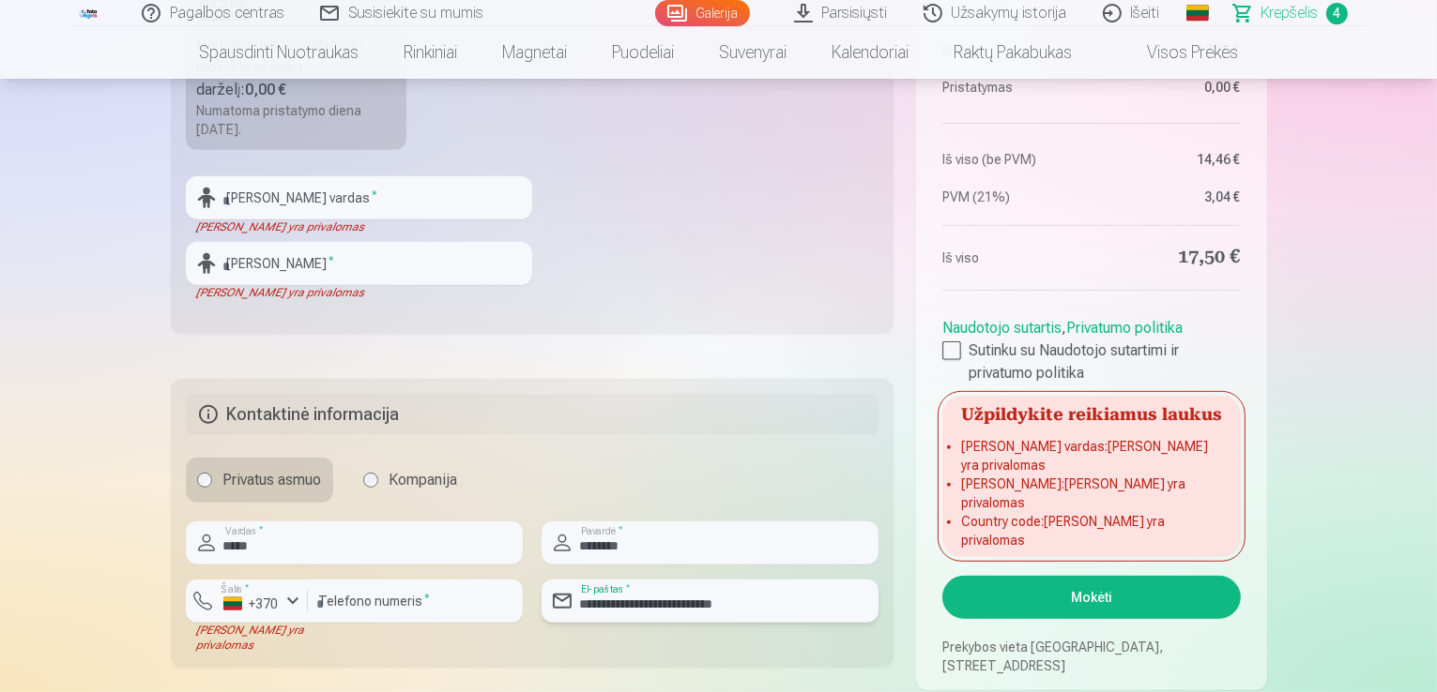
scroll to position [771, 0]
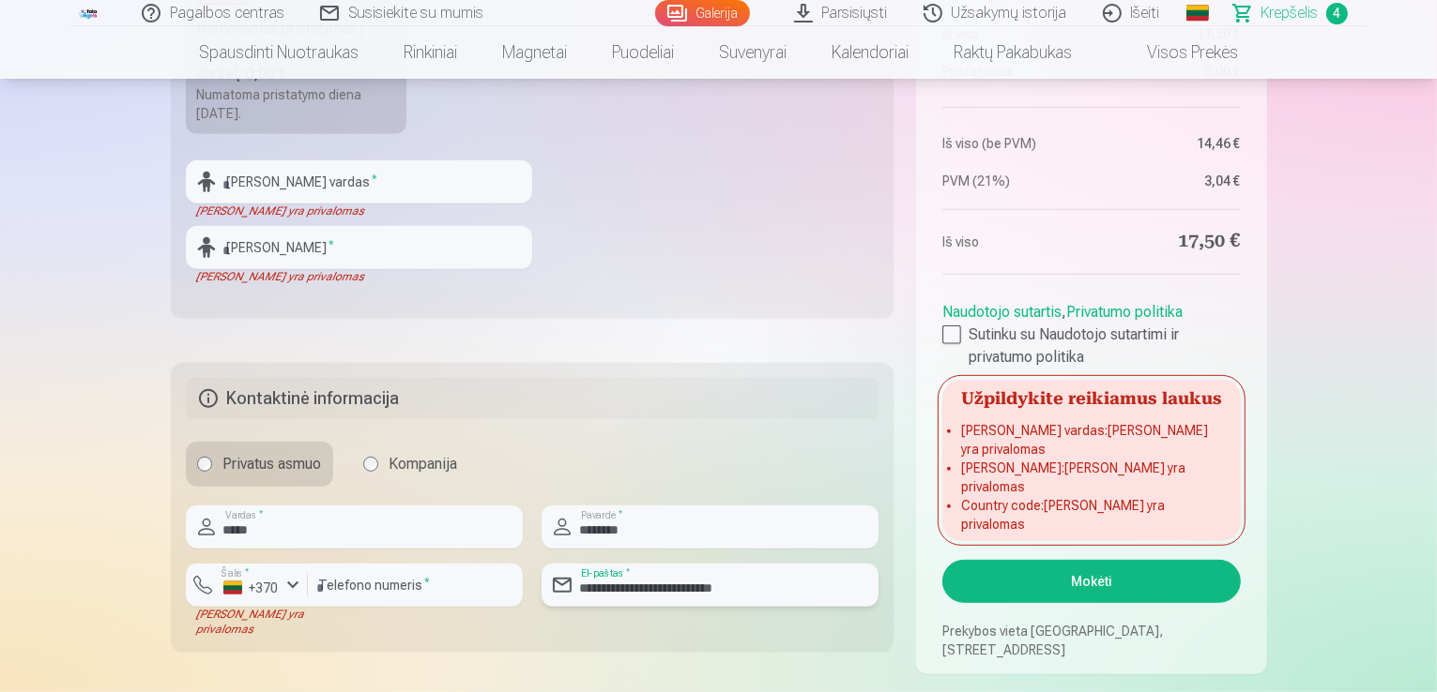
type input "**********"
click at [288, 521] on input "*****" at bounding box center [354, 527] width 337 height 43
click at [254, 178] on input "text" at bounding box center [359, 181] width 346 height 43
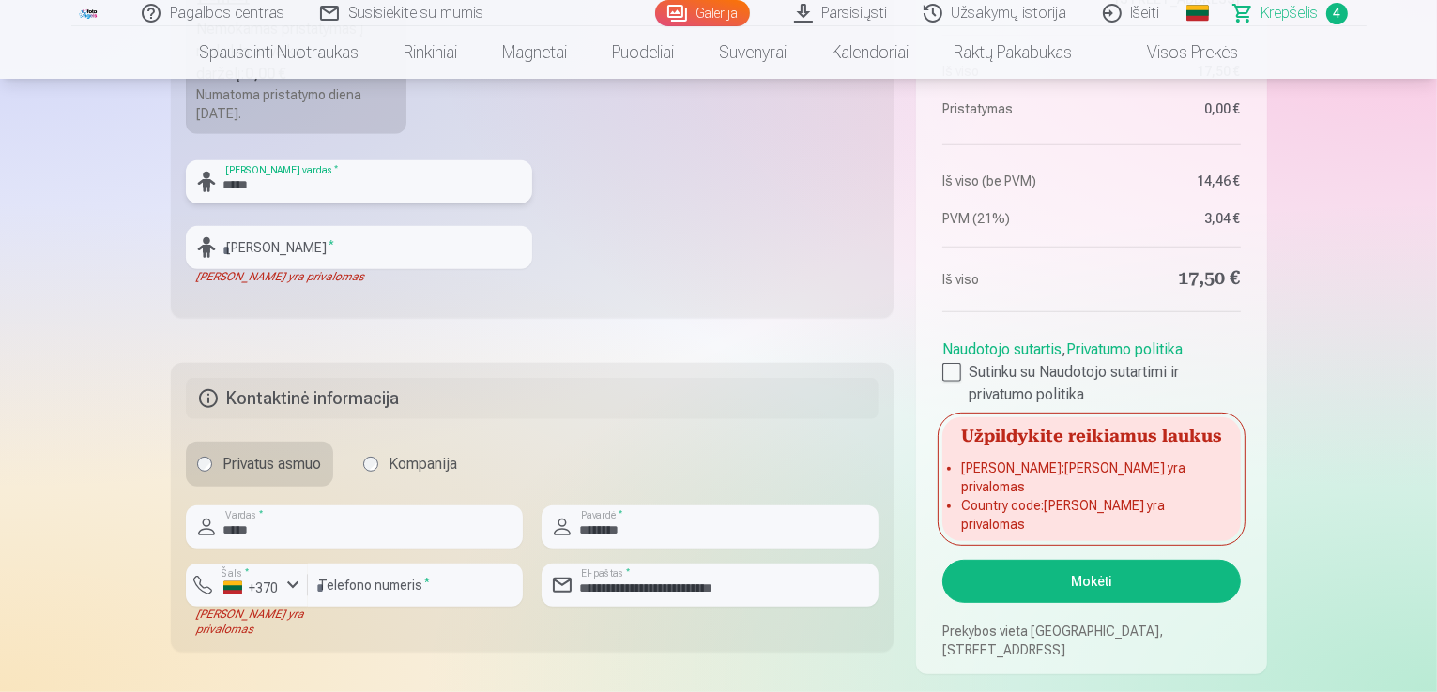
type input "*****"
click at [357, 263] on input "text" at bounding box center [359, 247] width 346 height 43
type input "*"
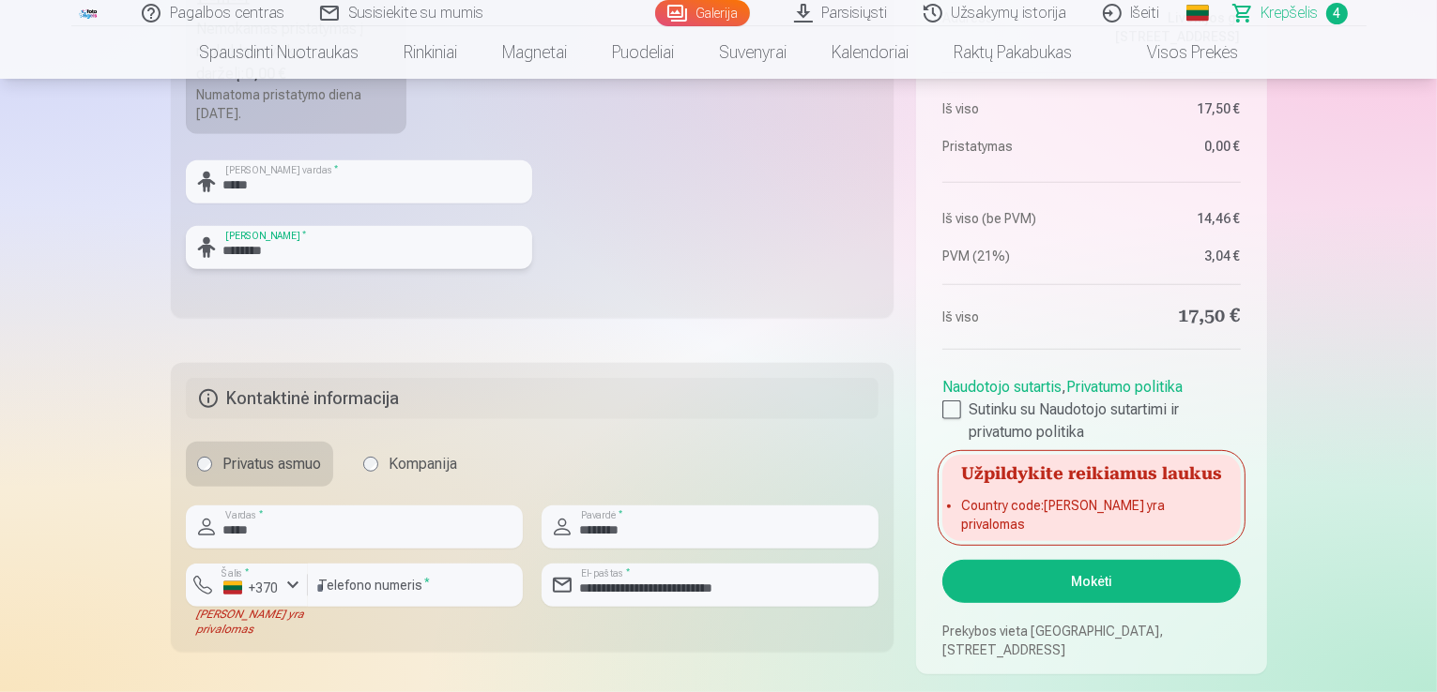
type input "********"
click at [405, 515] on input "*****" at bounding box center [354, 527] width 337 height 43
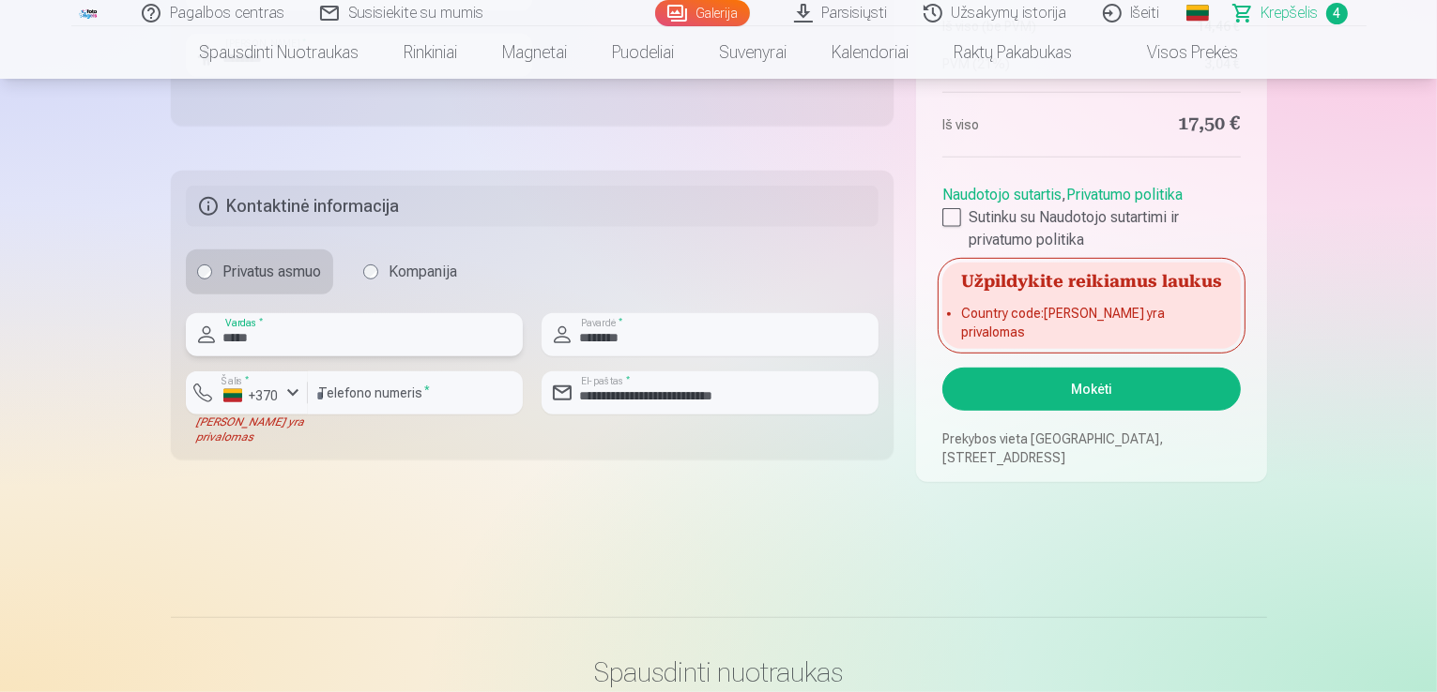
scroll to position [979, 0]
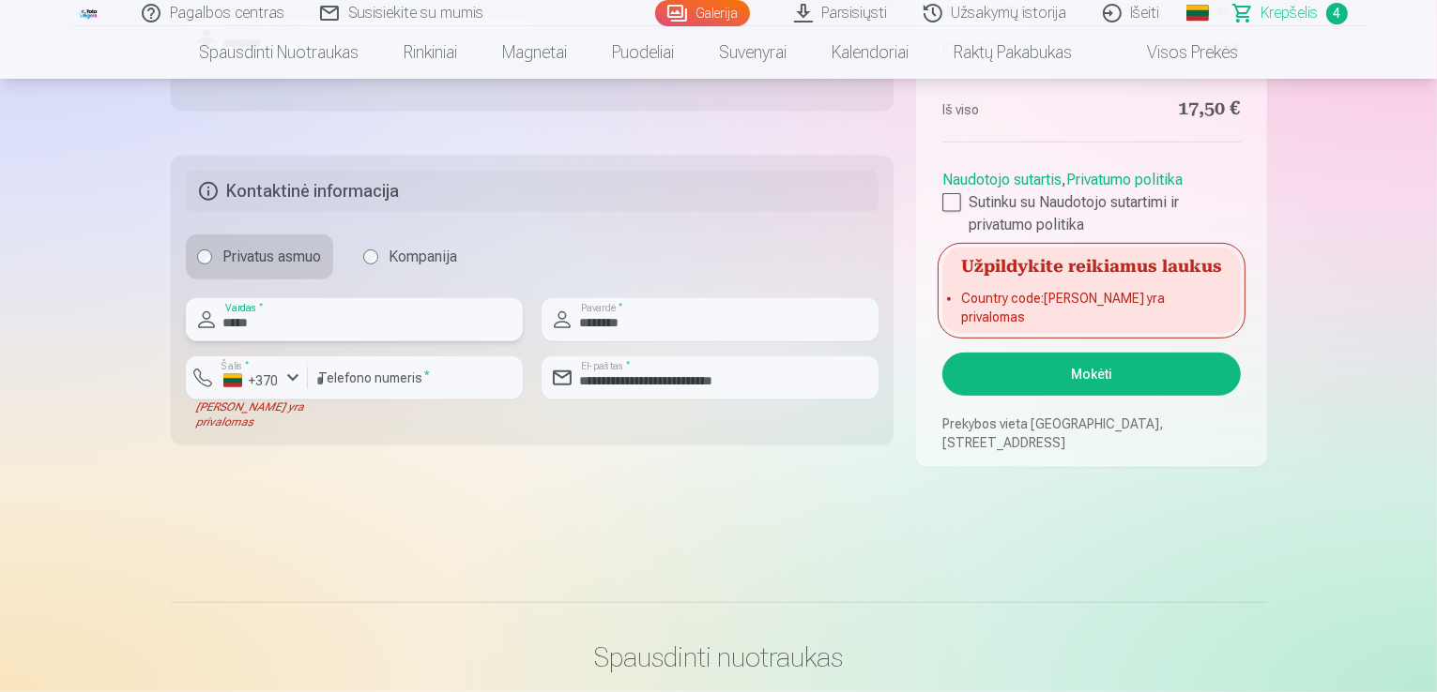
click at [321, 326] on input "*****" at bounding box center [354, 319] width 337 height 43
type input "*"
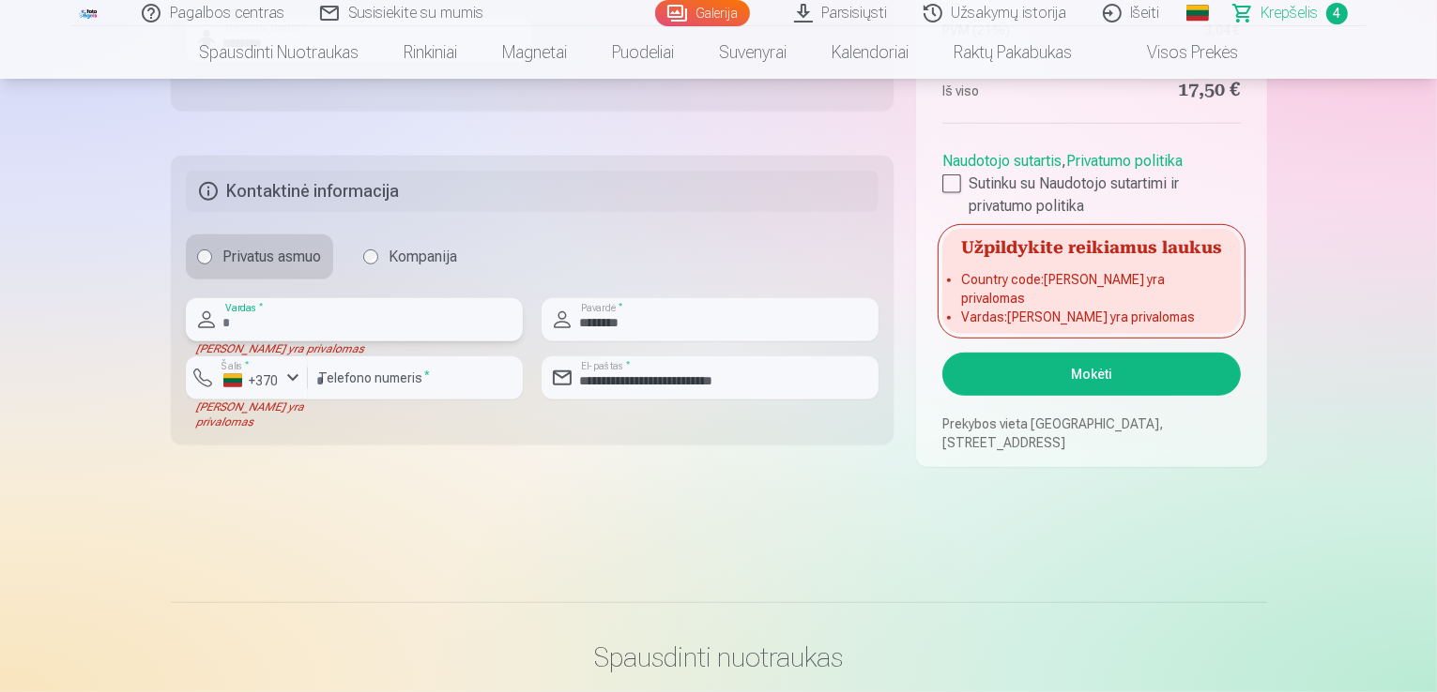
type input "*"
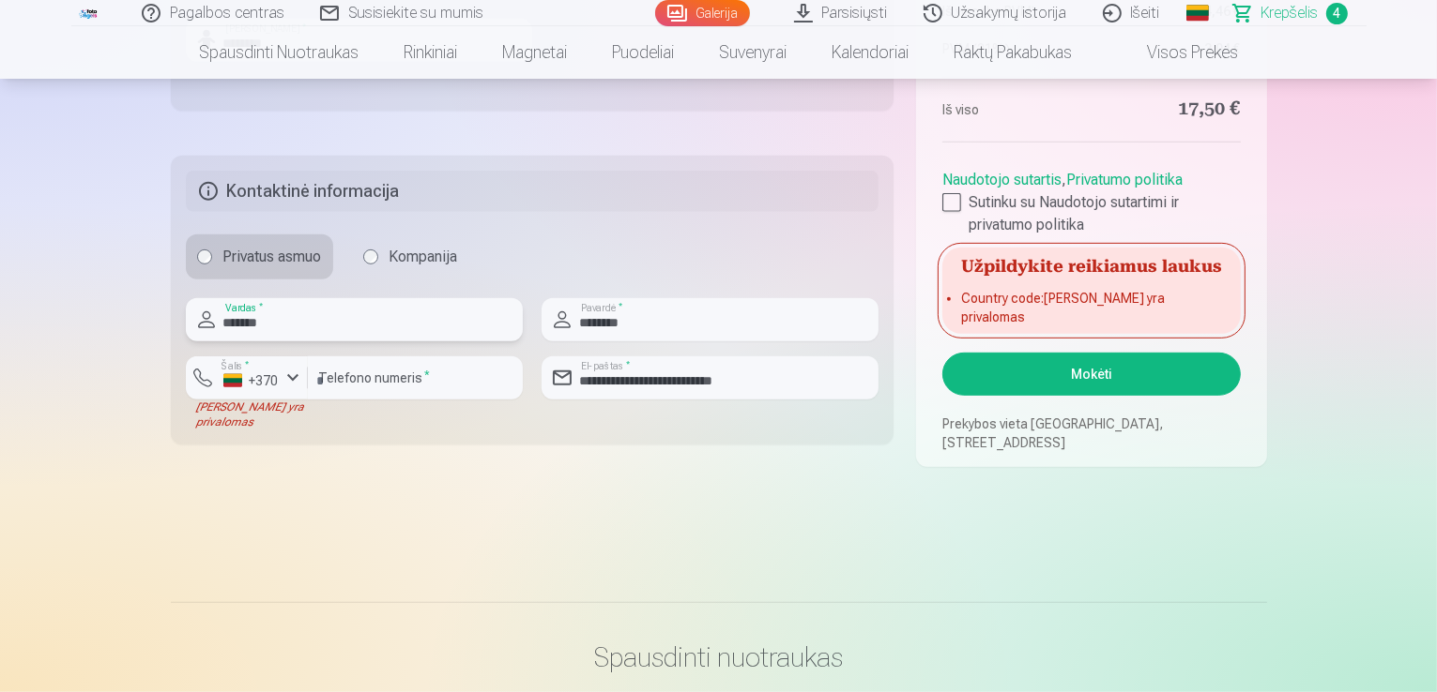
type input "*******"
click at [649, 324] on input "********" at bounding box center [709, 319] width 337 height 43
type input "********"
click at [232, 378] on div "+370" at bounding box center [251, 381] width 56 height 19
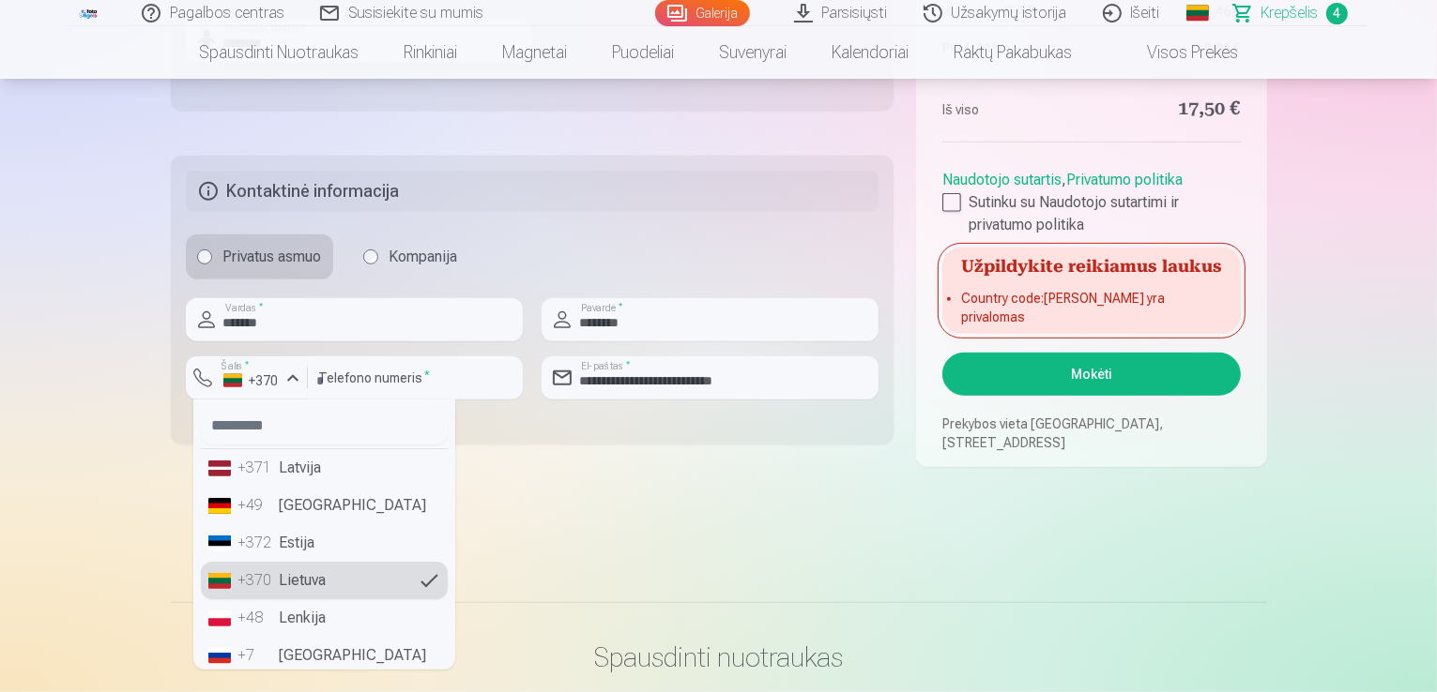
click at [241, 573] on div "+370" at bounding box center [257, 581] width 38 height 23
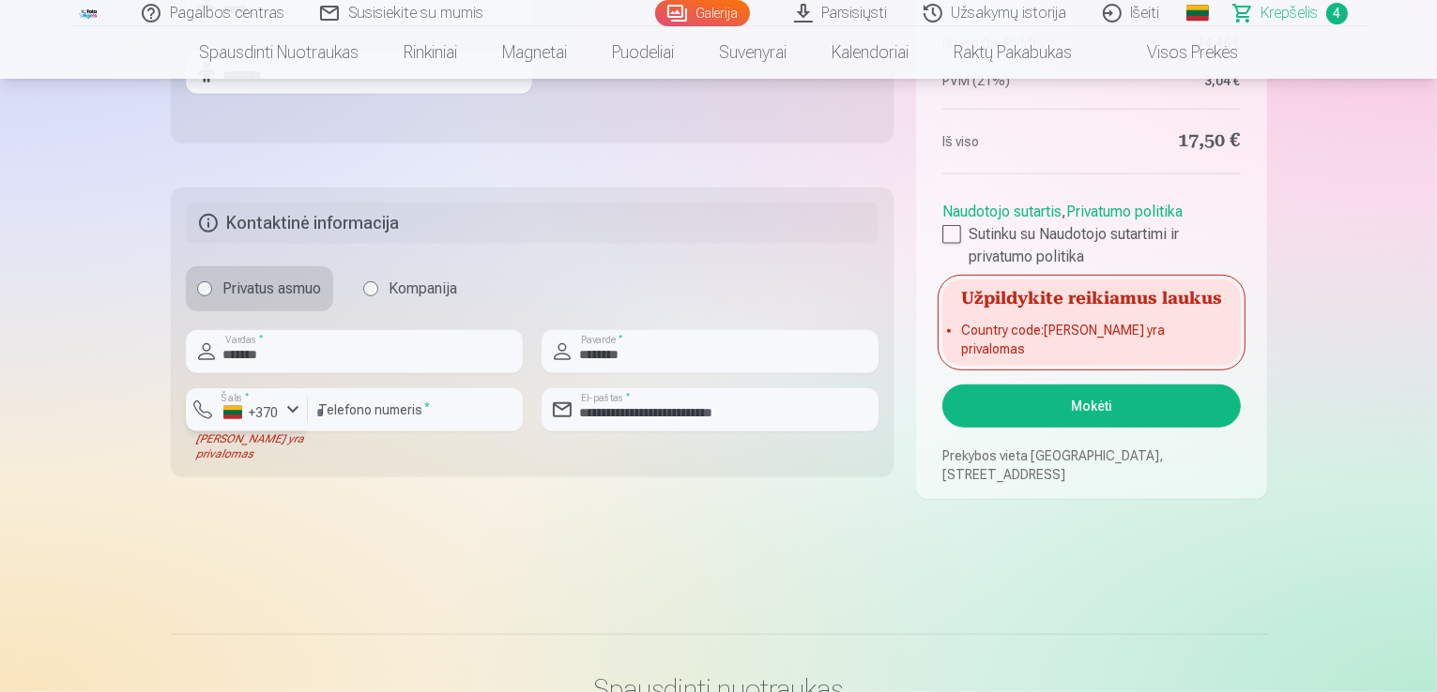
scroll to position [980, 0]
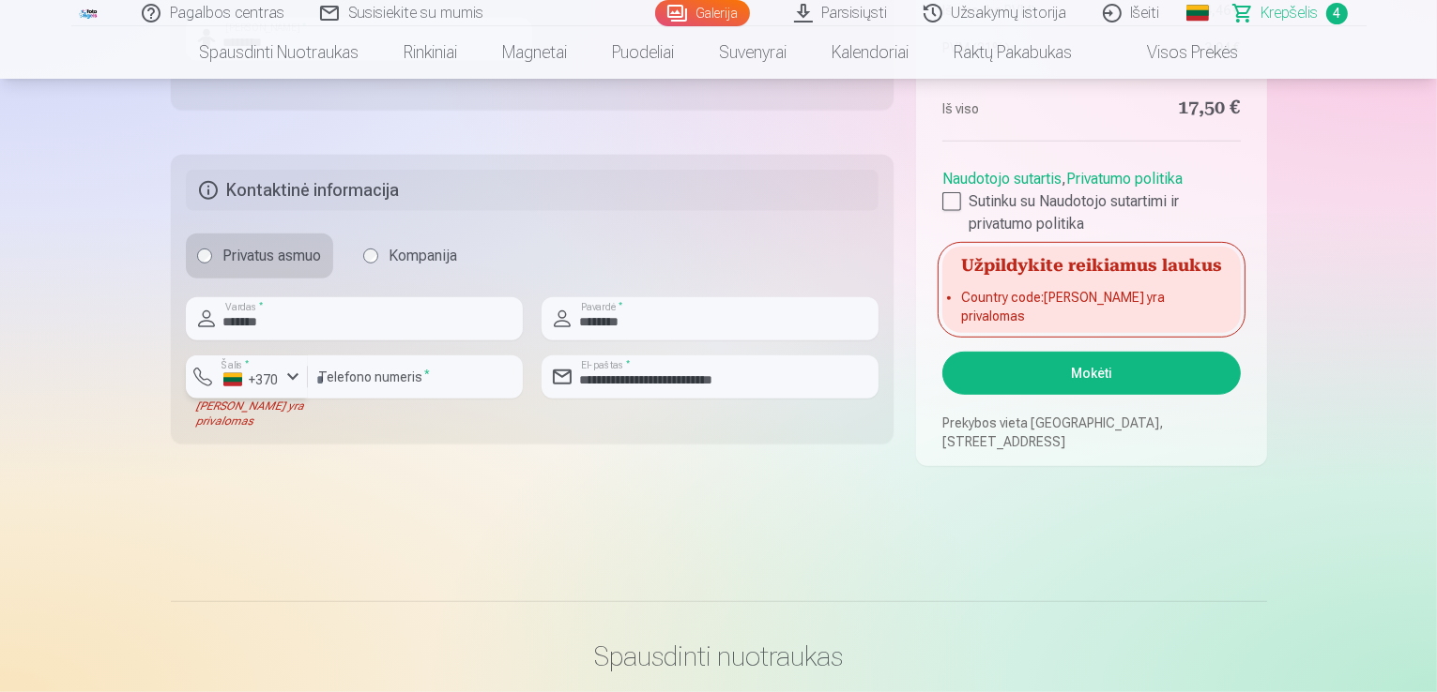
click at [292, 382] on div "button" at bounding box center [293, 377] width 23 height 23
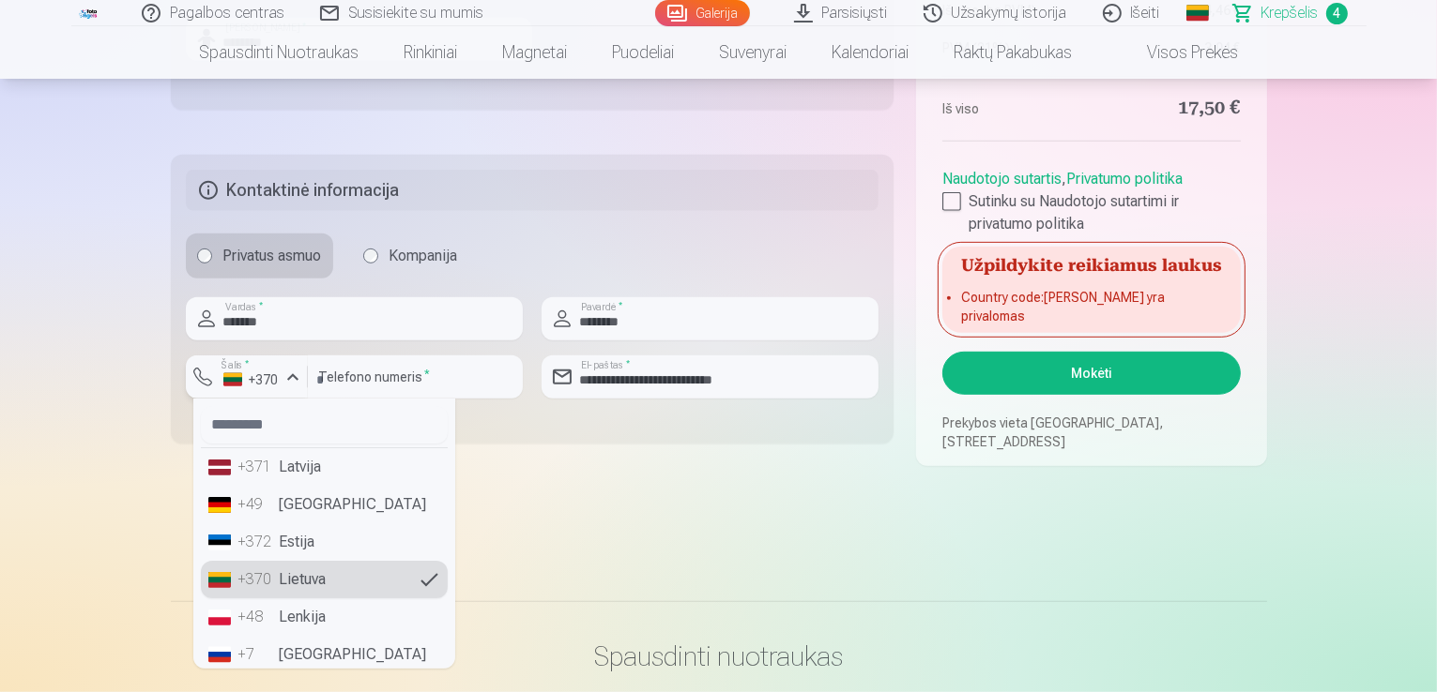
click at [292, 382] on div "button" at bounding box center [293, 377] width 23 height 23
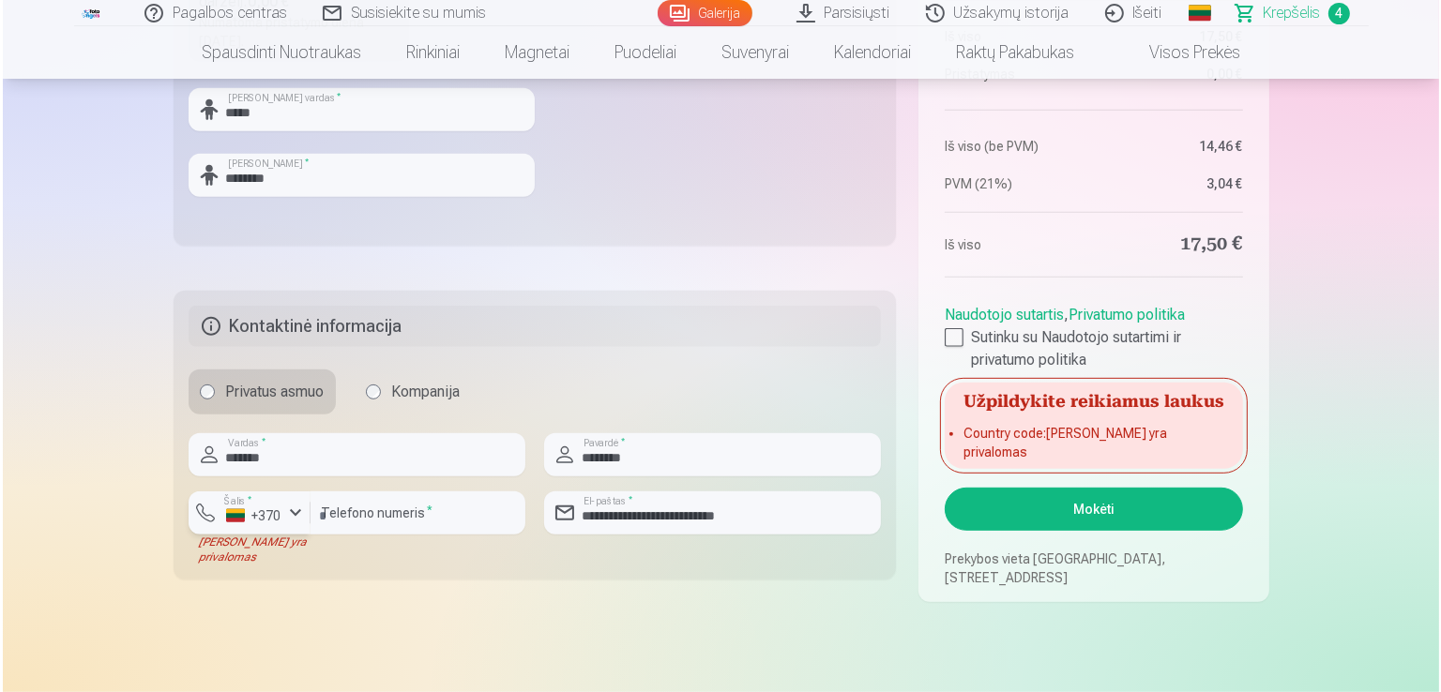
scroll to position [828, 0]
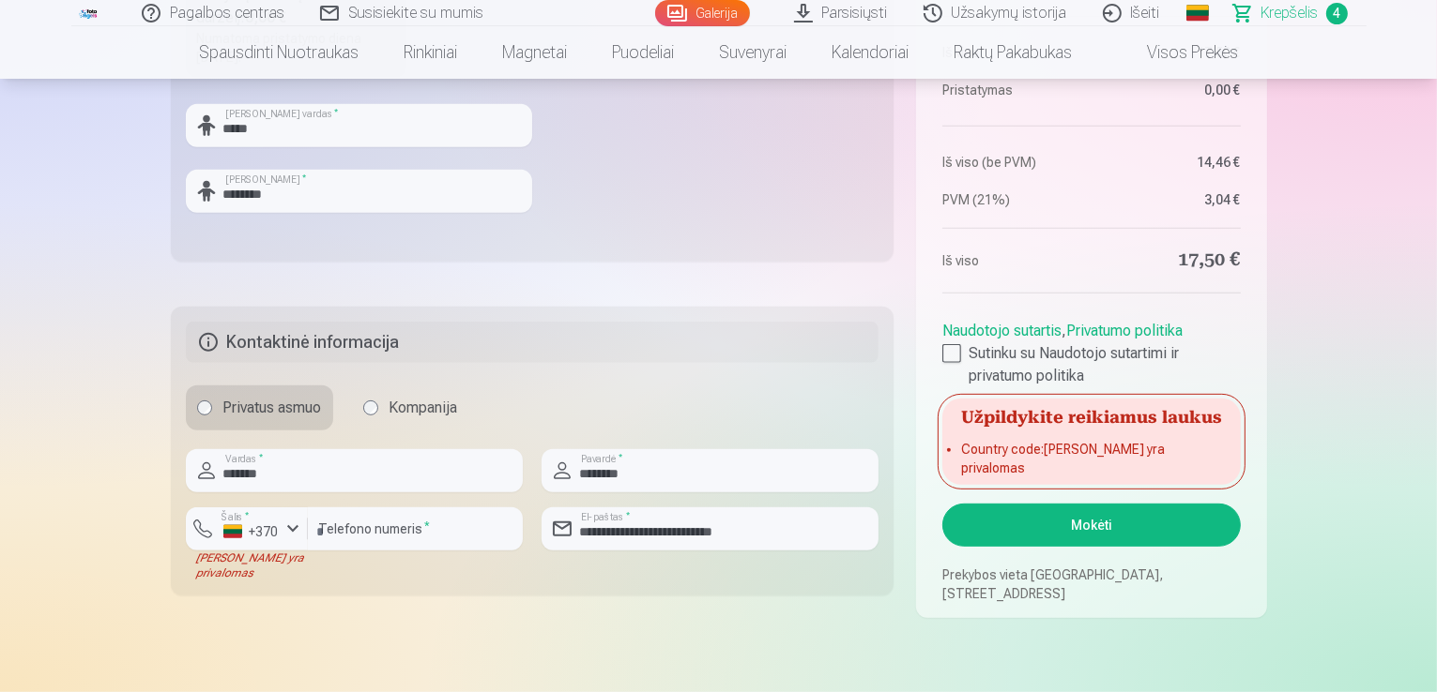
click at [1087, 525] on button "Mokėti" at bounding box center [1090, 525] width 297 height 43
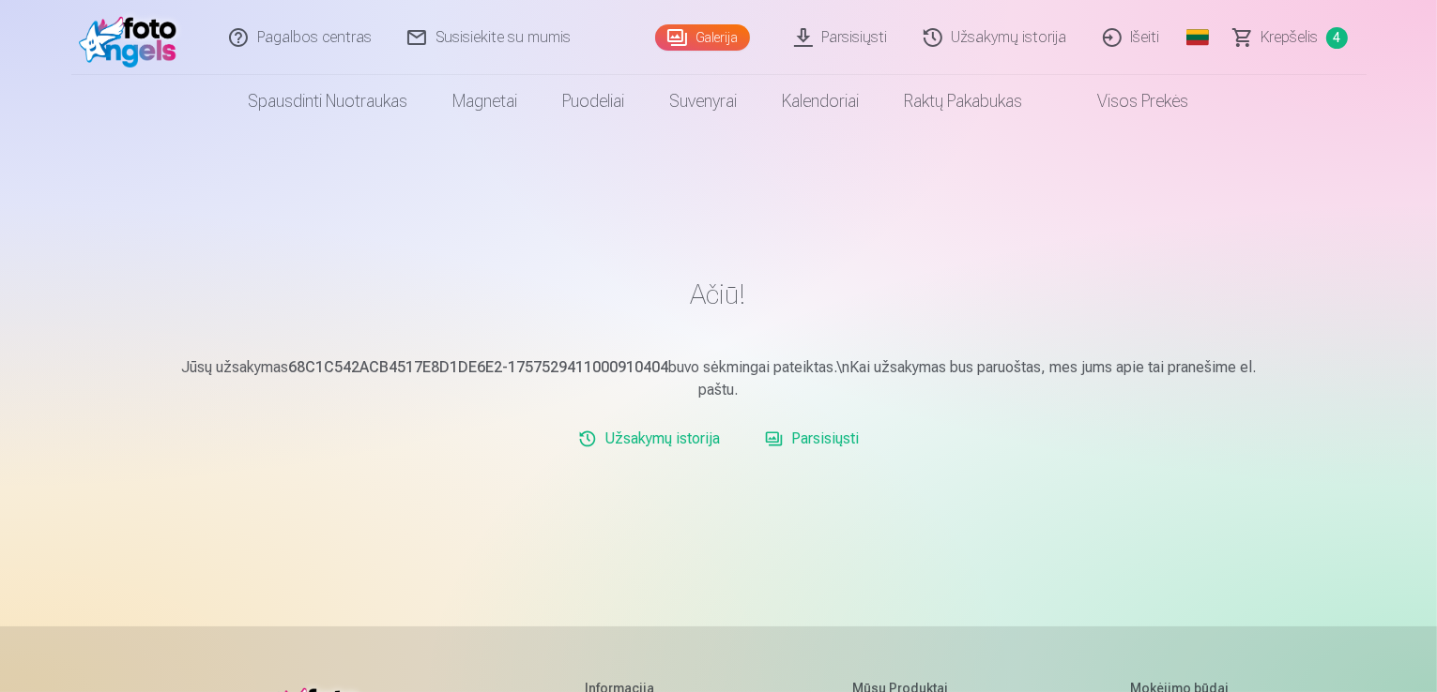
click at [1272, 50] on link "Krepšelis 4" at bounding box center [1291, 37] width 150 height 75
